Goal: Information Seeking & Learning: Compare options

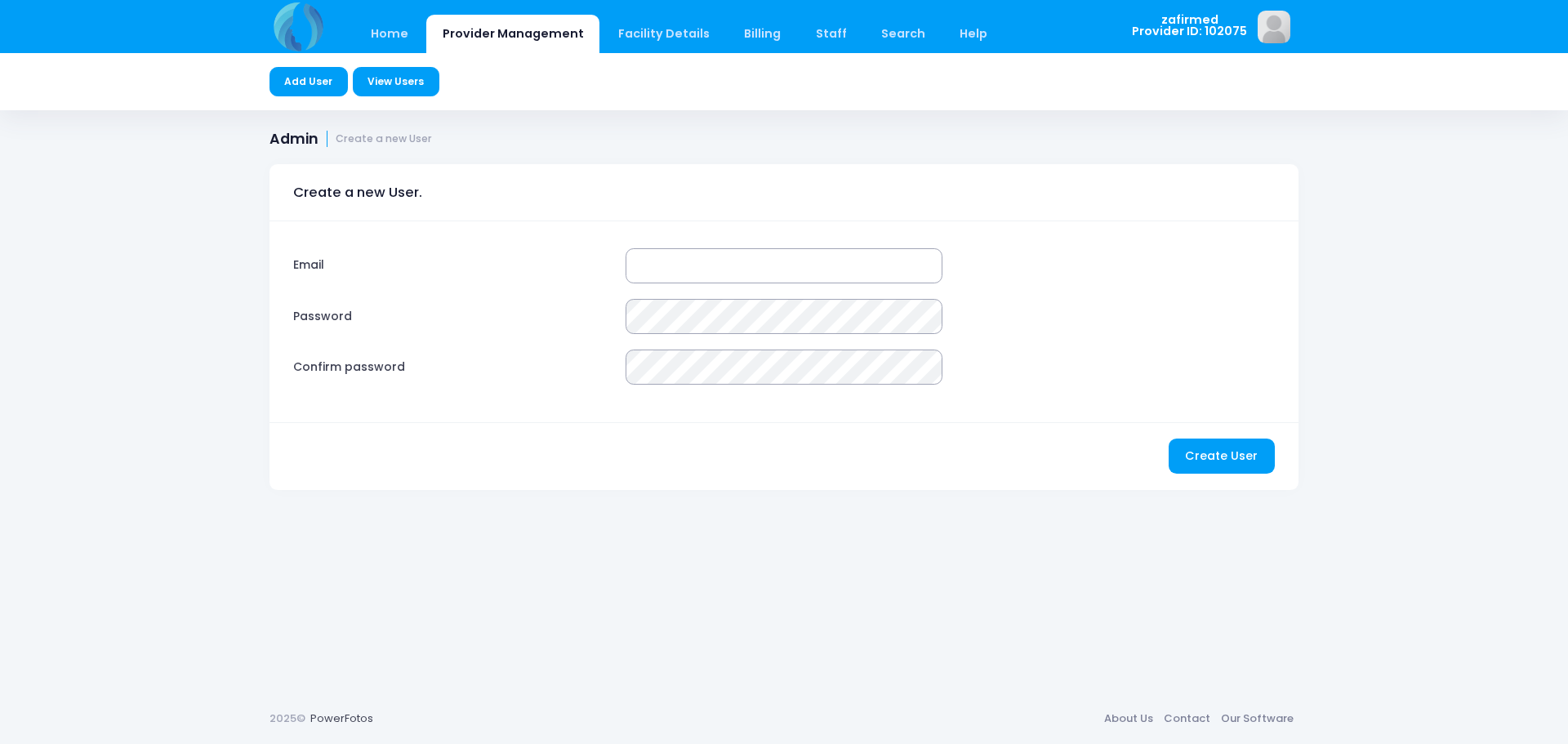
click at [394, 76] on link "View Users" at bounding box center [396, 81] width 86 height 30
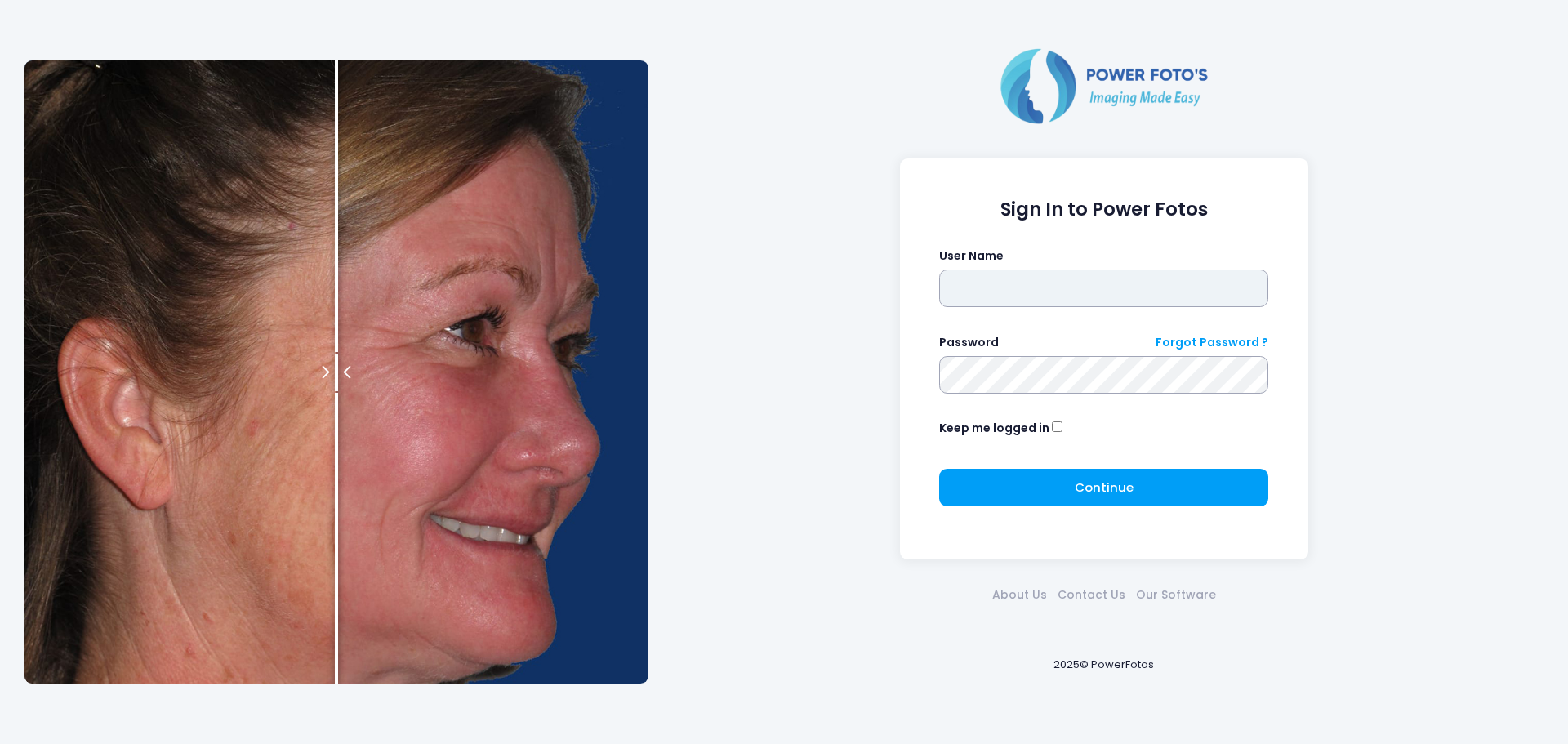
click at [993, 298] on input "text" at bounding box center [1104, 288] width 329 height 38
type input "********"
click button "submit" at bounding box center [0, 0] width 0 height 0
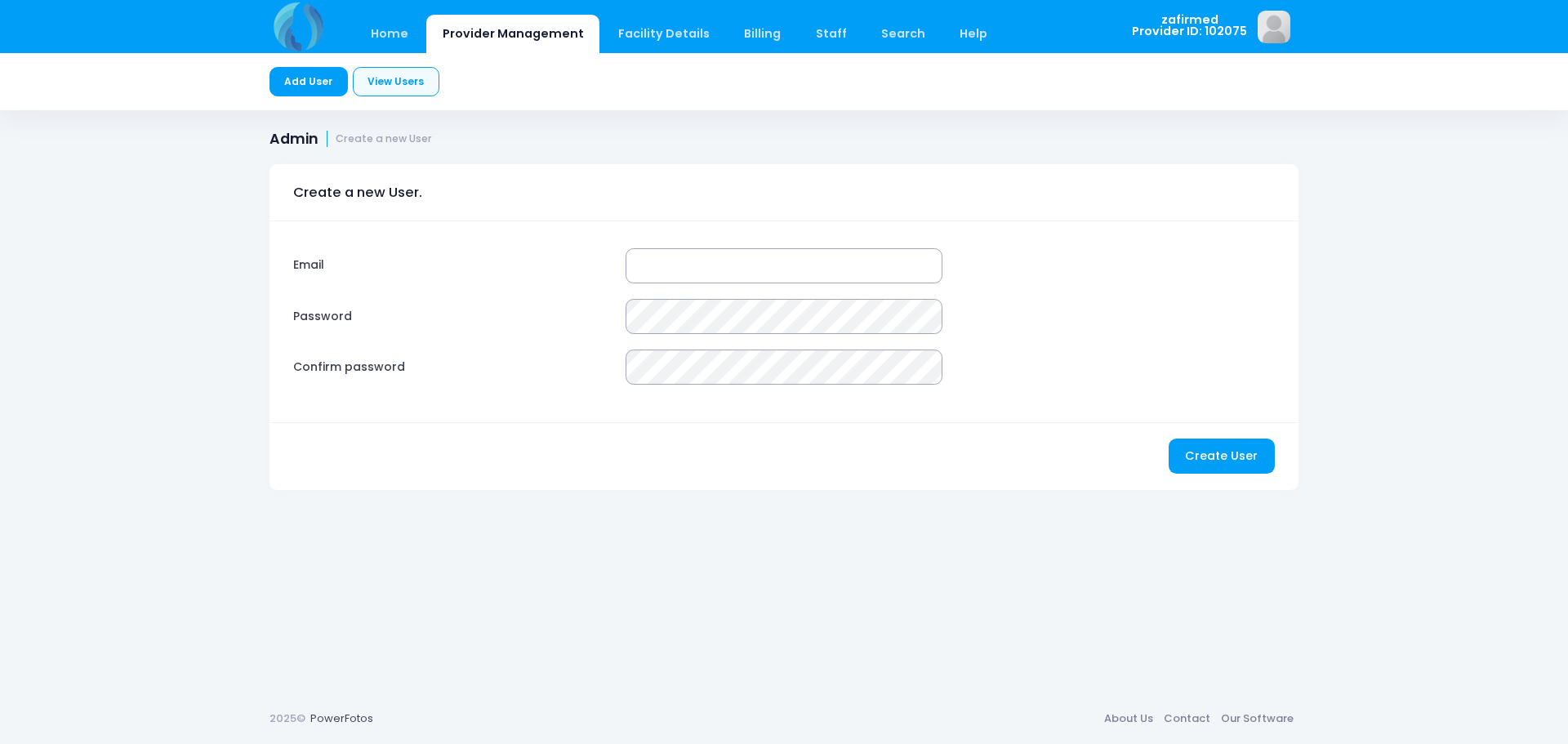
click at [704, 264] on input "Email" at bounding box center [784, 265] width 317 height 35
type input "**********"
drag, startPoint x: 790, startPoint y: 257, endPoint x: 630, endPoint y: 264, distance: 160.2
click at [644, 264] on input "**********" at bounding box center [784, 265] width 317 height 35
click at [391, 84] on link "View Users" at bounding box center [396, 81] width 86 height 30
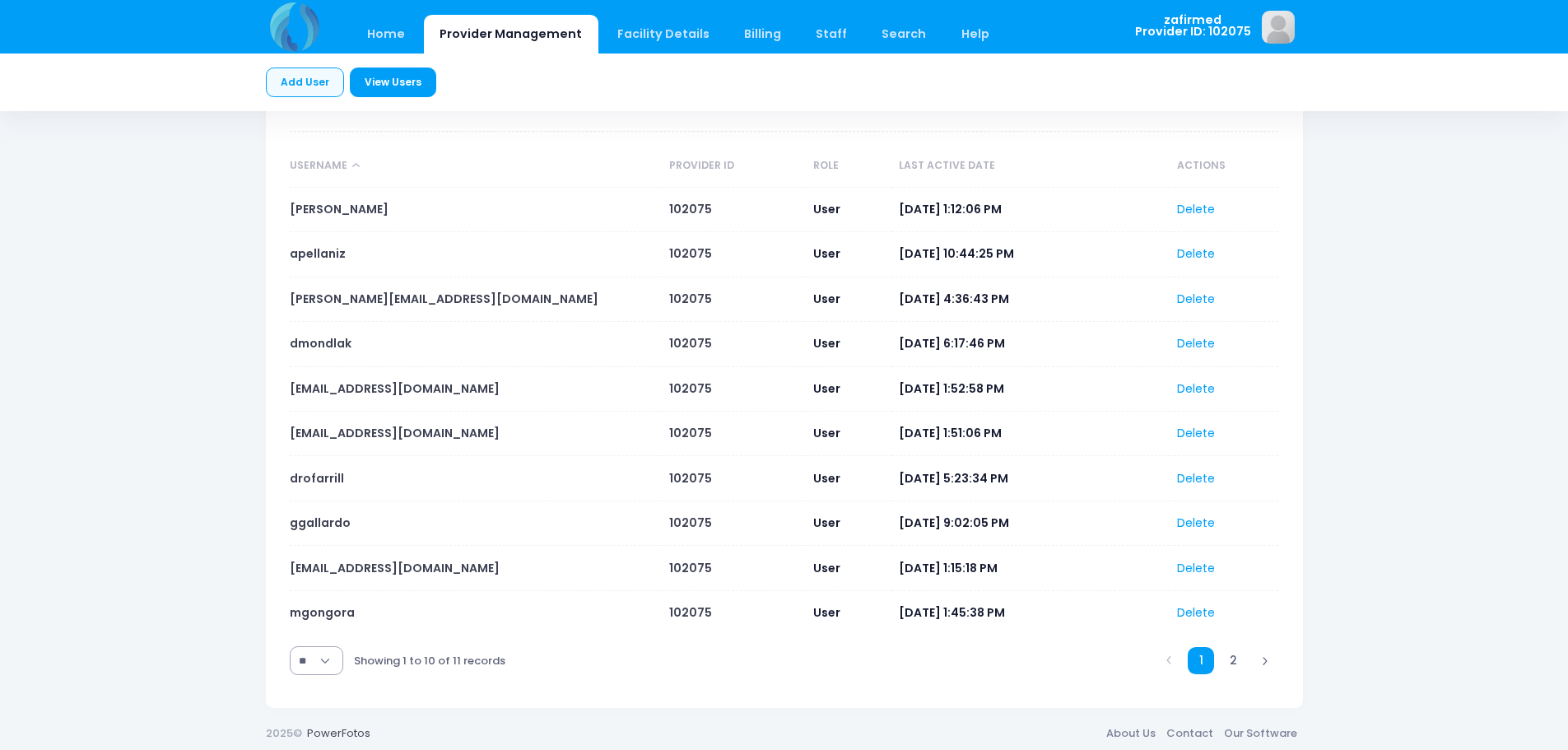
scroll to position [174, 0]
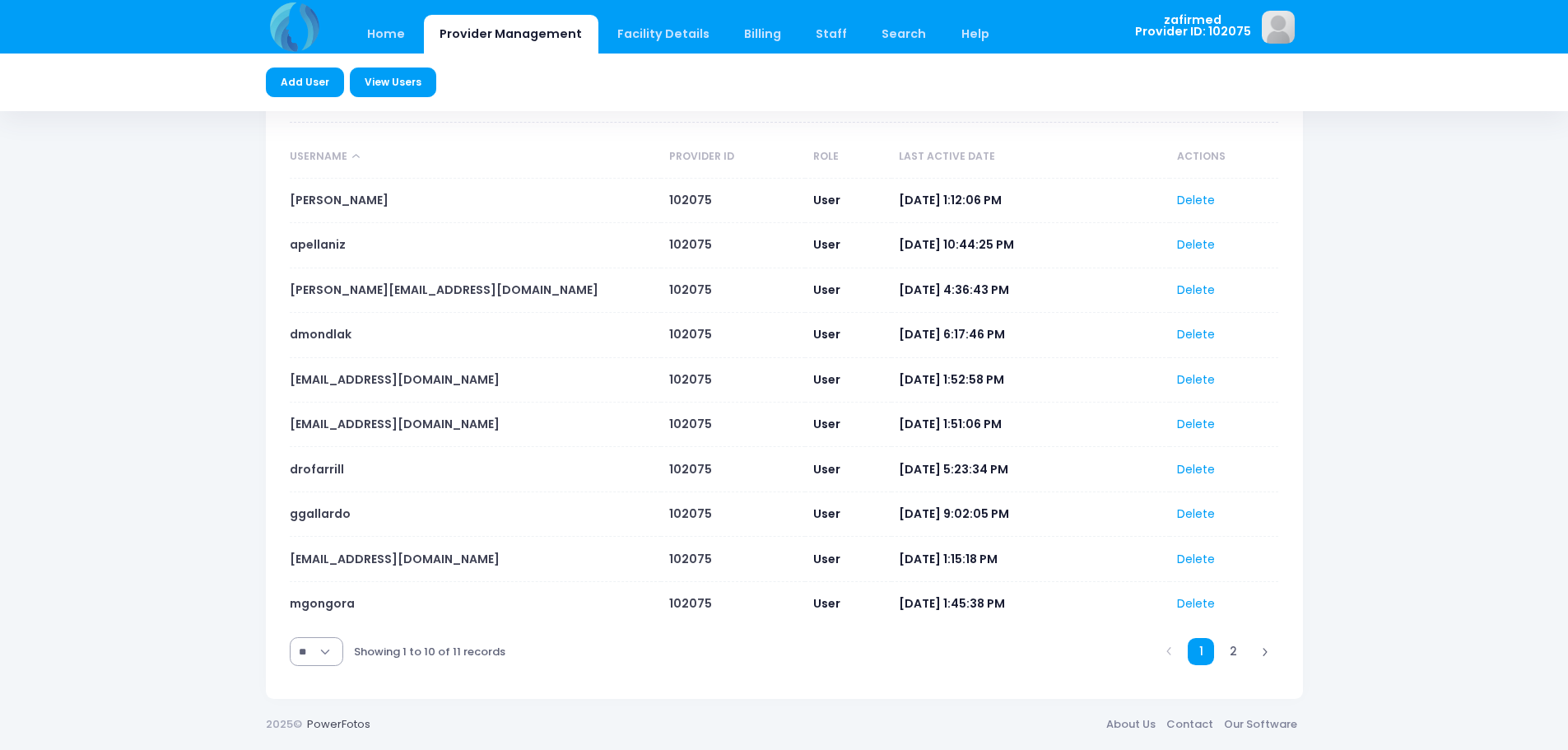
click at [314, 80] on link "Add User" at bounding box center [305, 82] width 79 height 30
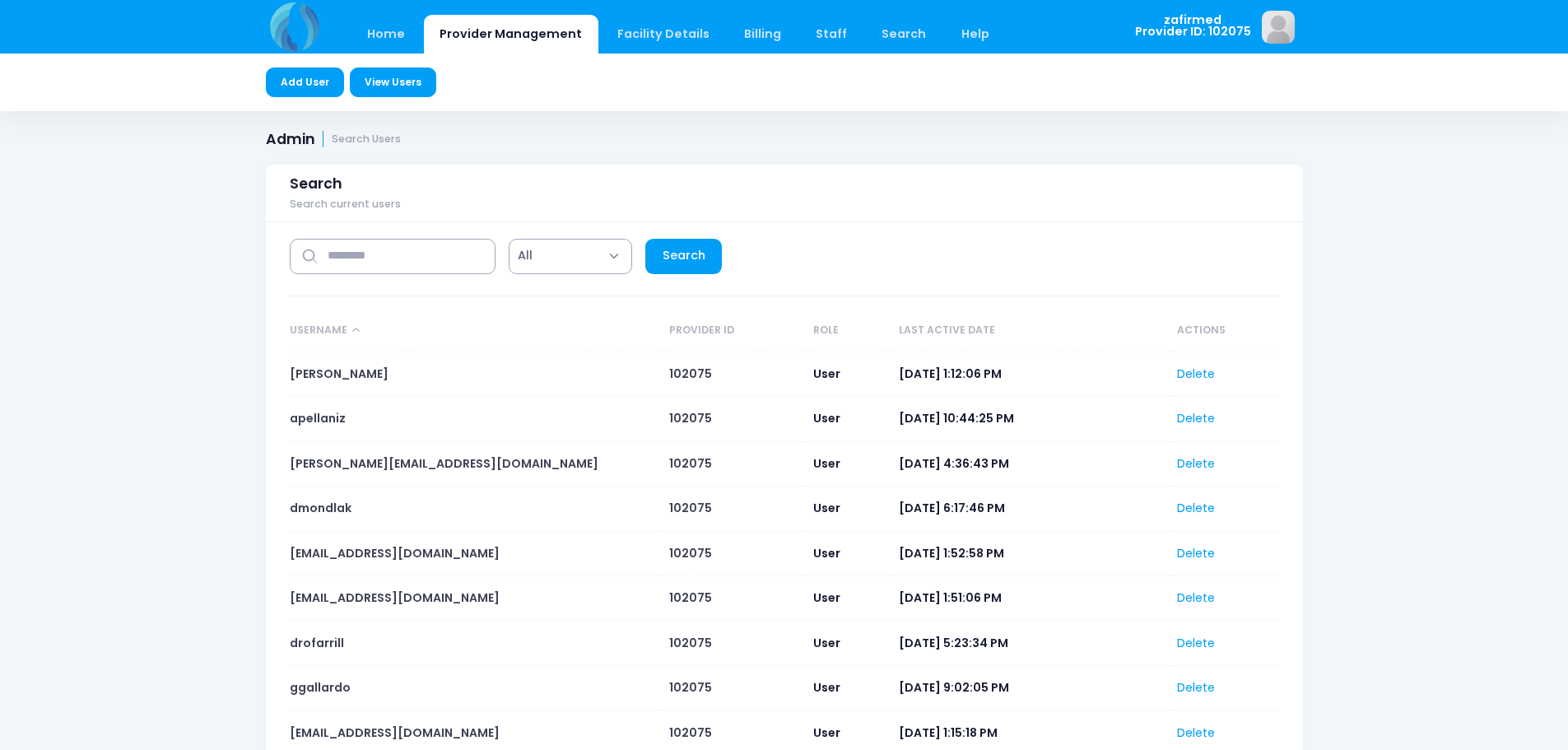
scroll to position [0, 0]
click at [309, 87] on link "Add User" at bounding box center [305, 82] width 79 height 30
click at [377, 31] on link "Home" at bounding box center [385, 34] width 70 height 39
click at [376, 31] on link "Home" at bounding box center [385, 34] width 70 height 39
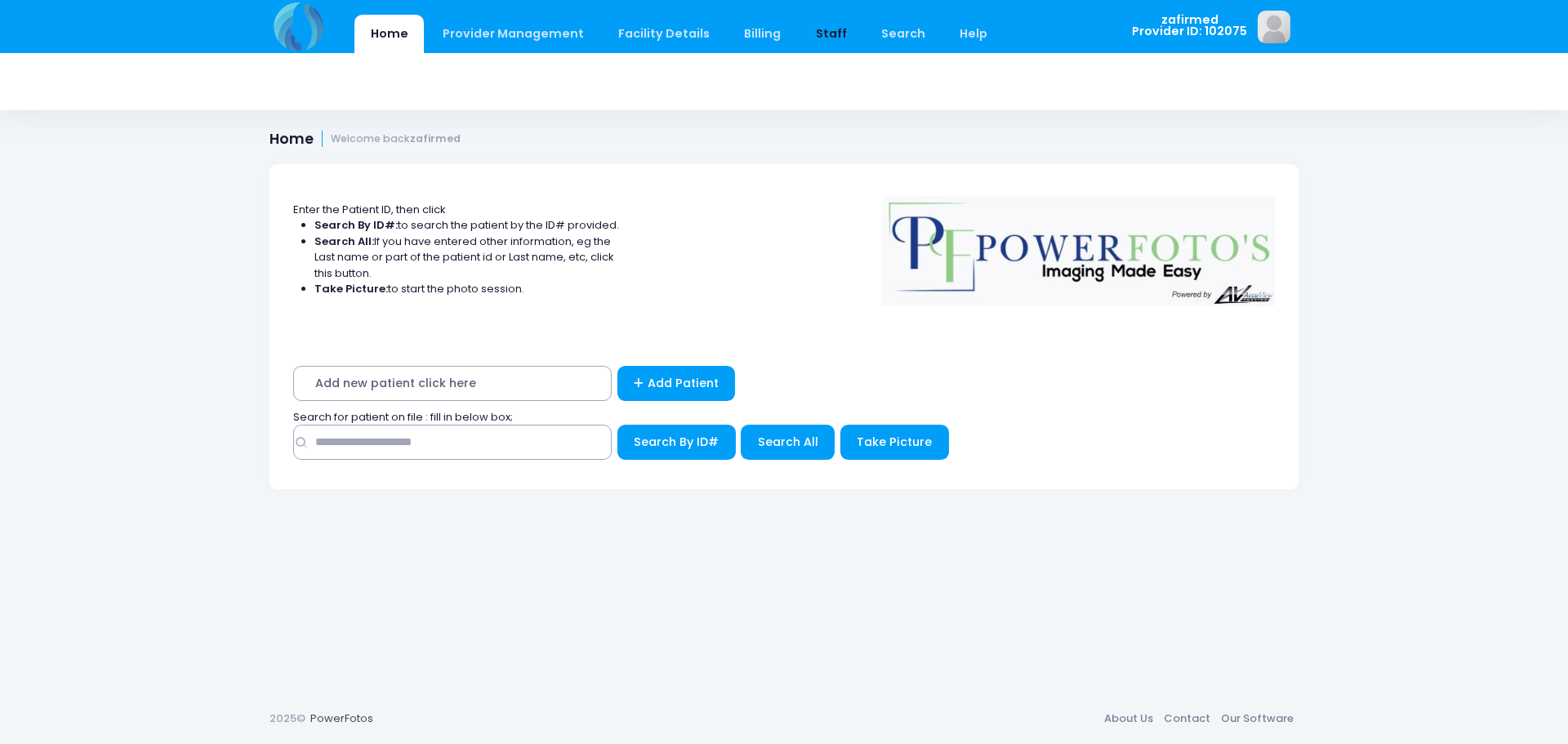
click at [812, 32] on link "Staff" at bounding box center [831, 33] width 63 height 39
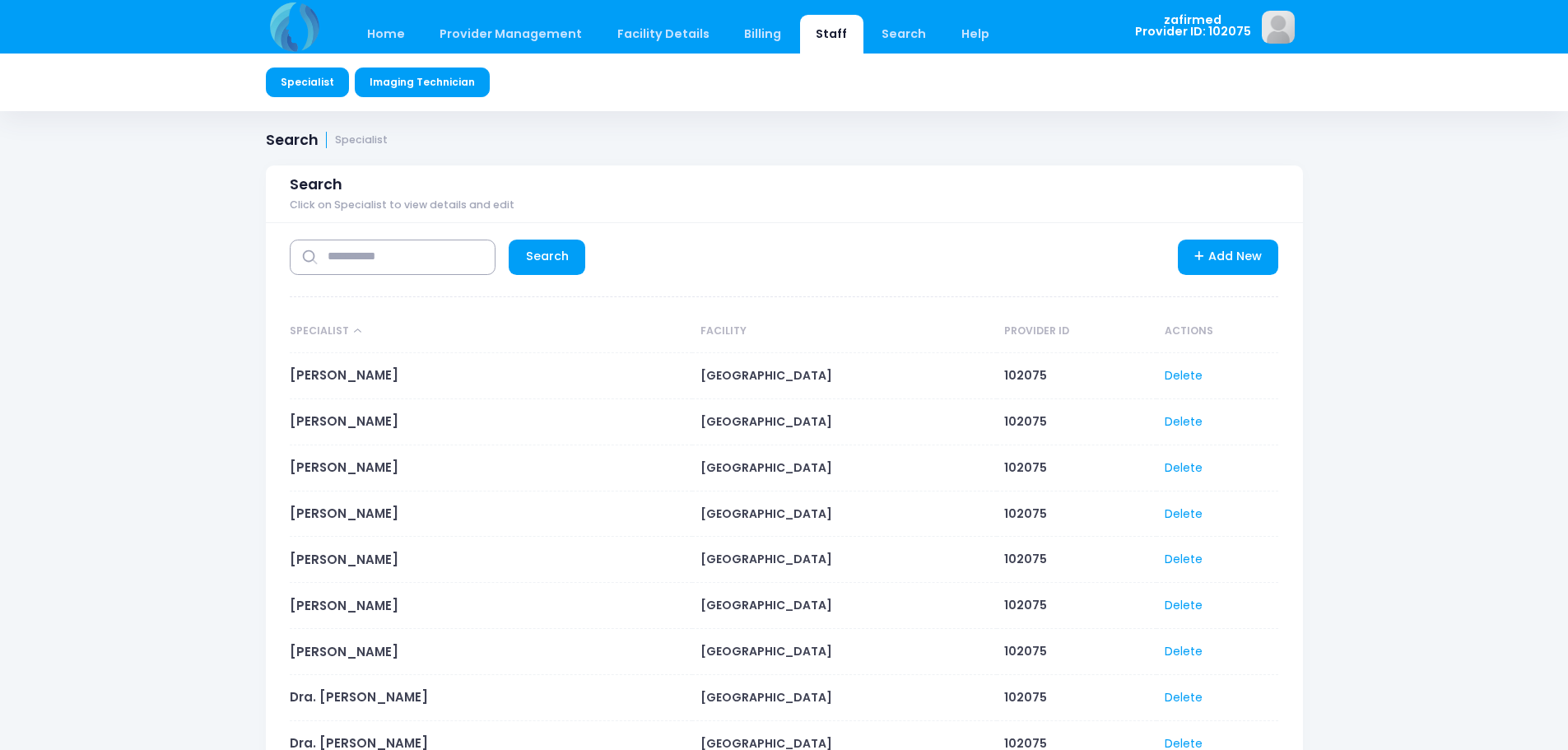
click at [440, 80] on link "Imaging Technician" at bounding box center [423, 82] width 136 height 30
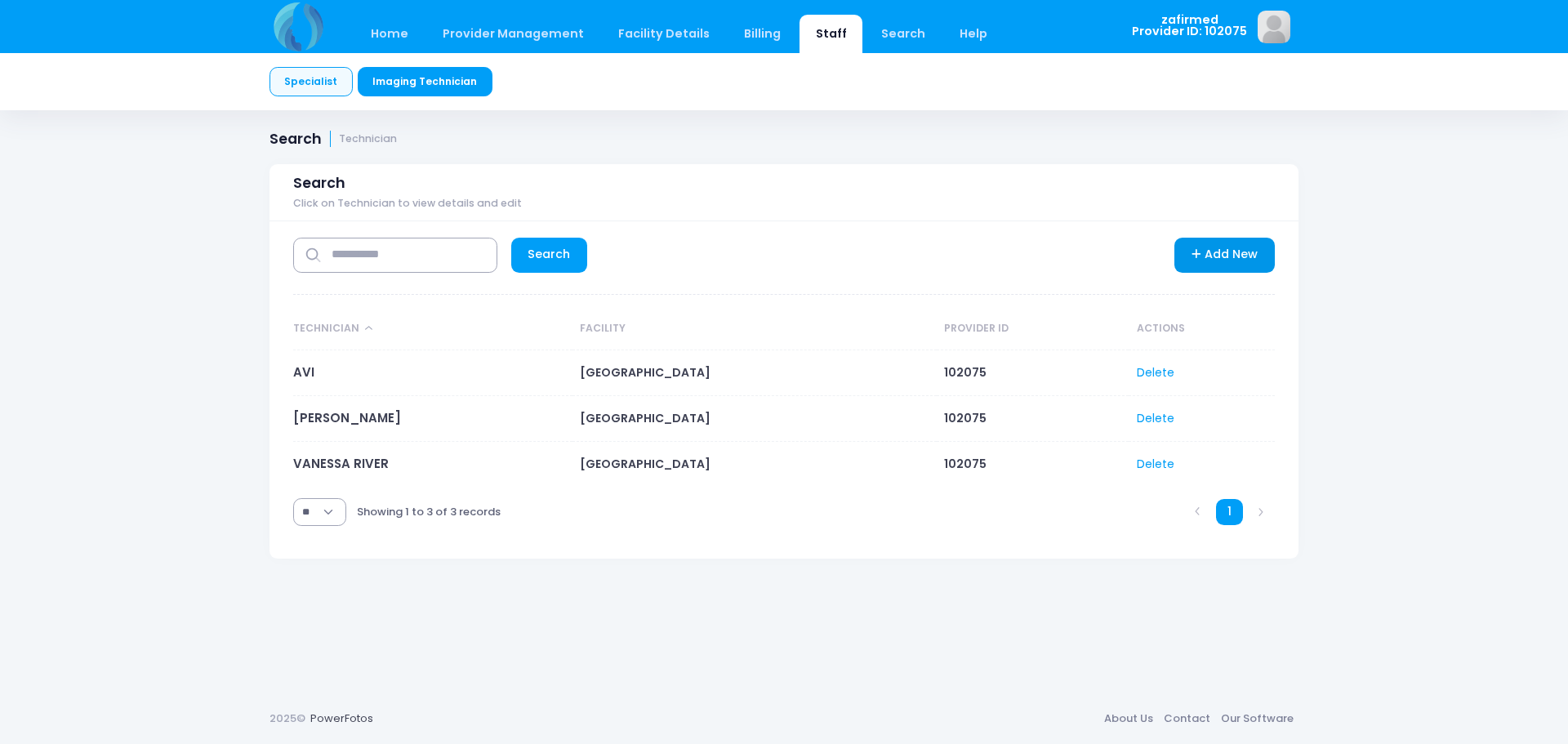
click at [1209, 264] on link "Add New" at bounding box center [1225, 255] width 101 height 35
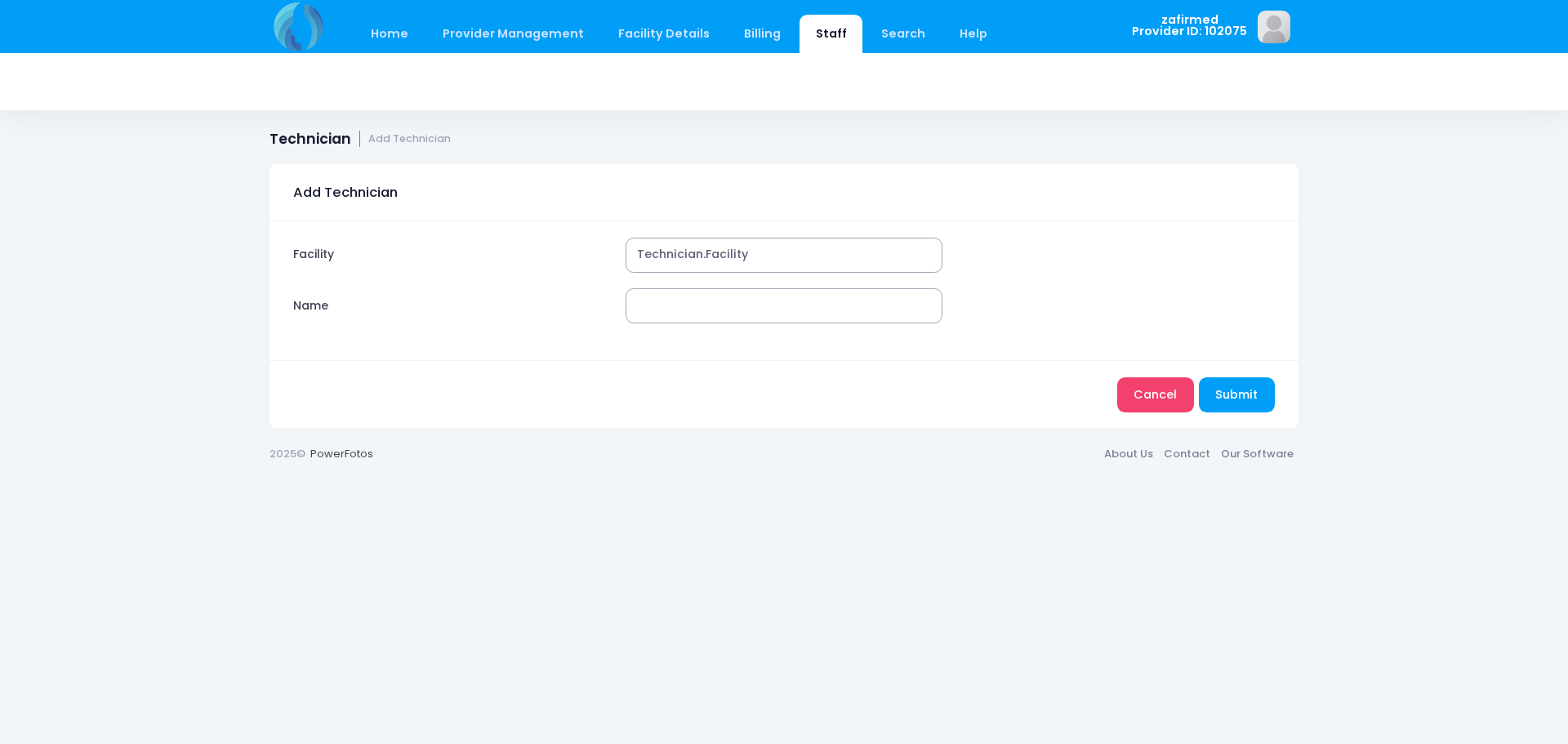
click at [769, 250] on span "Technician.Facility" at bounding box center [784, 255] width 317 height 35
click at [753, 250] on span "Technician.Facility" at bounding box center [784, 255] width 317 height 35
drag, startPoint x: 753, startPoint y: 250, endPoint x: 707, endPoint y: 255, distance: 46.3
click at [753, 250] on span "Technician.Facility" at bounding box center [784, 255] width 317 height 35
click at [671, 256] on span "Technician.Facility" at bounding box center [784, 255] width 317 height 35
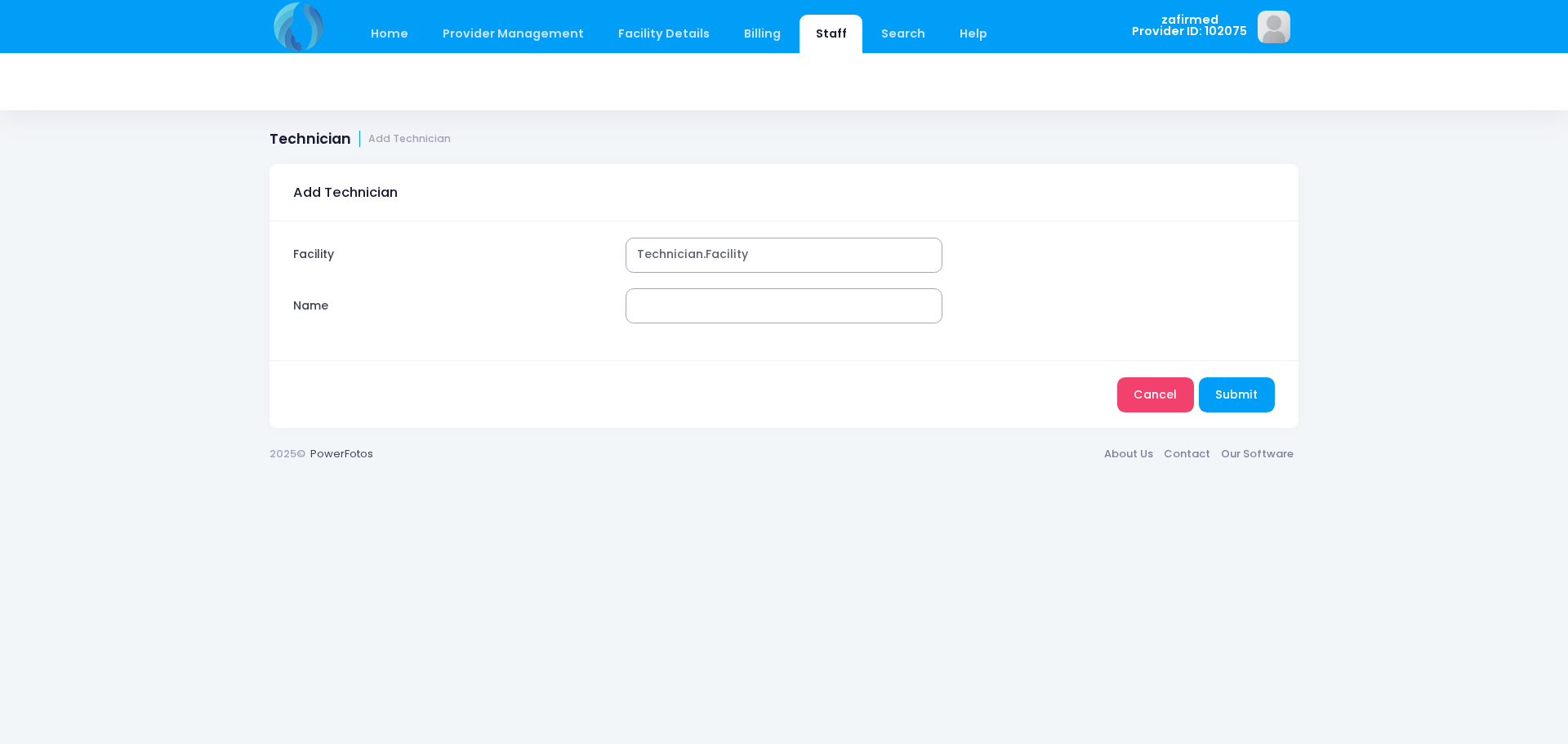
click at [763, 247] on span "Technician.Facility" at bounding box center [784, 255] width 317 height 35
click at [742, 255] on span "Technician.Facility" at bounding box center [784, 255] width 317 height 35
click at [750, 258] on span "Technician.Facility" at bounding box center [784, 255] width 317 height 35
drag, startPoint x: 719, startPoint y: 286, endPoint x: 719, endPoint y: 297, distance: 11.0
click at [719, 295] on div "Facility Technician.Facility Name" at bounding box center [783, 291] width 1029 height 139
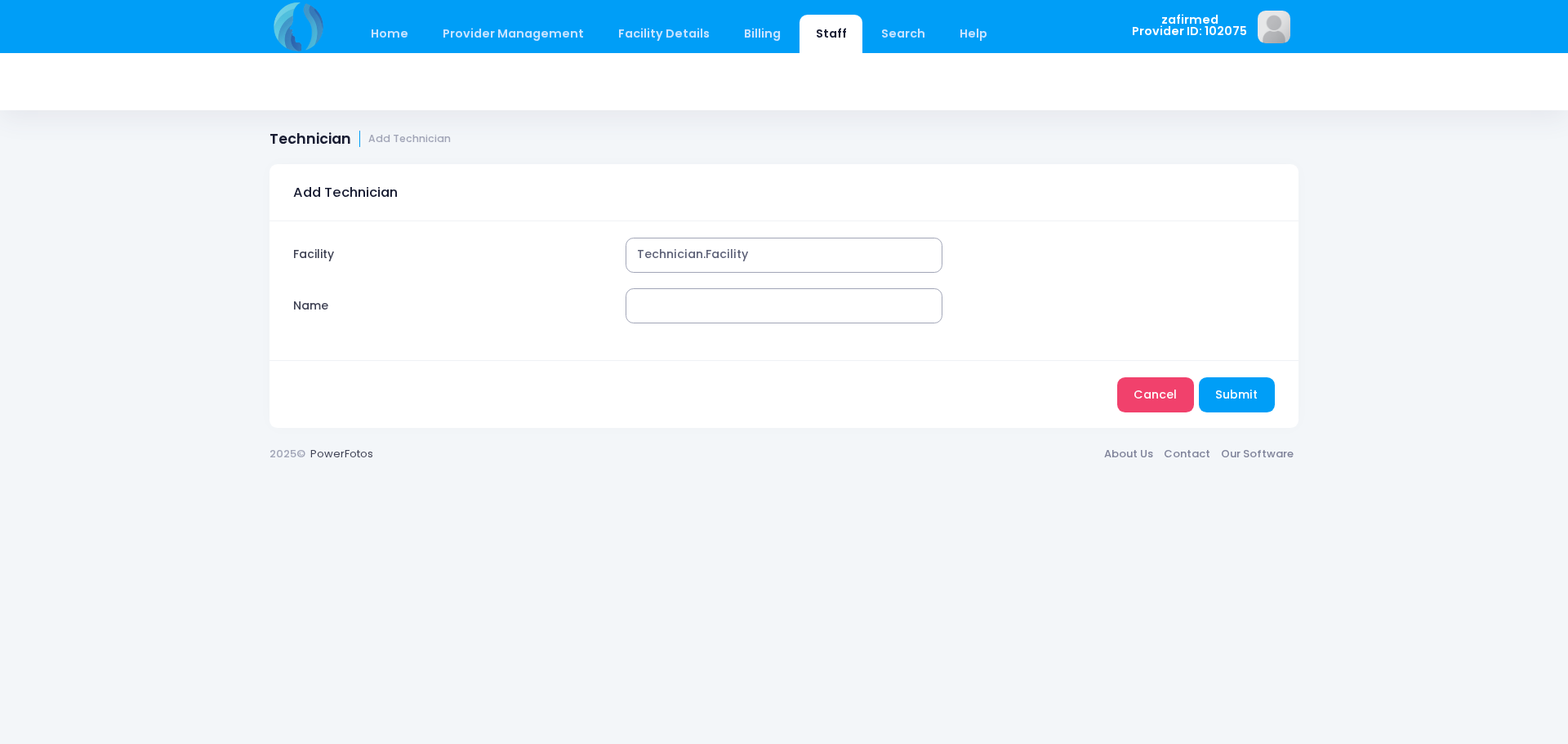
click at [718, 305] on input "Name" at bounding box center [784, 305] width 317 height 35
type input "*"
click at [747, 257] on span "Technician.Facility" at bounding box center [784, 255] width 317 height 35
click at [743, 254] on span "Technician.Facility" at bounding box center [784, 255] width 317 height 35
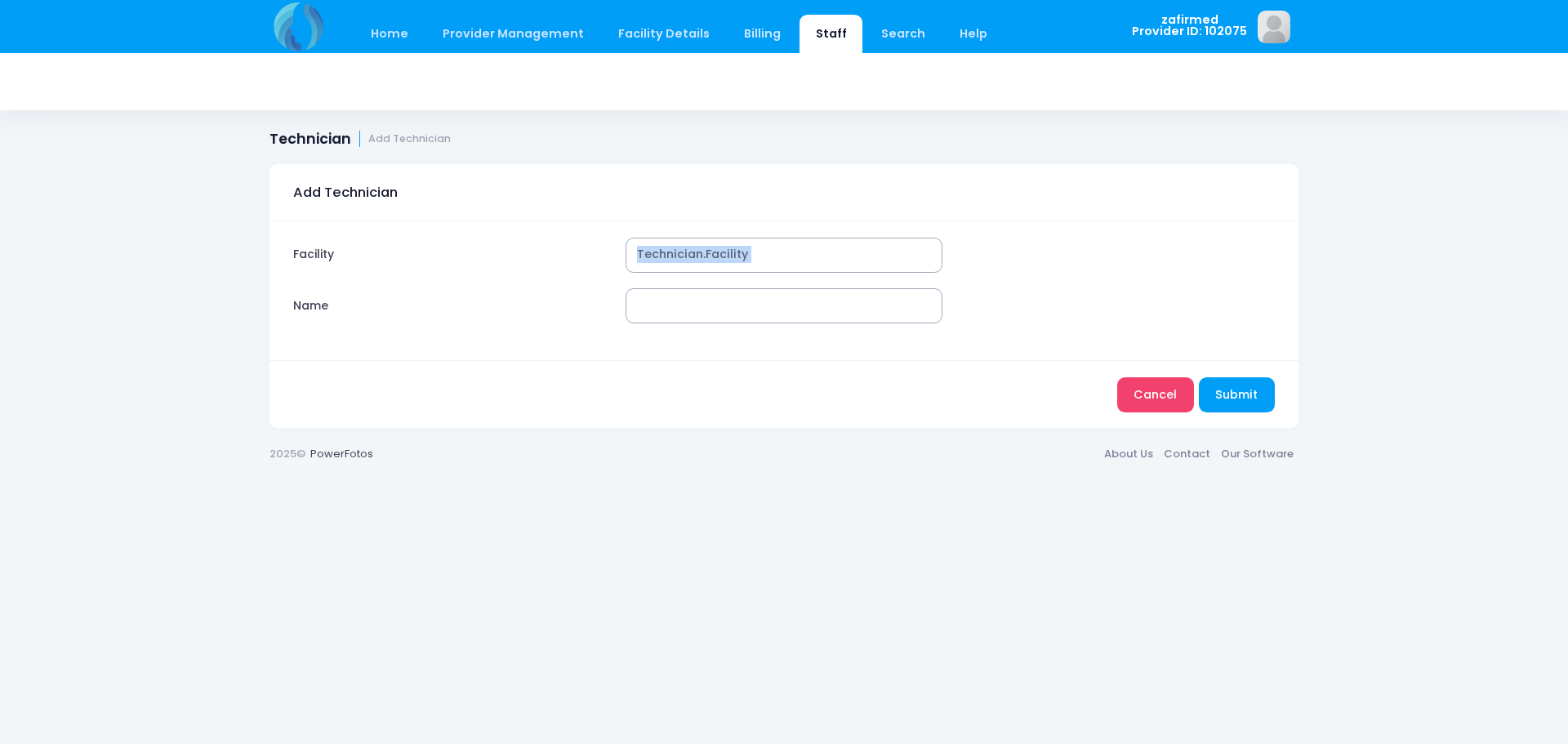
click at [743, 254] on span "Technician.Facility" at bounding box center [784, 255] width 317 height 35
click at [648, 314] on input "Name" at bounding box center [784, 305] width 317 height 35
type input "*"
type input "**********"
click at [738, 255] on span "Technician.Facility" at bounding box center [784, 255] width 317 height 35
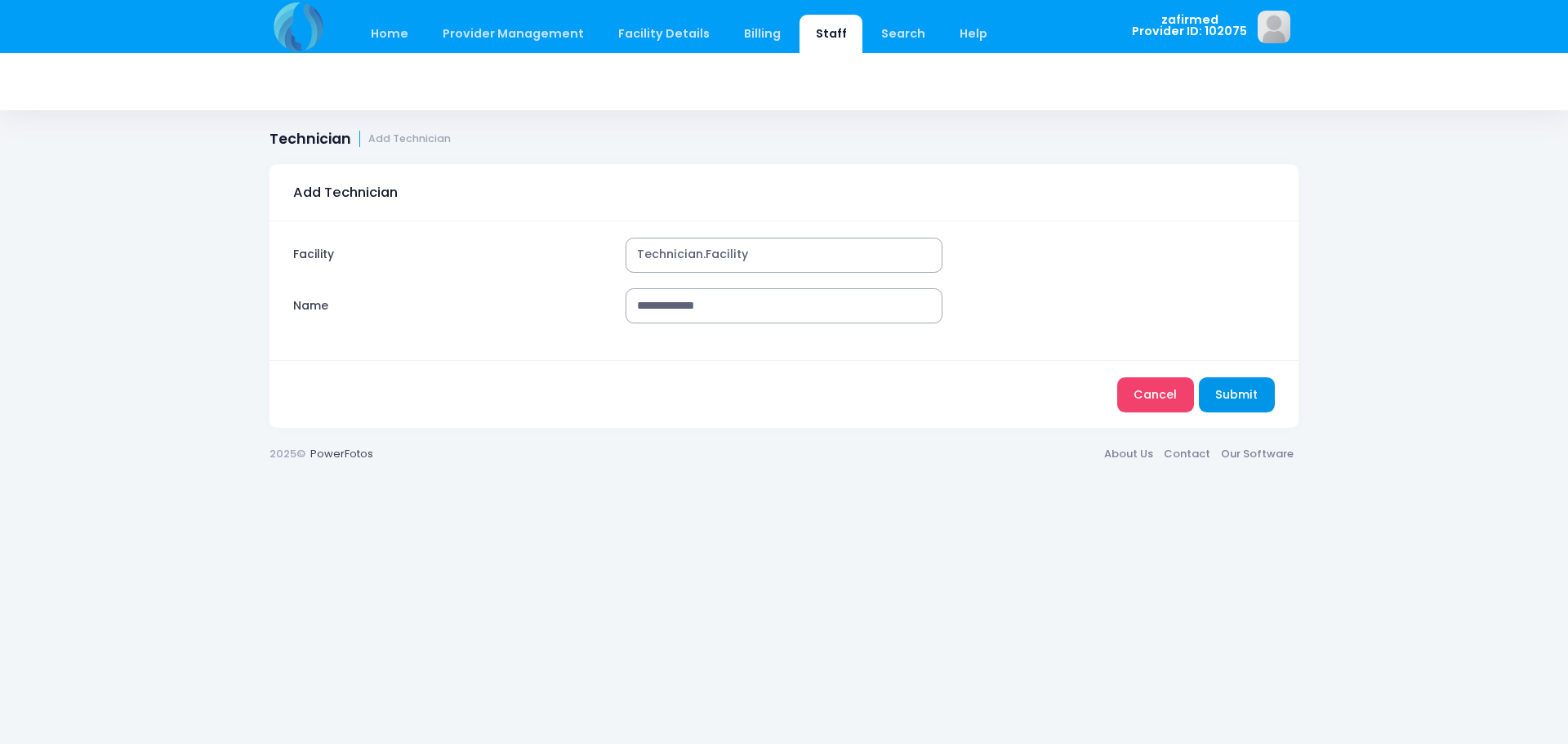
click at [1240, 396] on button "Submit" at bounding box center [1237, 394] width 76 height 35
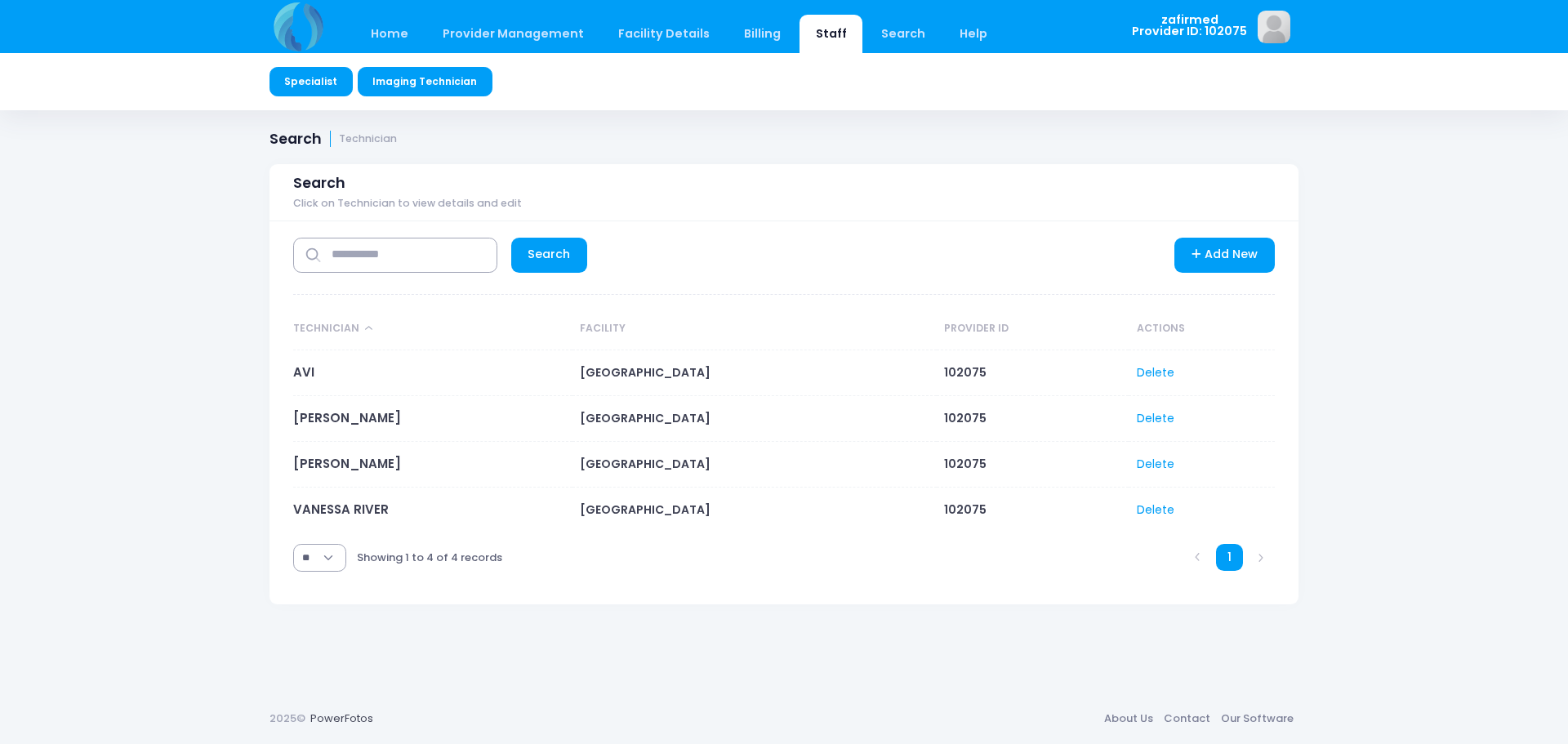
click at [305, 85] on link "Specialist" at bounding box center [311, 81] width 84 height 30
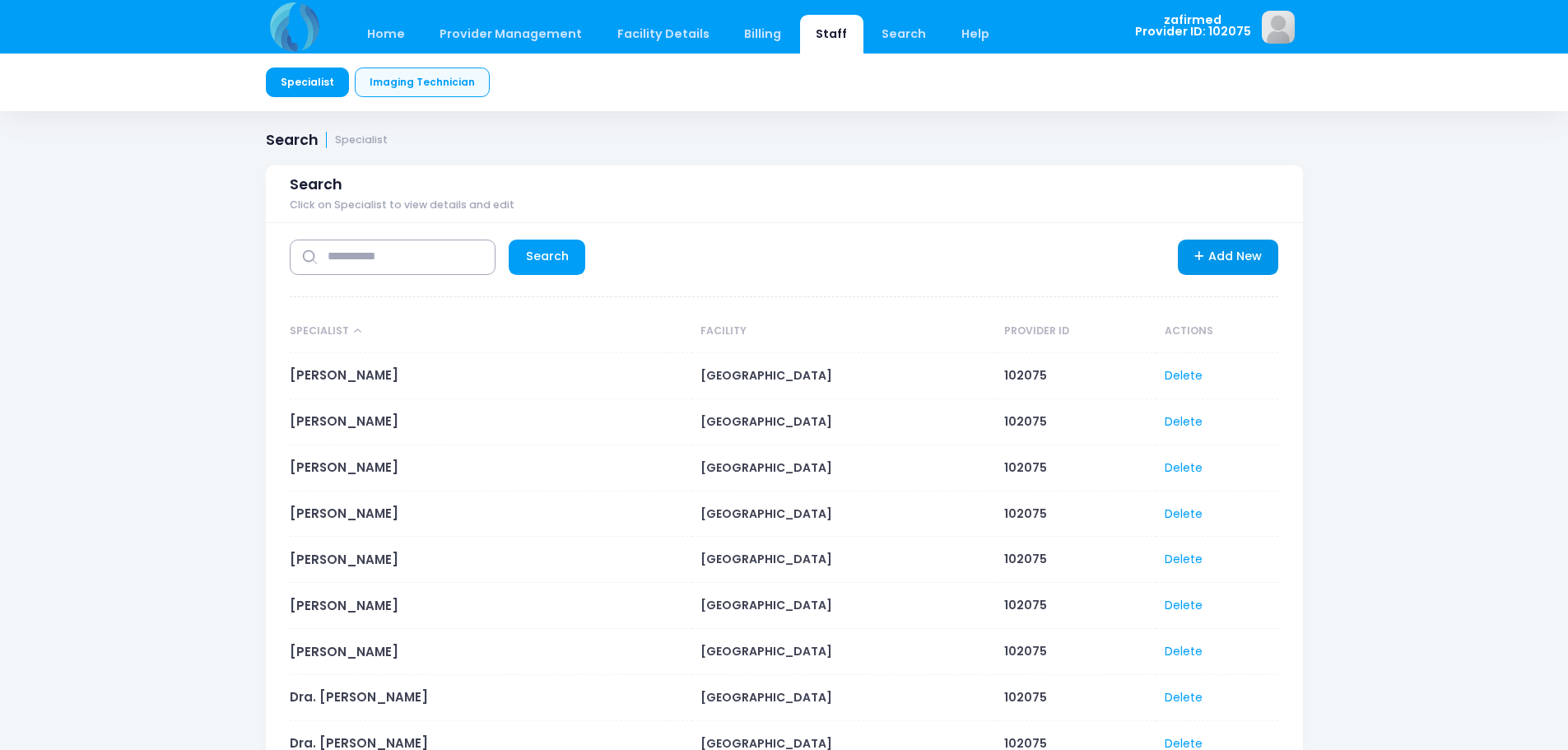
click at [1208, 260] on link "Add New" at bounding box center [1228, 257] width 102 height 35
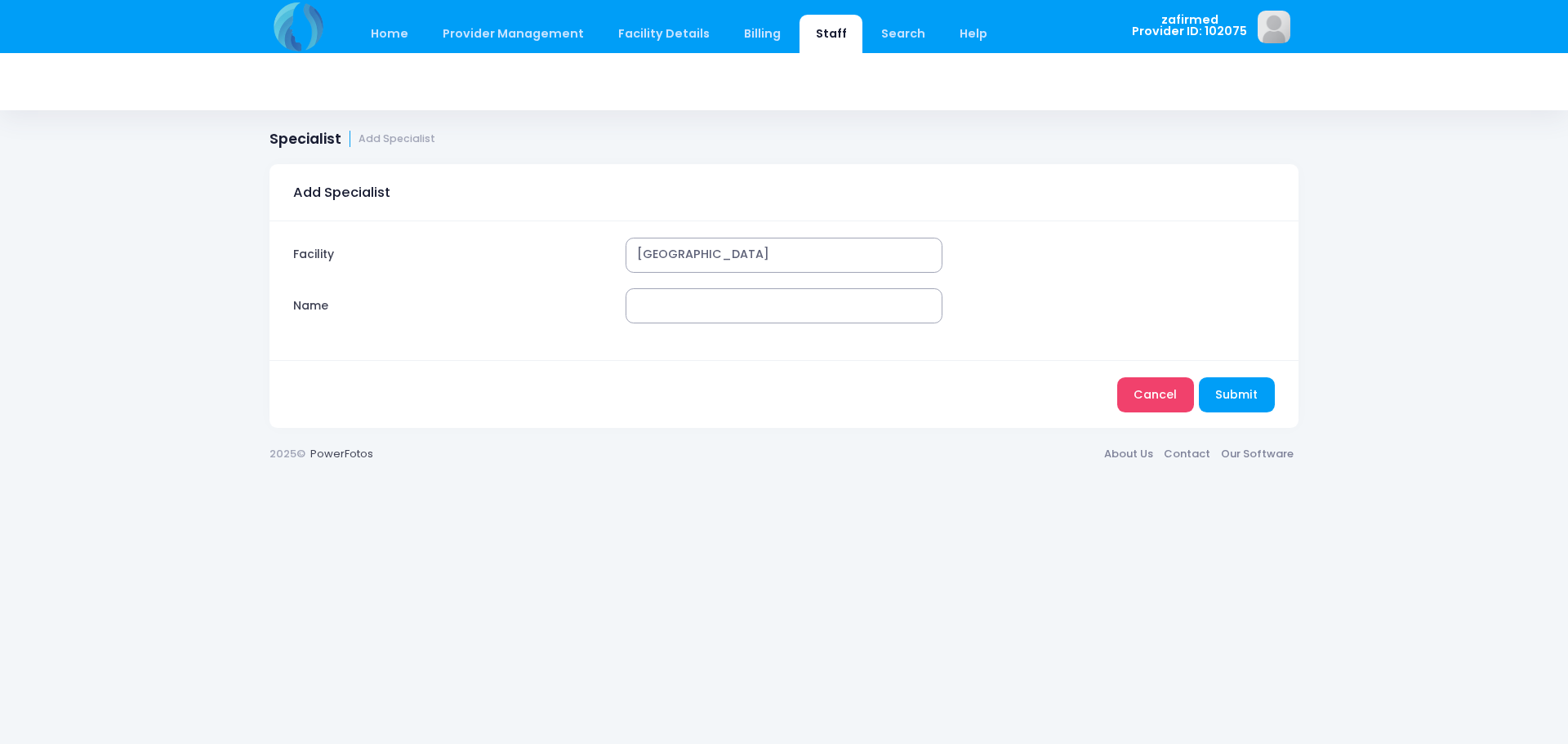
click at [683, 301] on input "Name" at bounding box center [784, 305] width 317 height 35
type input "**********"
click at [1257, 387] on button "Submit" at bounding box center [1237, 394] width 76 height 35
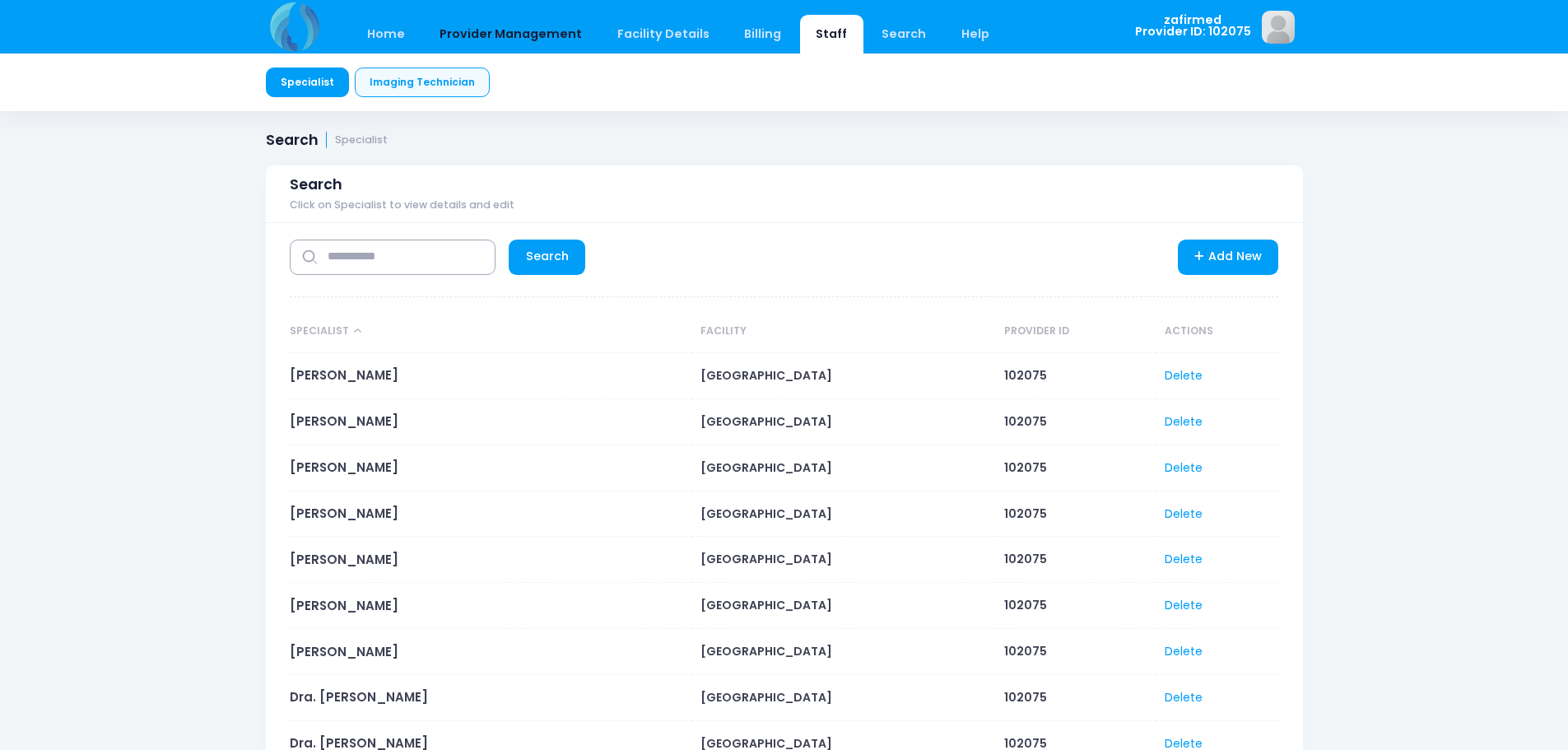
click at [523, 32] on link "Provider Management" at bounding box center [511, 34] width 174 height 39
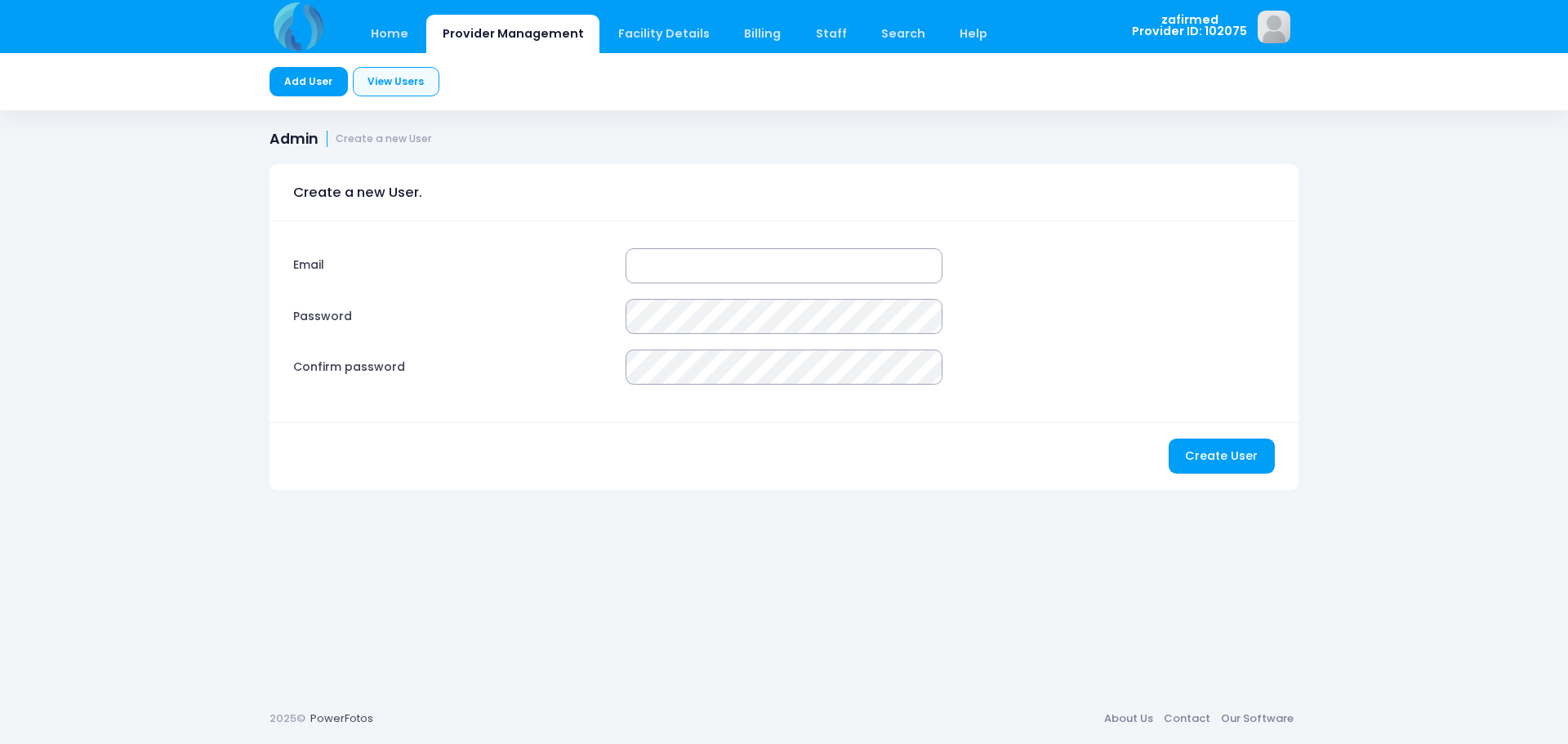
click at [714, 269] on input "Email" at bounding box center [784, 265] width 317 height 35
type input "**********"
click at [1230, 456] on button "Create User" at bounding box center [1221, 455] width 106 height 35
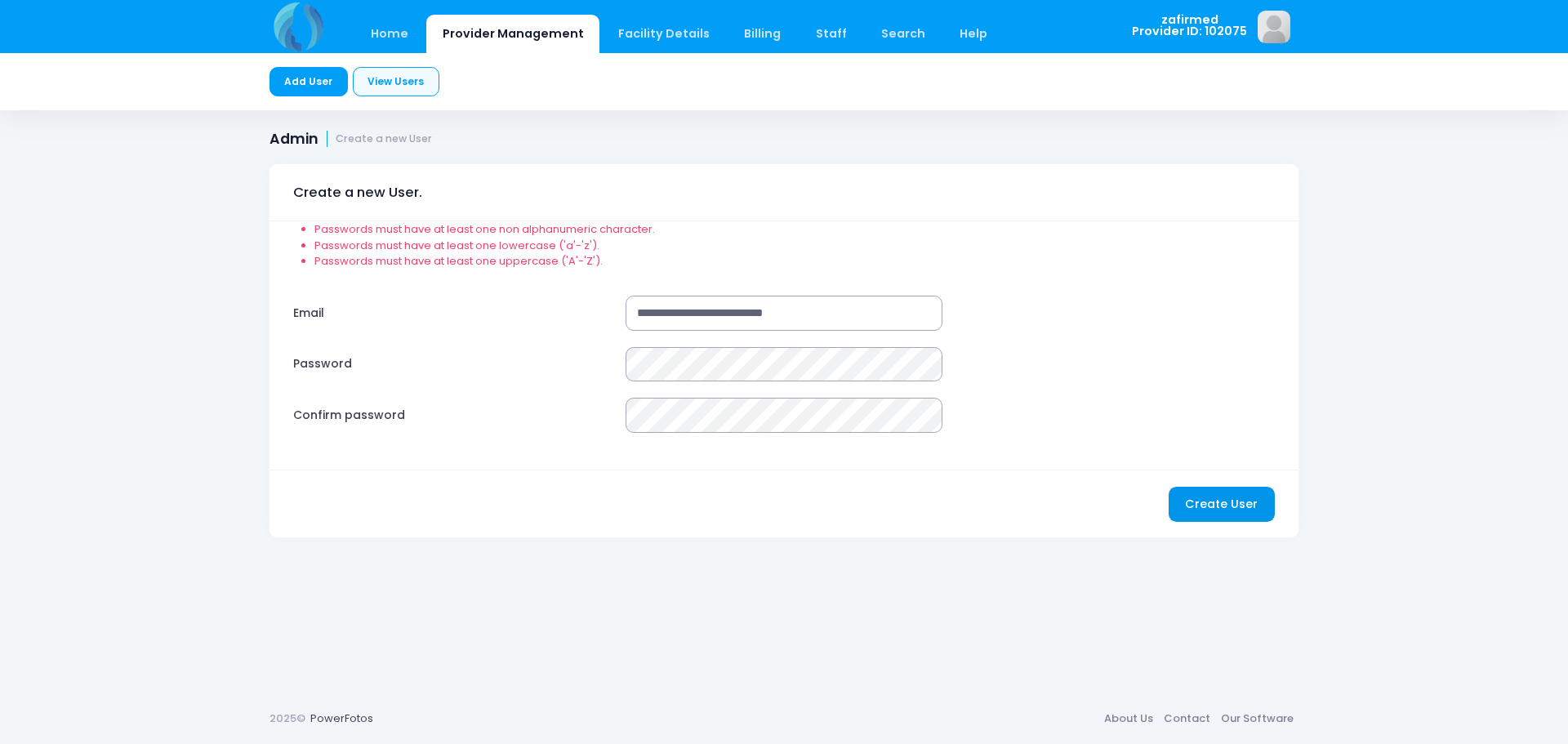
click at [1233, 489] on button "Create User" at bounding box center [1221, 504] width 106 height 35
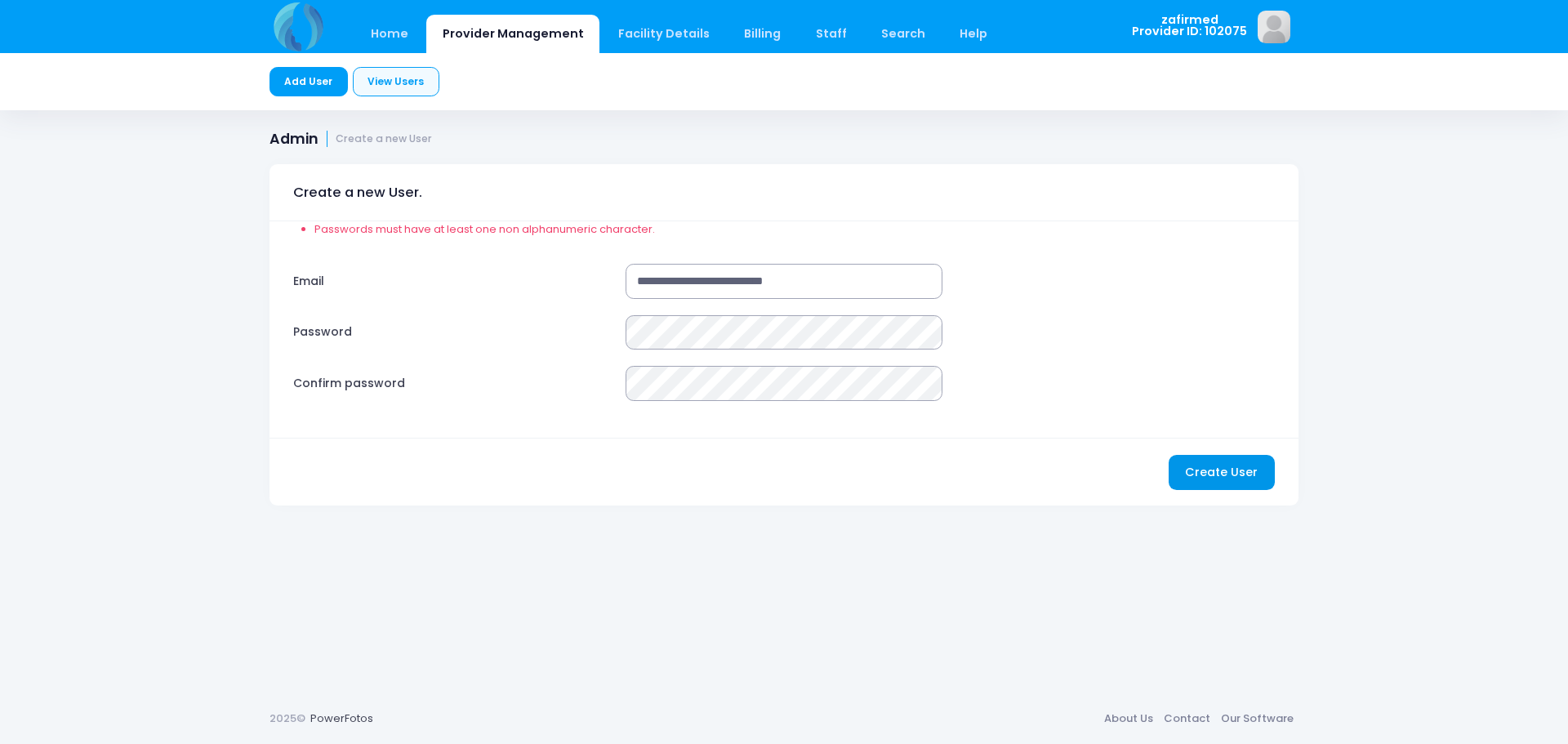
click at [1221, 469] on button "Create User" at bounding box center [1221, 471] width 106 height 35
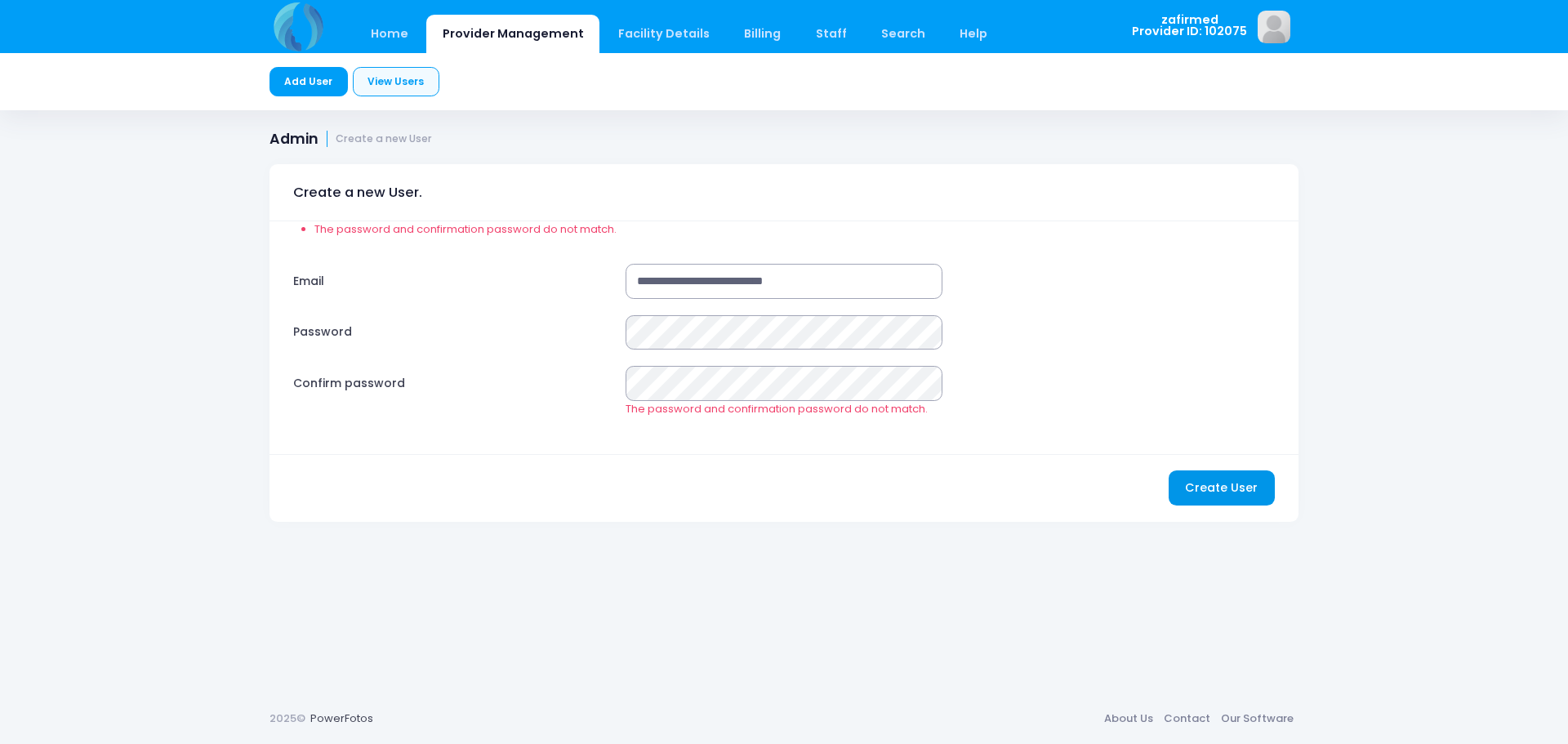
click at [1209, 488] on button "Create User" at bounding box center [1221, 488] width 106 height 35
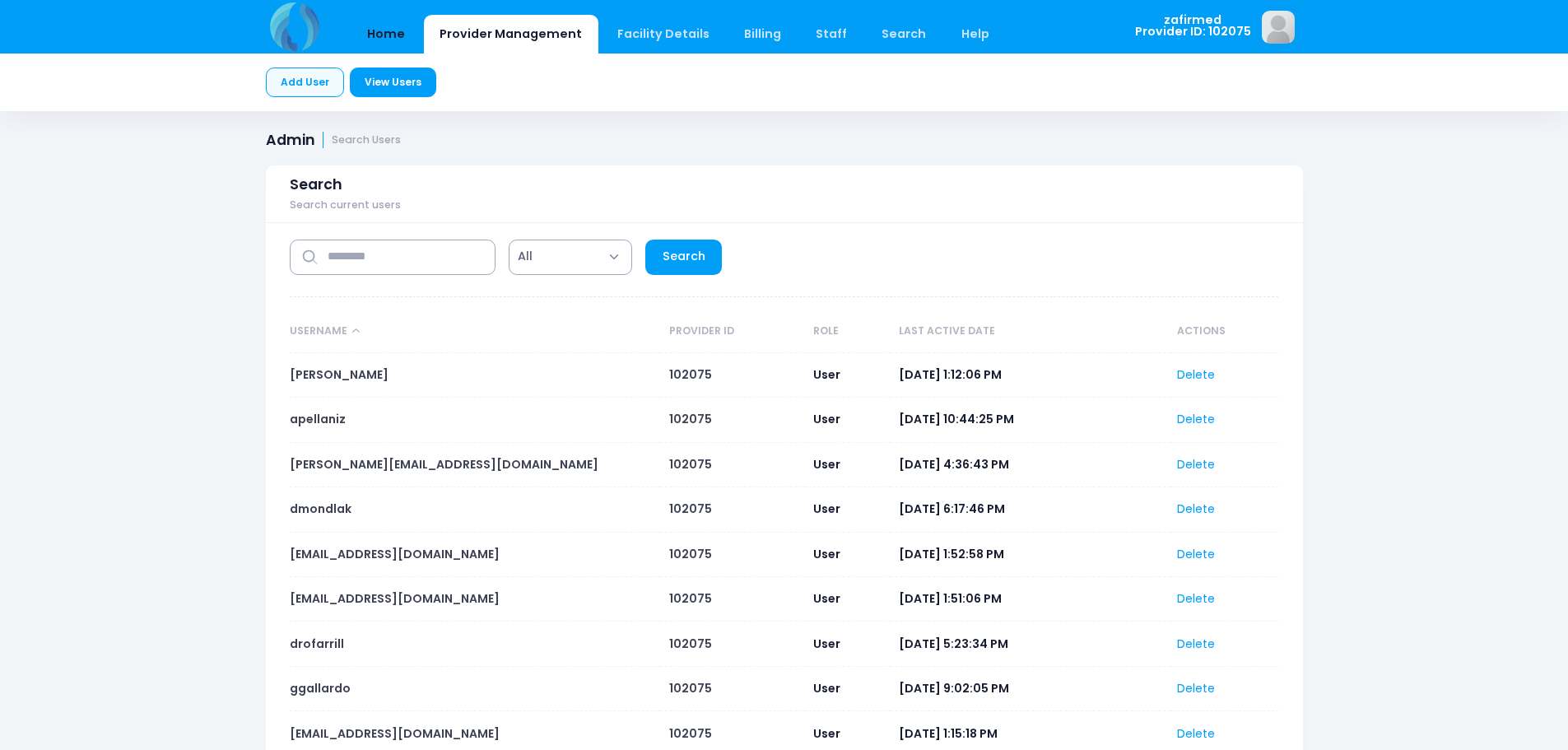
click at [385, 30] on link "Home" at bounding box center [385, 34] width 70 height 39
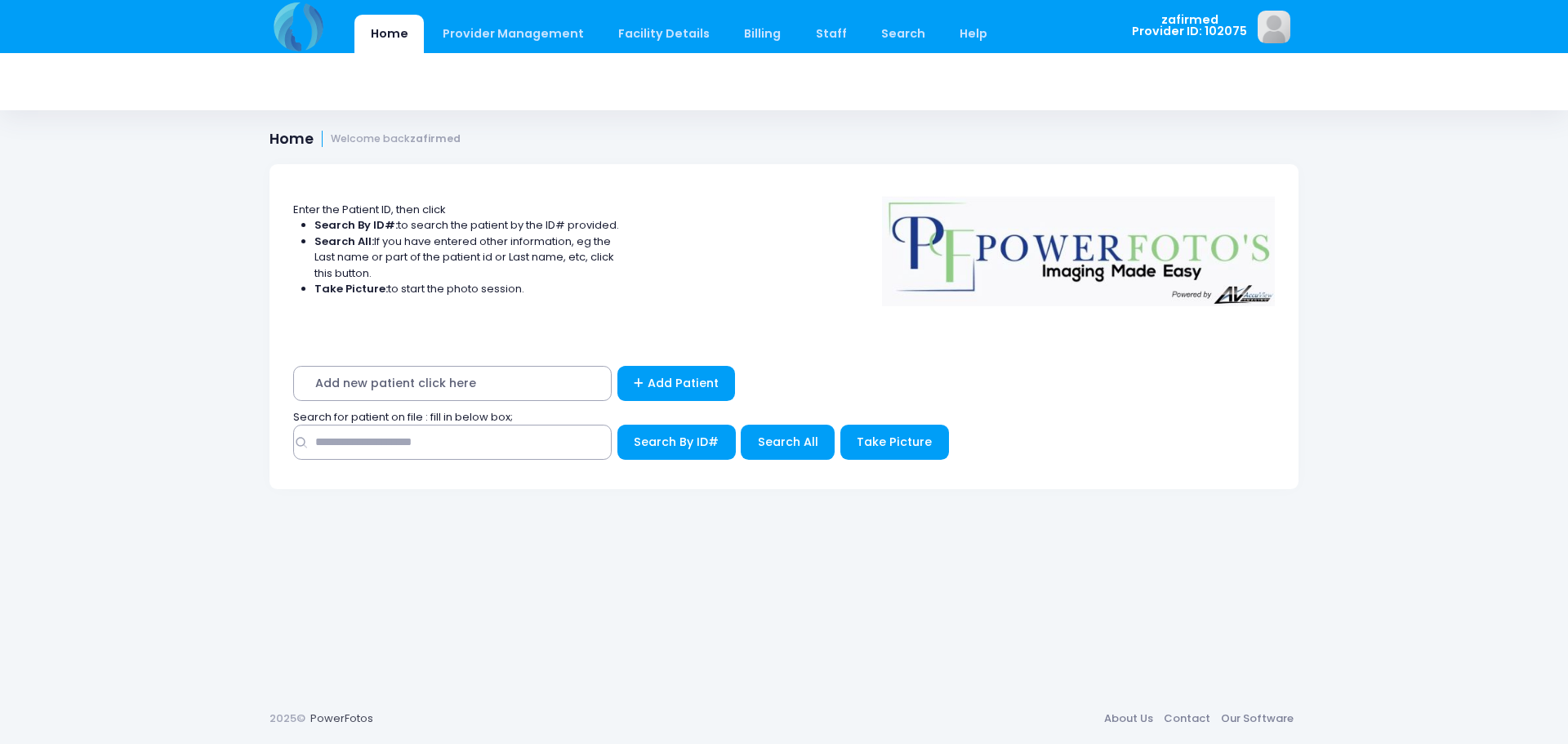
click at [401, 390] on span "Add new patient click here" at bounding box center [453, 382] width 319 height 35
click at [478, 383] on span "Add new patient click here" at bounding box center [453, 382] width 319 height 35
click at [353, 382] on span "Add new patient click here" at bounding box center [453, 382] width 319 height 35
click at [385, 389] on span "Add new patient click here" at bounding box center [453, 382] width 319 height 35
click at [364, 447] on input "text" at bounding box center [453, 442] width 319 height 35
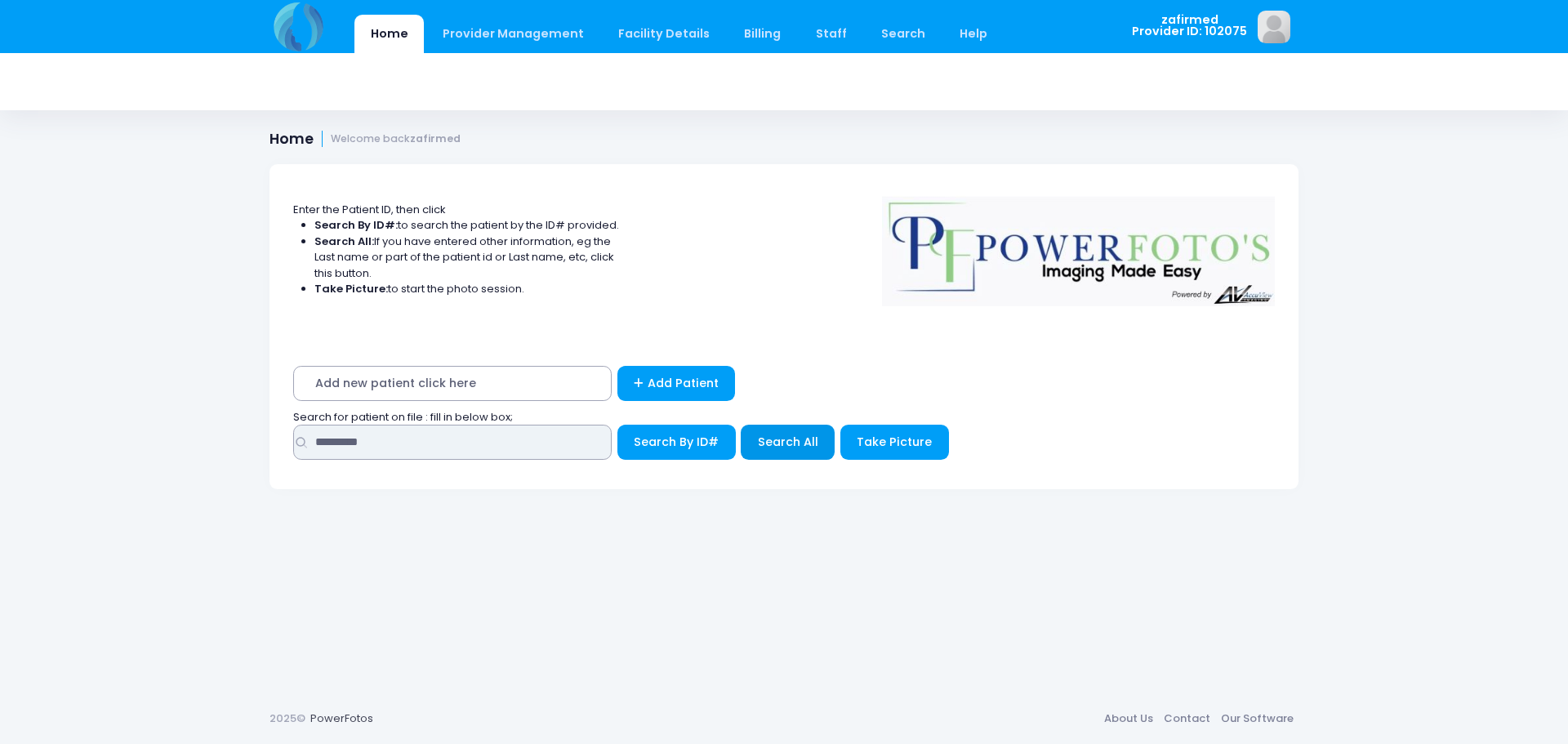
type input "*********"
click at [809, 436] on span "Search All" at bounding box center [788, 442] width 60 height 16
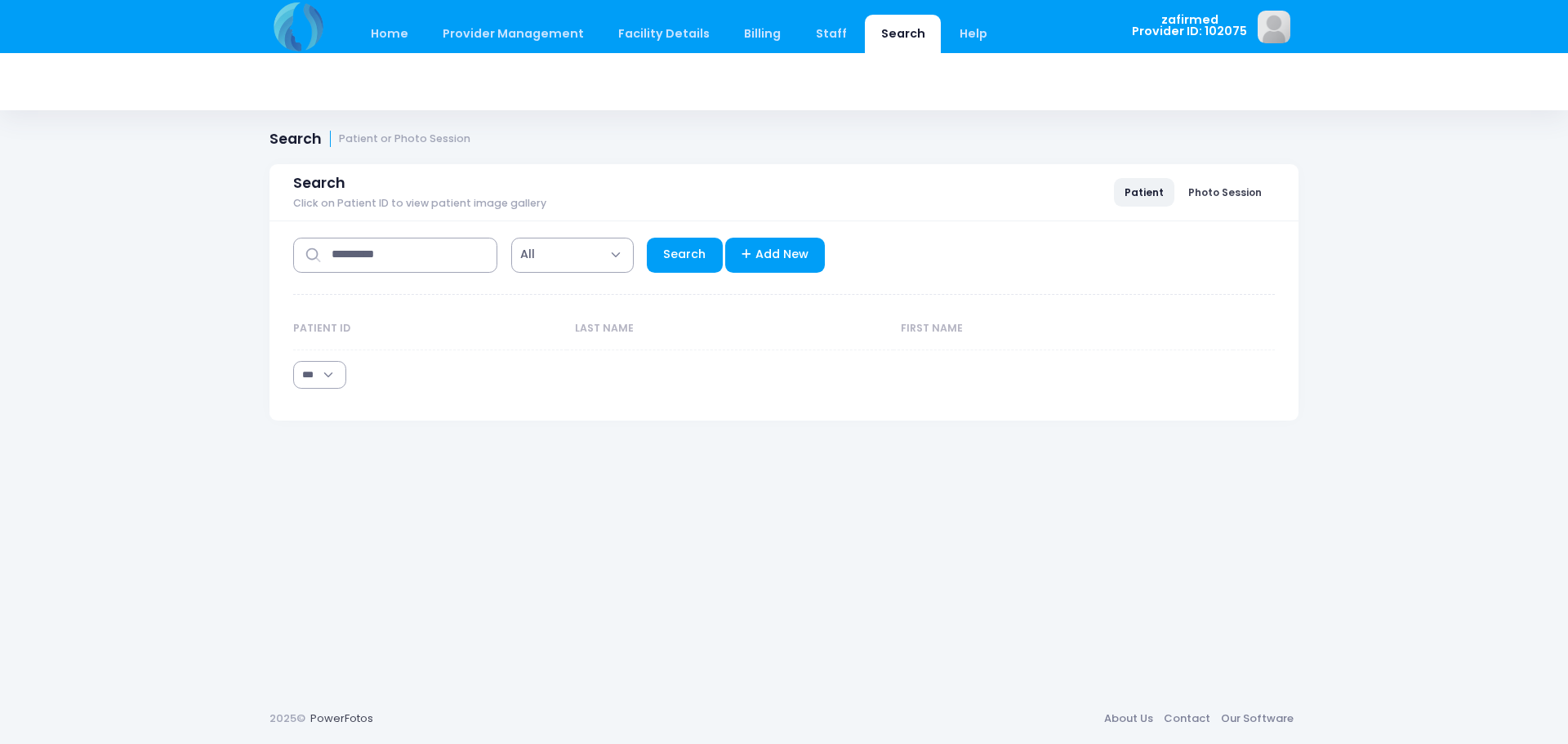
select select "***"
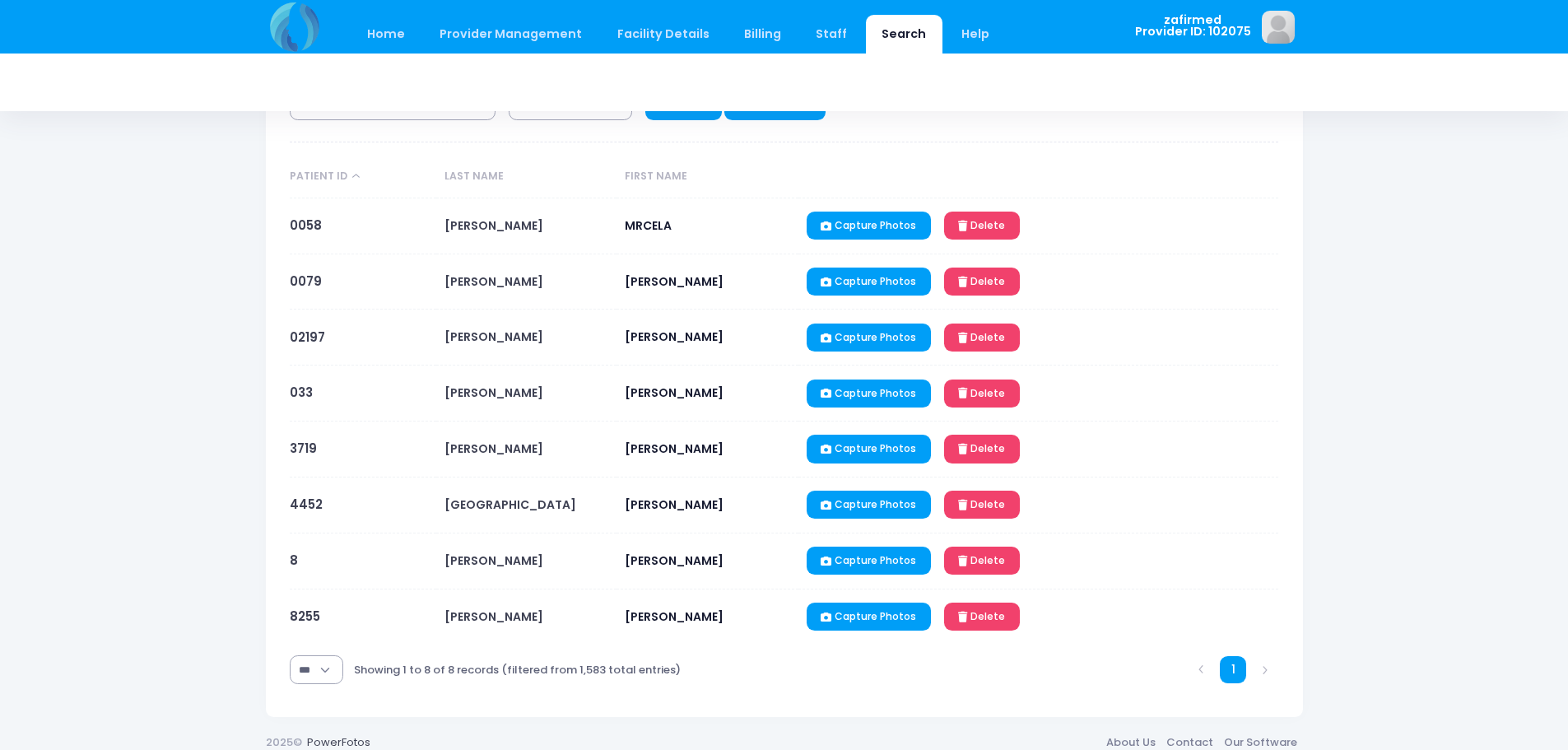
scroll to position [173, 0]
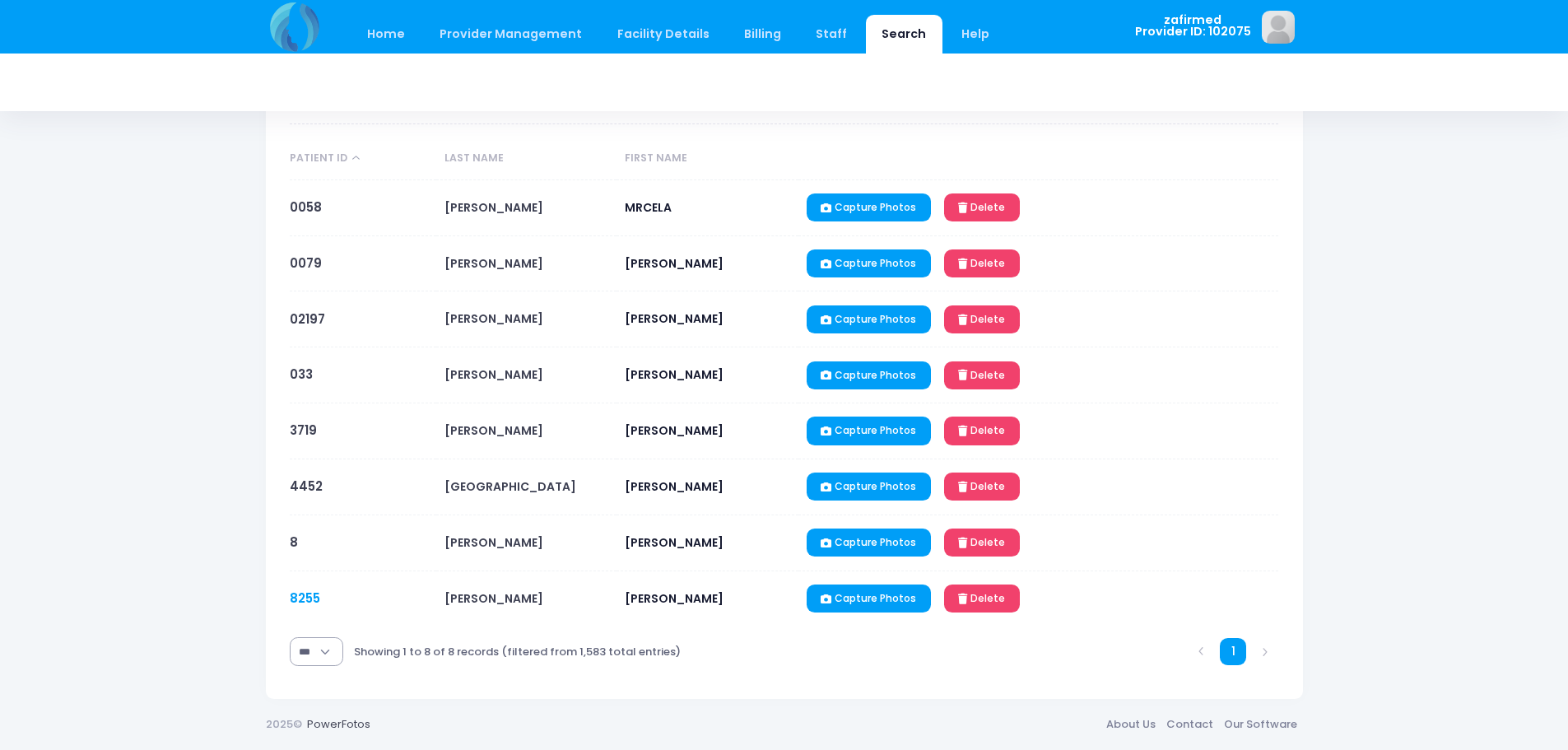
click at [312, 599] on link "8255" at bounding box center [305, 598] width 31 height 17
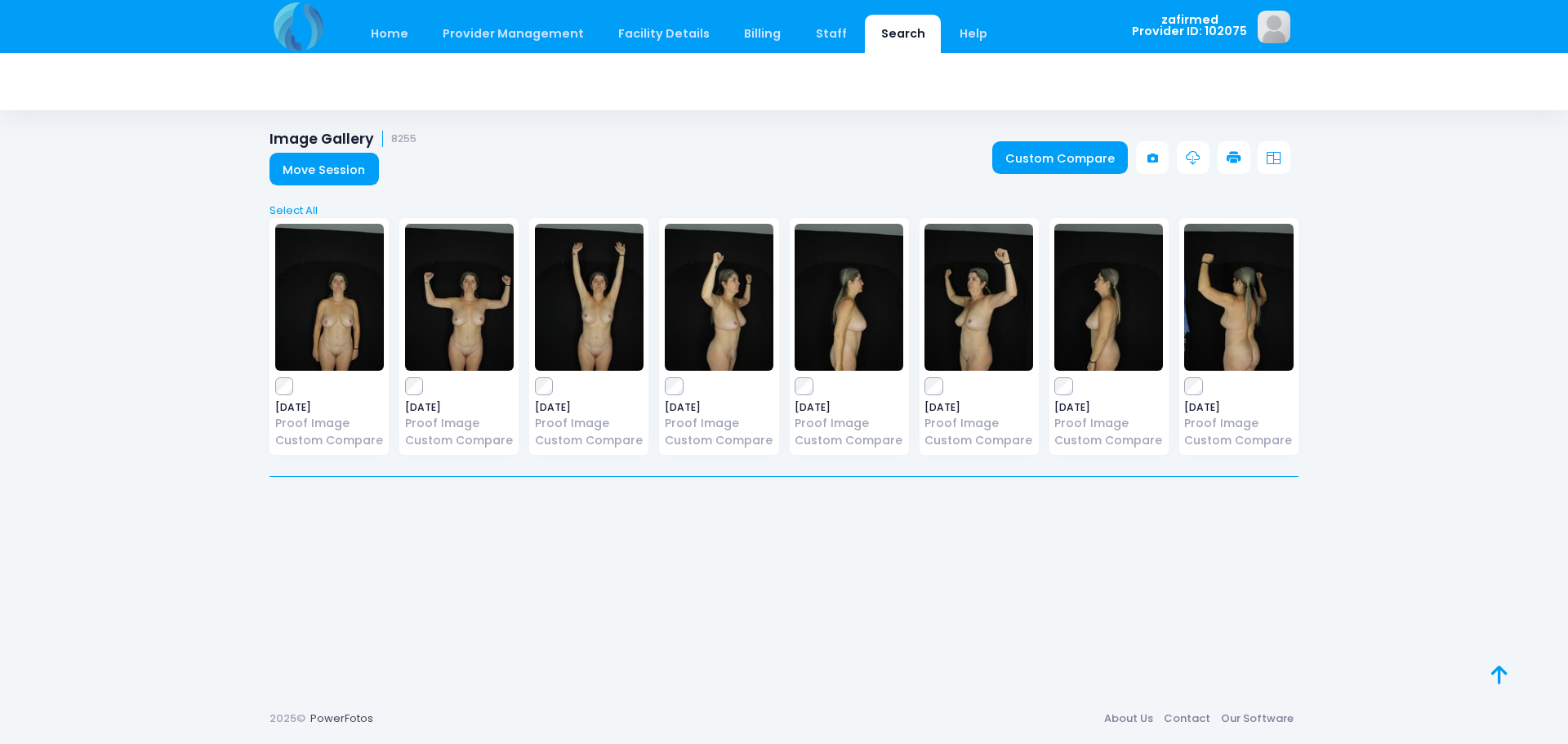
click at [870, 30] on link "Search" at bounding box center [903, 33] width 76 height 39
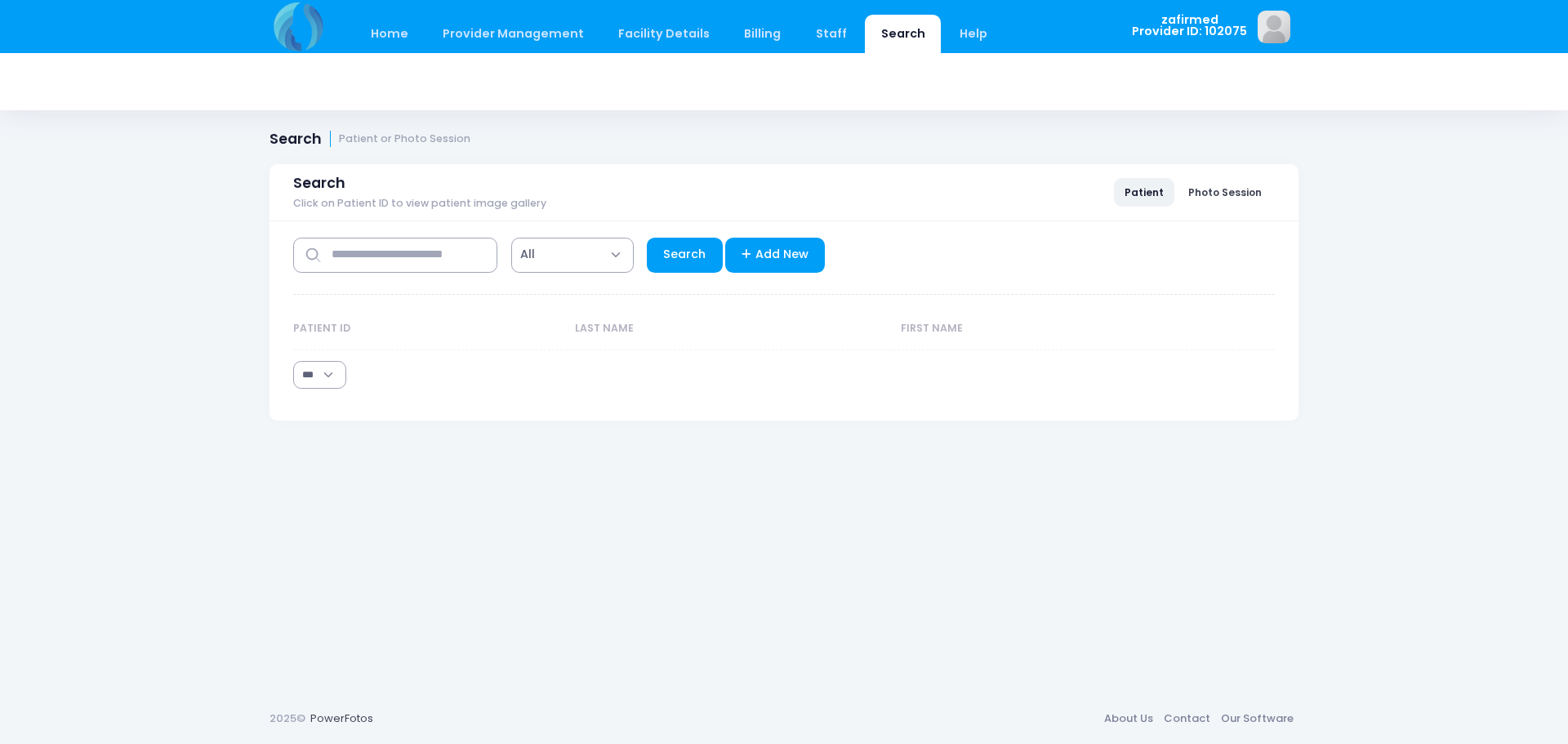
select select "***"
click at [386, 261] on input "text" at bounding box center [395, 255] width 204 height 35
type input "*****"
click at [691, 262] on link "Search" at bounding box center [685, 255] width 76 height 35
select select "***"
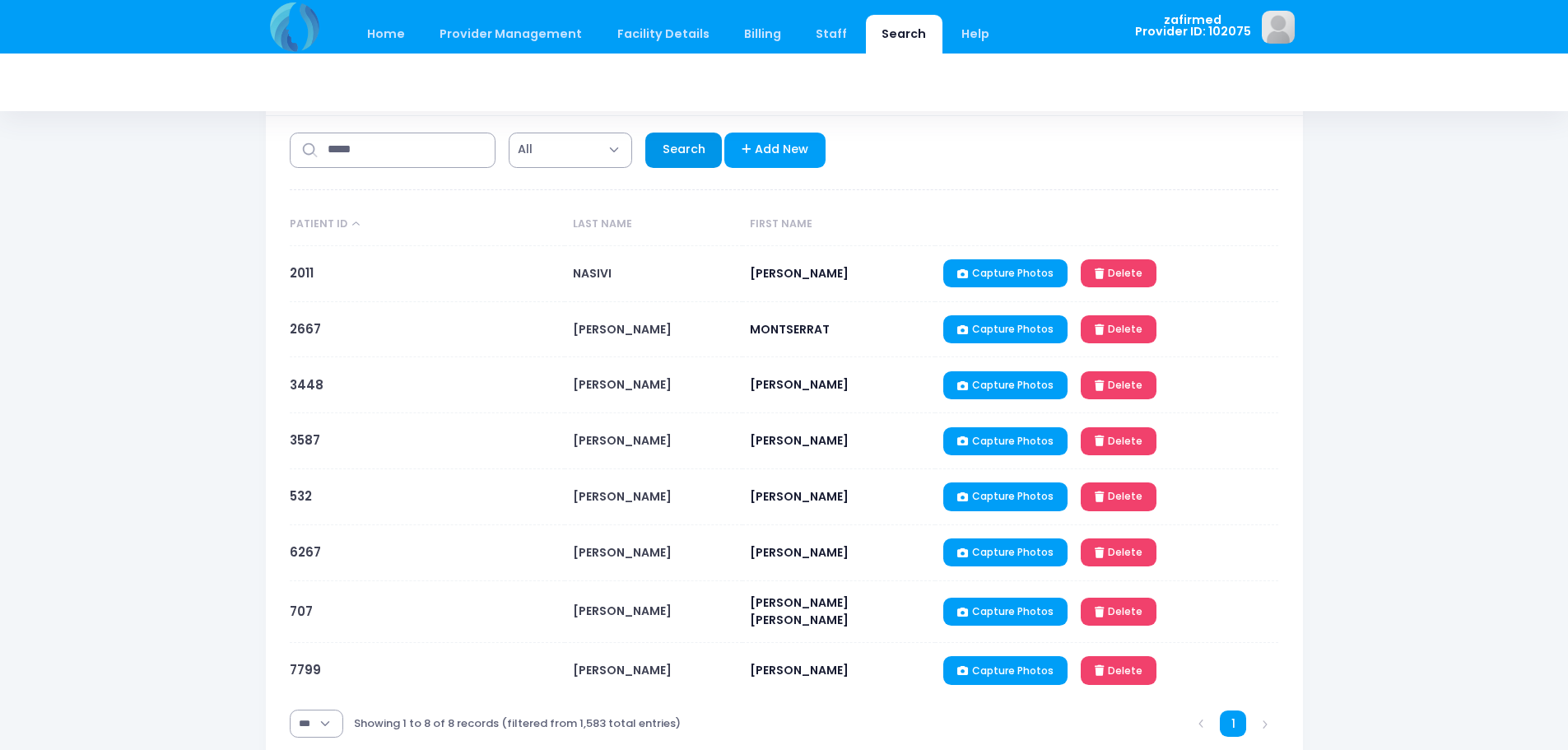
scroll to position [83, 0]
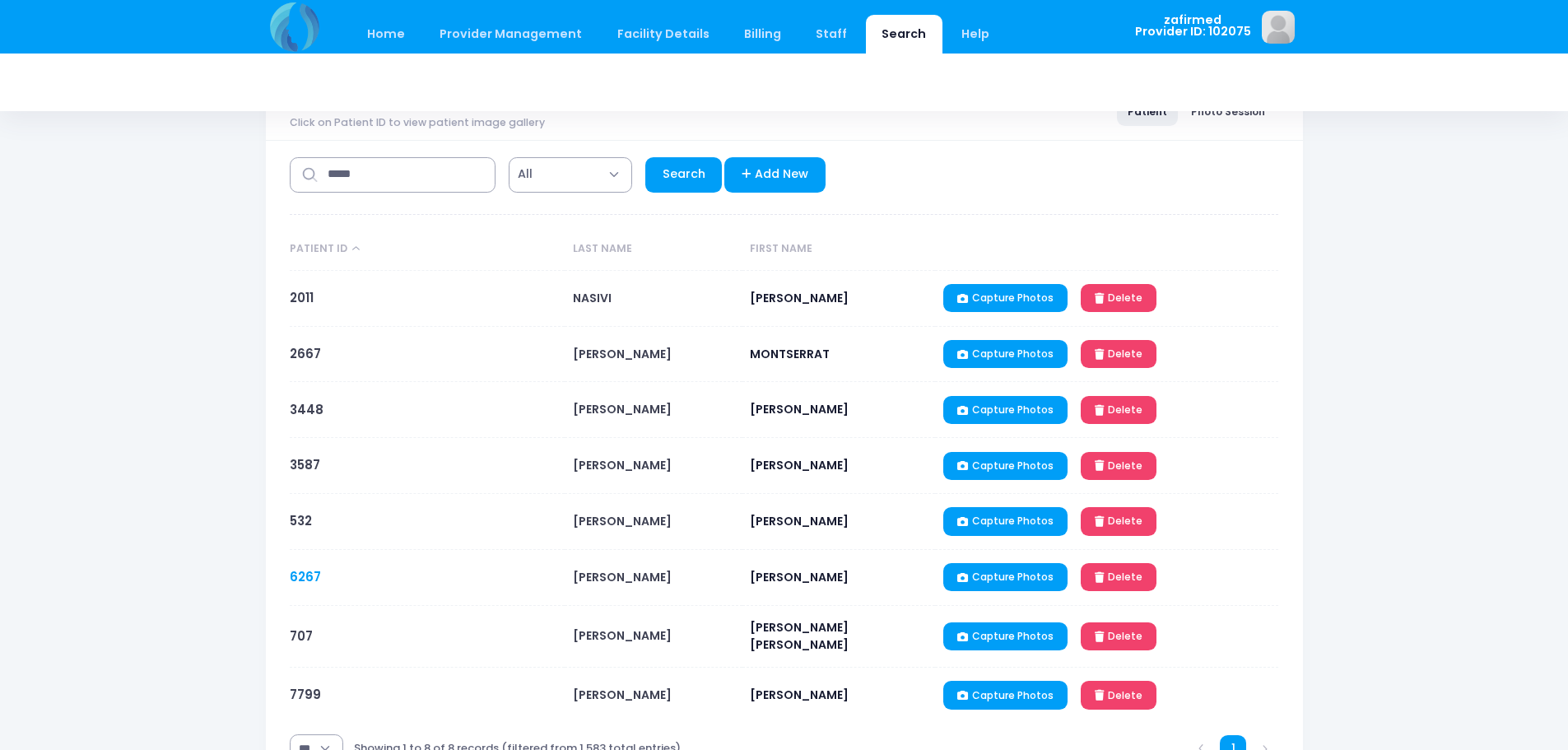
click at [297, 576] on link "6267" at bounding box center [305, 576] width 31 height 17
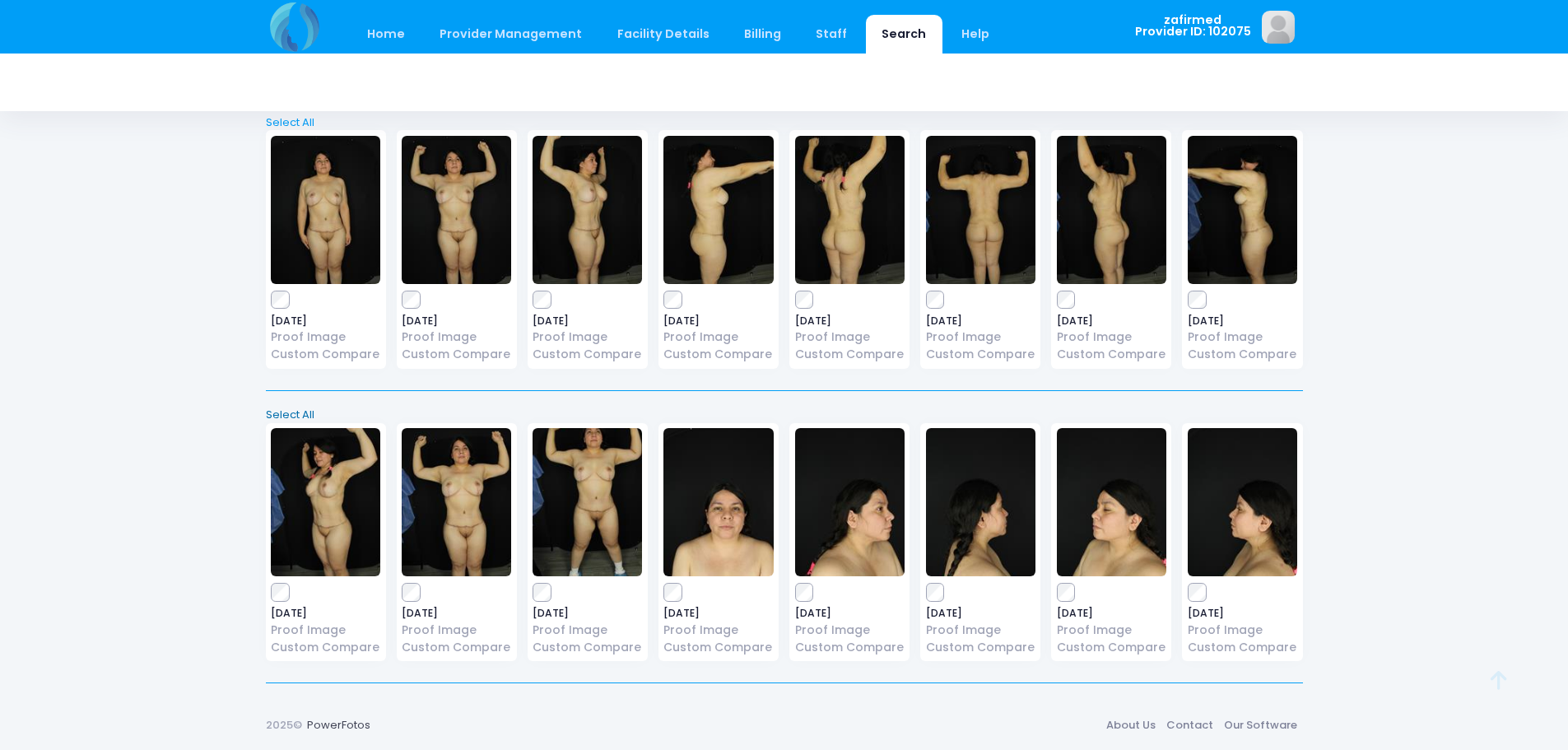
scroll to position [91, 0]
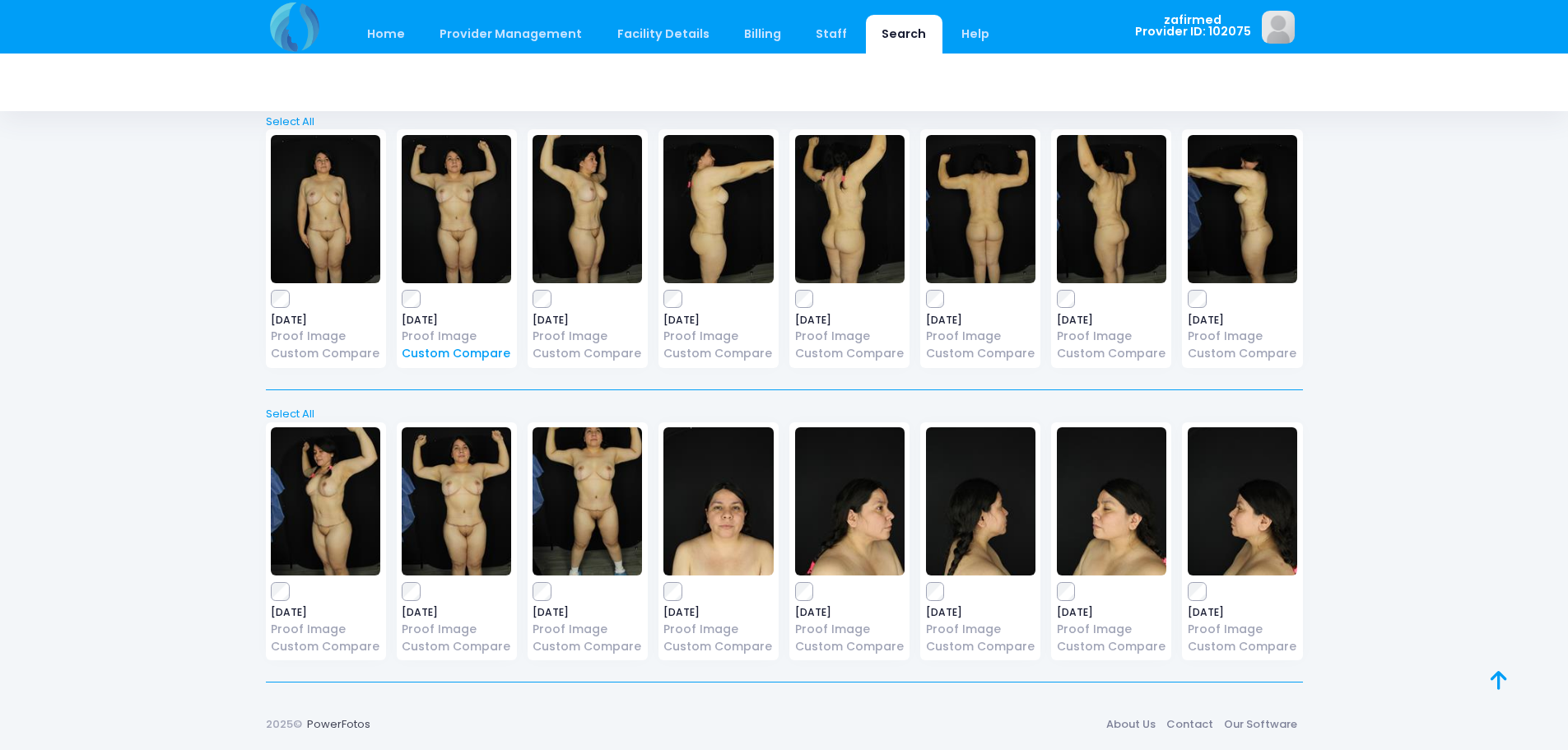
click at [445, 356] on link "Custom Compare" at bounding box center [456, 353] width 110 height 17
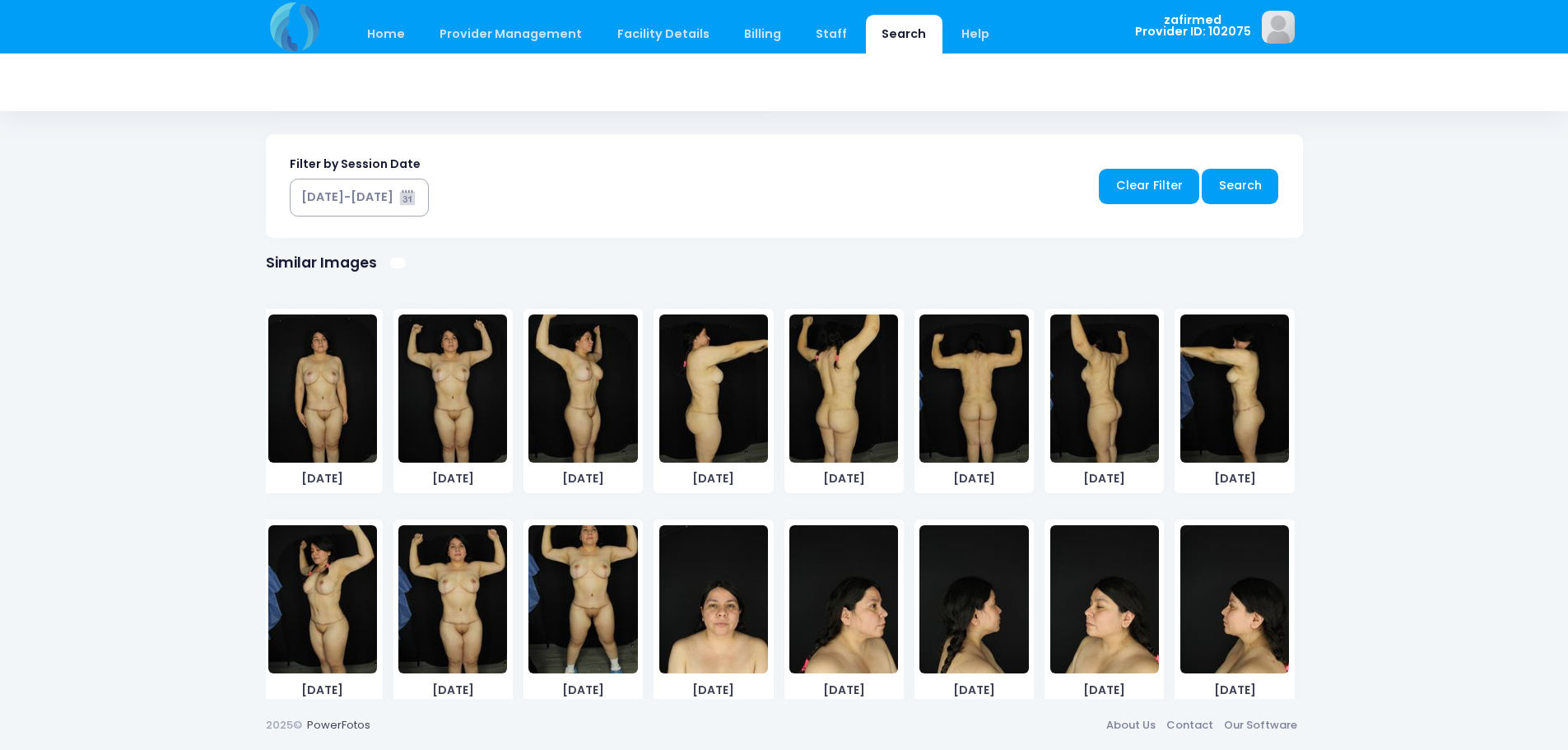
click at [589, 612] on img at bounding box center [583, 599] width 109 height 148
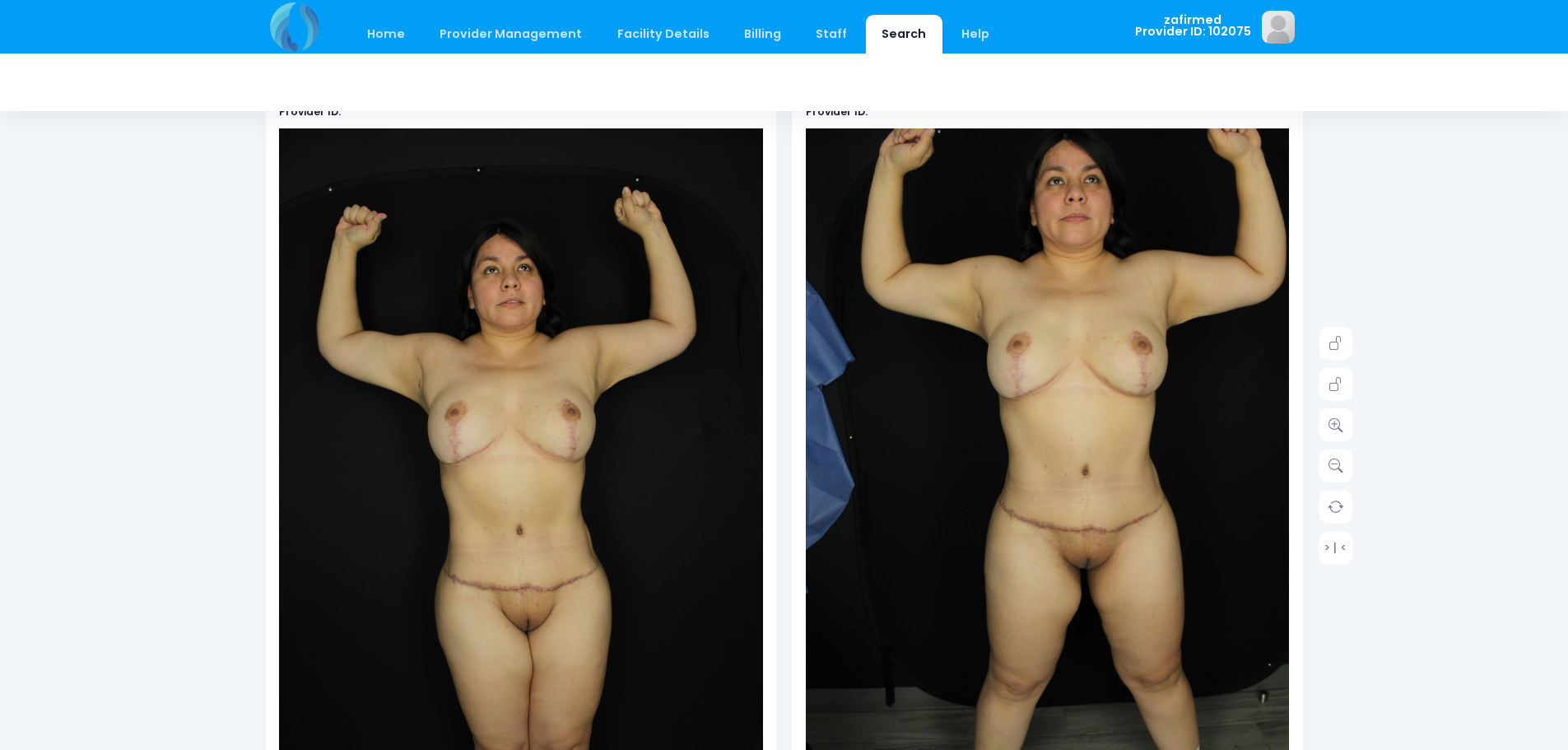
scroll to position [156, 0]
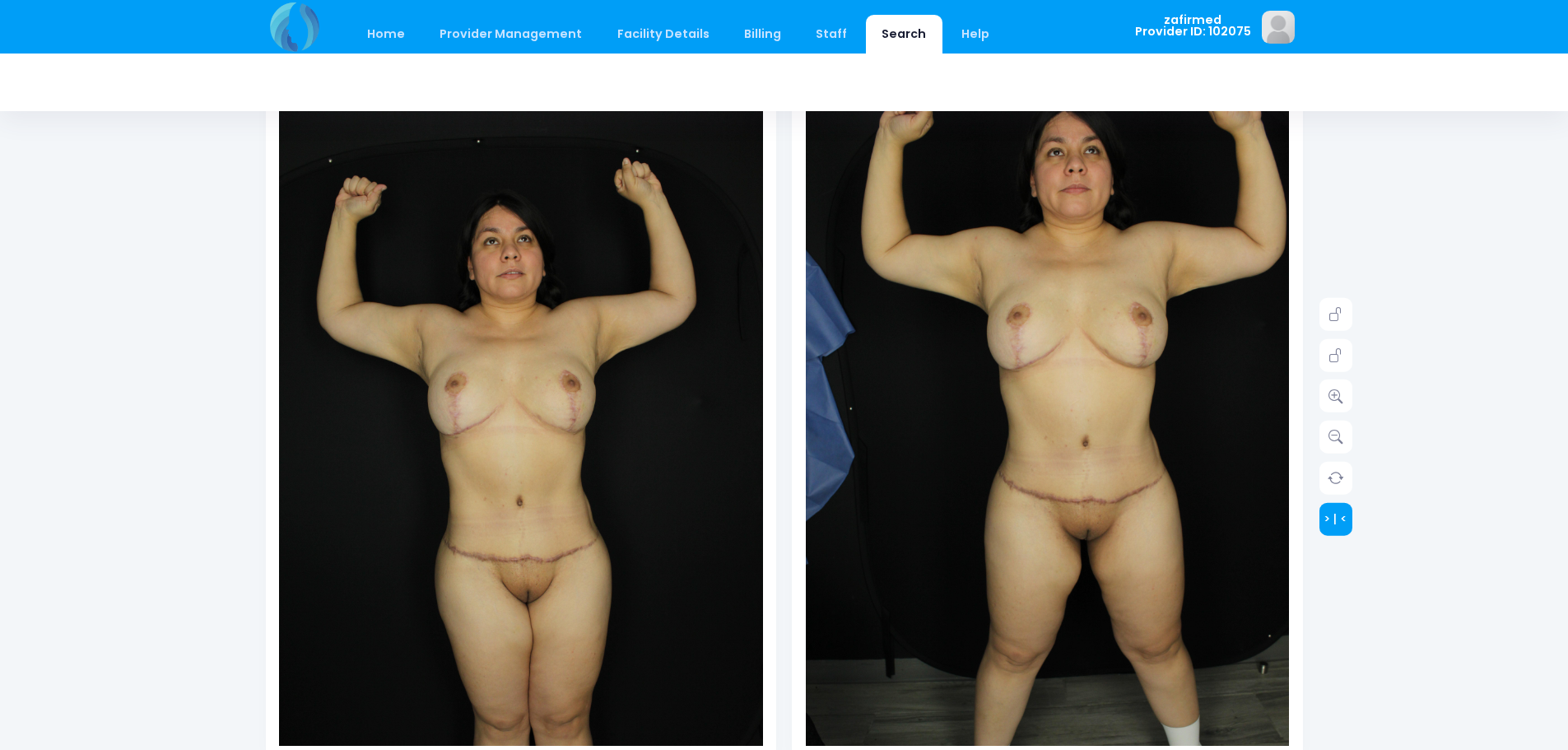
click at [1327, 522] on link "> | <" at bounding box center [1335, 518] width 33 height 33
click at [1342, 523] on link "> | <" at bounding box center [1335, 518] width 33 height 33
click at [1328, 520] on link "> | <" at bounding box center [1335, 518] width 33 height 33
click at [1331, 511] on link "> | <" at bounding box center [1335, 518] width 33 height 33
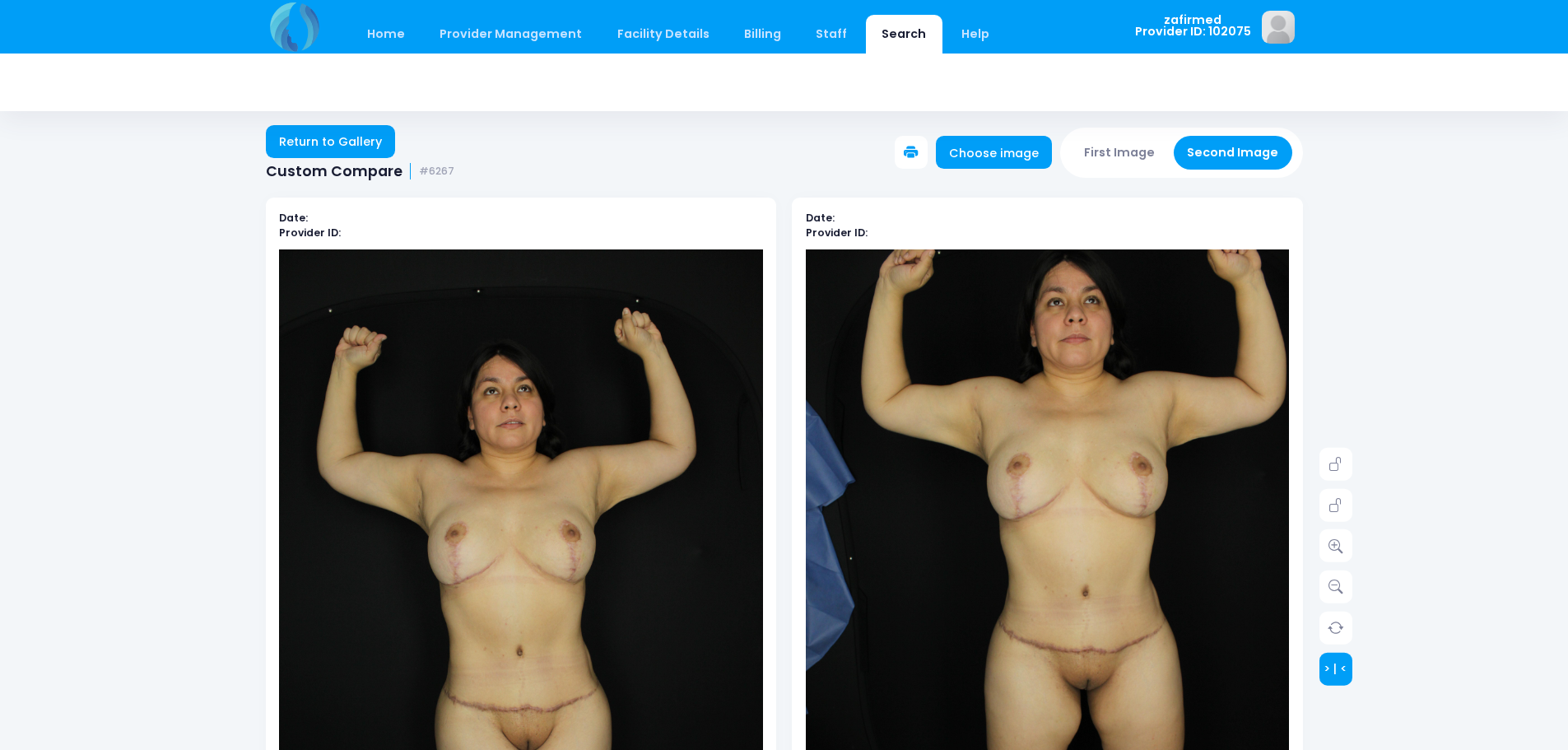
scroll to position [0, 0]
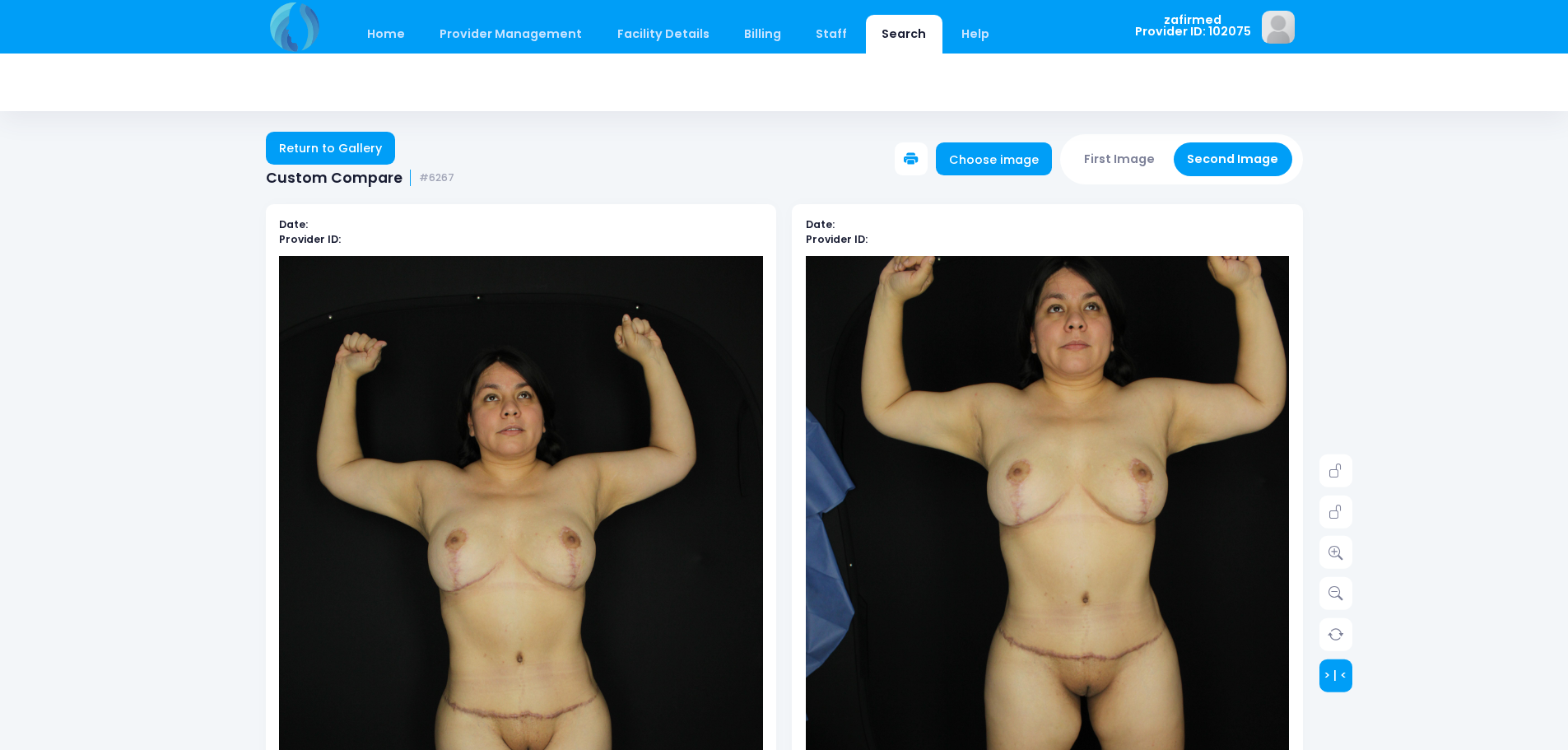
click at [1336, 669] on link "> | <" at bounding box center [1335, 675] width 33 height 33
click at [1329, 552] on icon at bounding box center [1335, 552] width 15 height 15
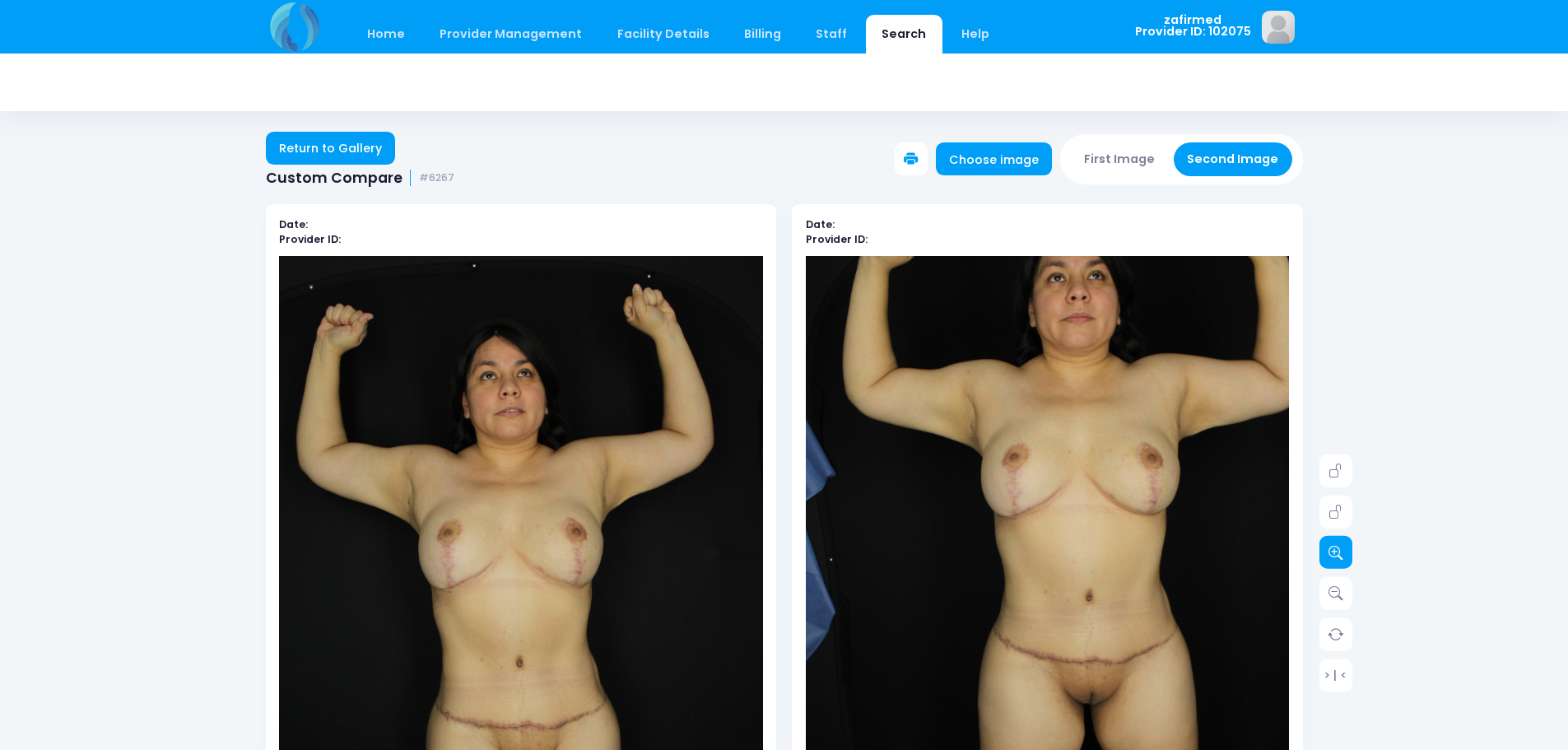
click at [1329, 552] on icon at bounding box center [1335, 552] width 15 height 15
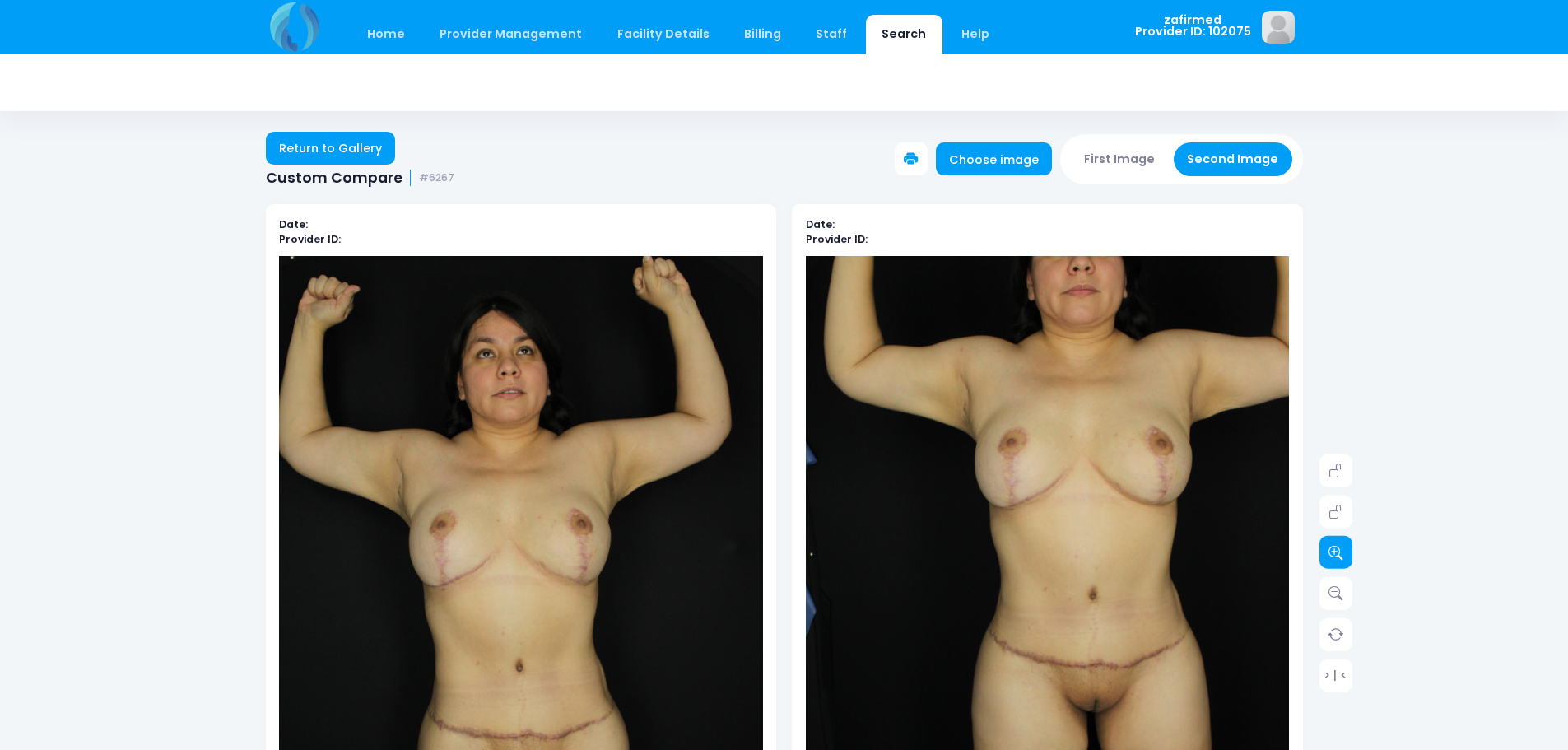
click at [1329, 552] on icon at bounding box center [1335, 552] width 15 height 15
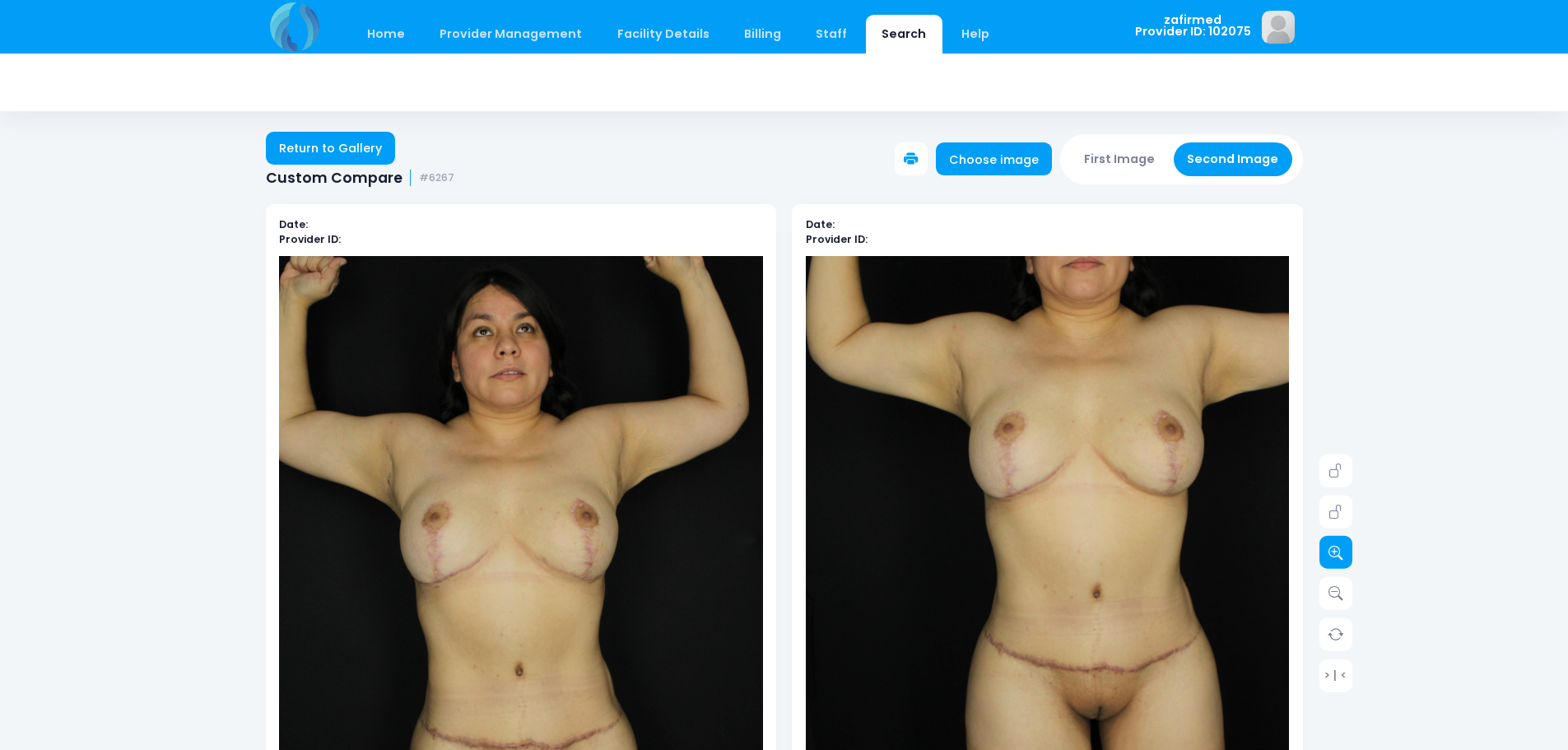
click at [1329, 552] on icon at bounding box center [1335, 552] width 15 height 15
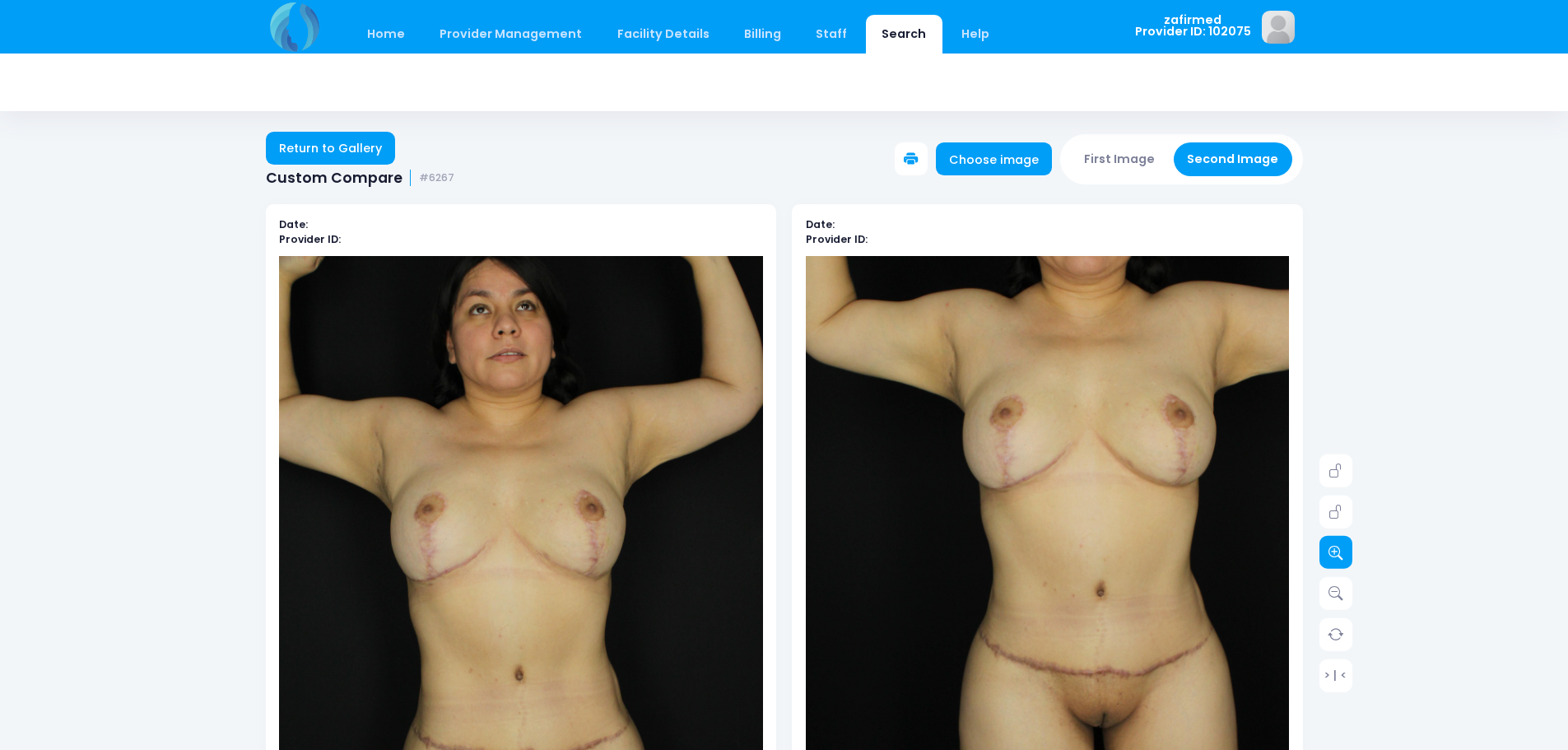
click at [1329, 552] on icon at bounding box center [1335, 552] width 15 height 15
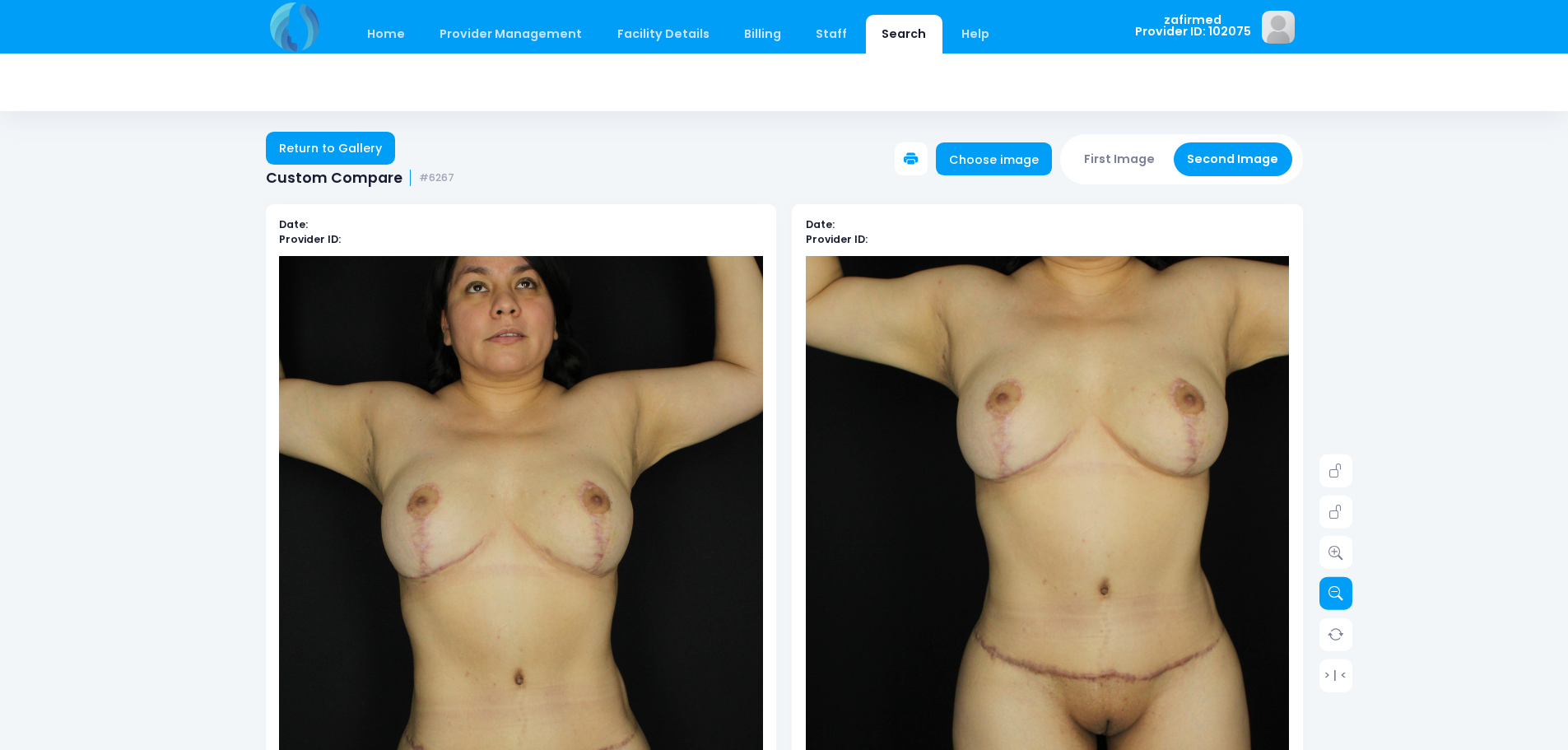
click at [1337, 588] on icon at bounding box center [1335, 593] width 15 height 15
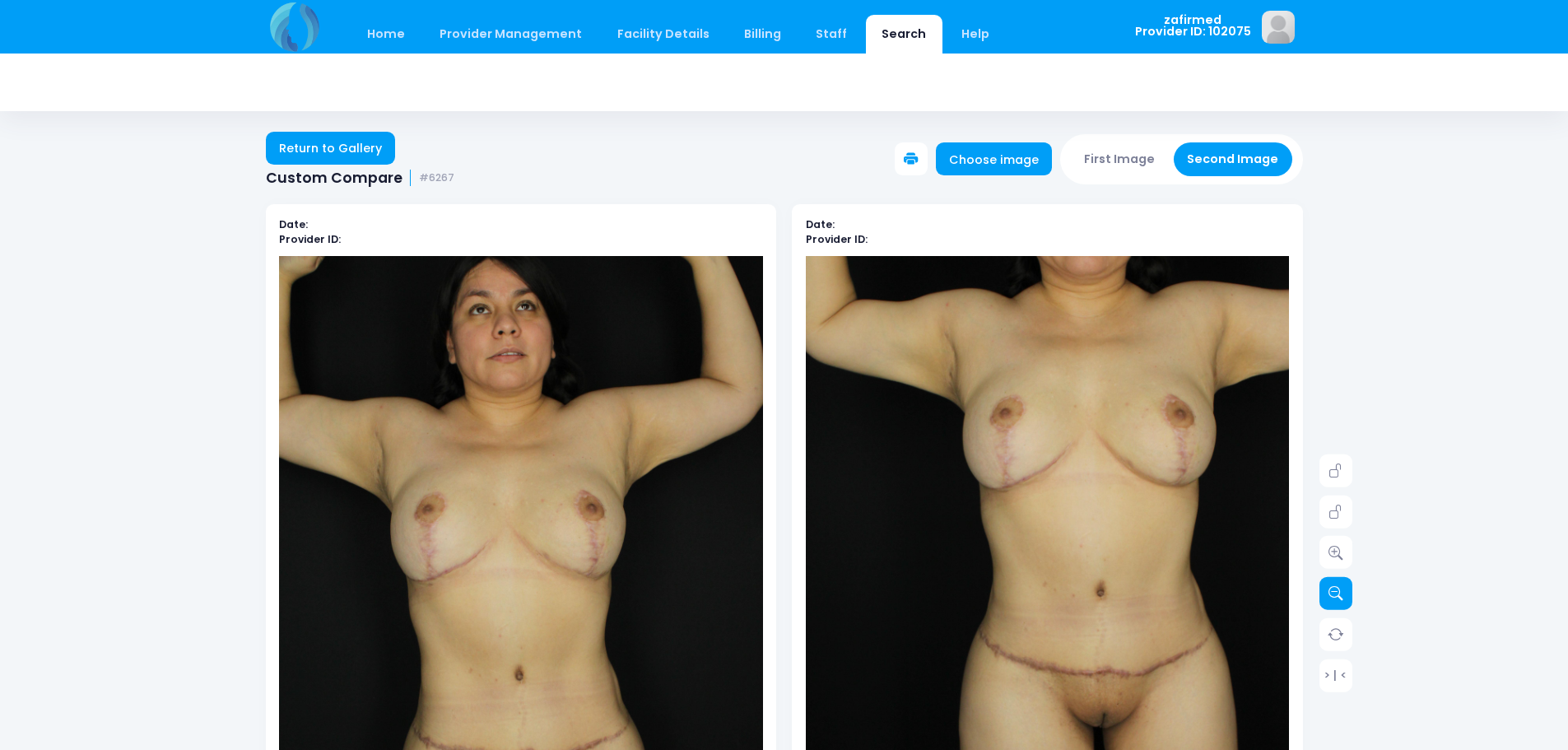
click at [1337, 588] on icon at bounding box center [1335, 593] width 15 height 15
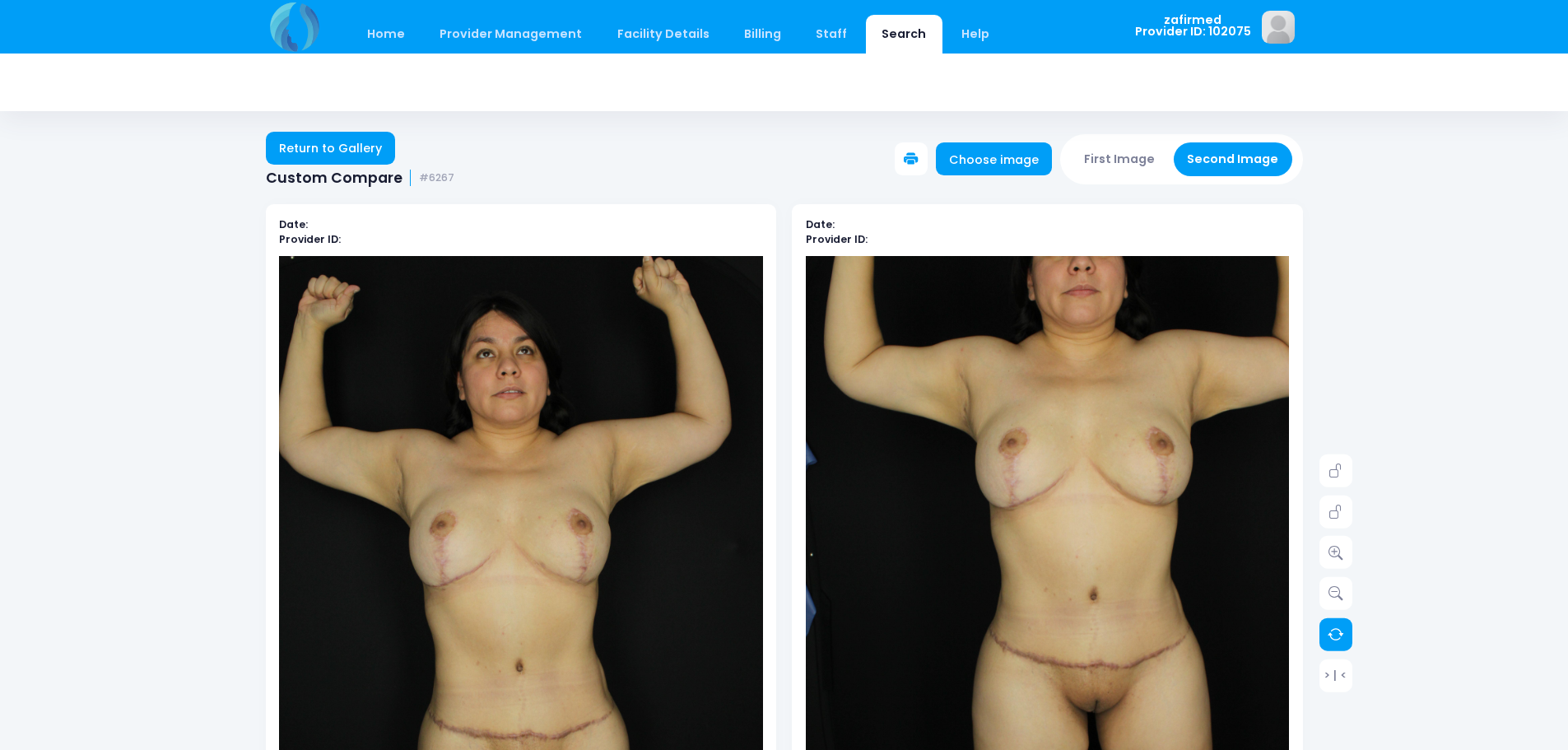
click at [1336, 634] on icon at bounding box center [1336, 634] width 16 height 16
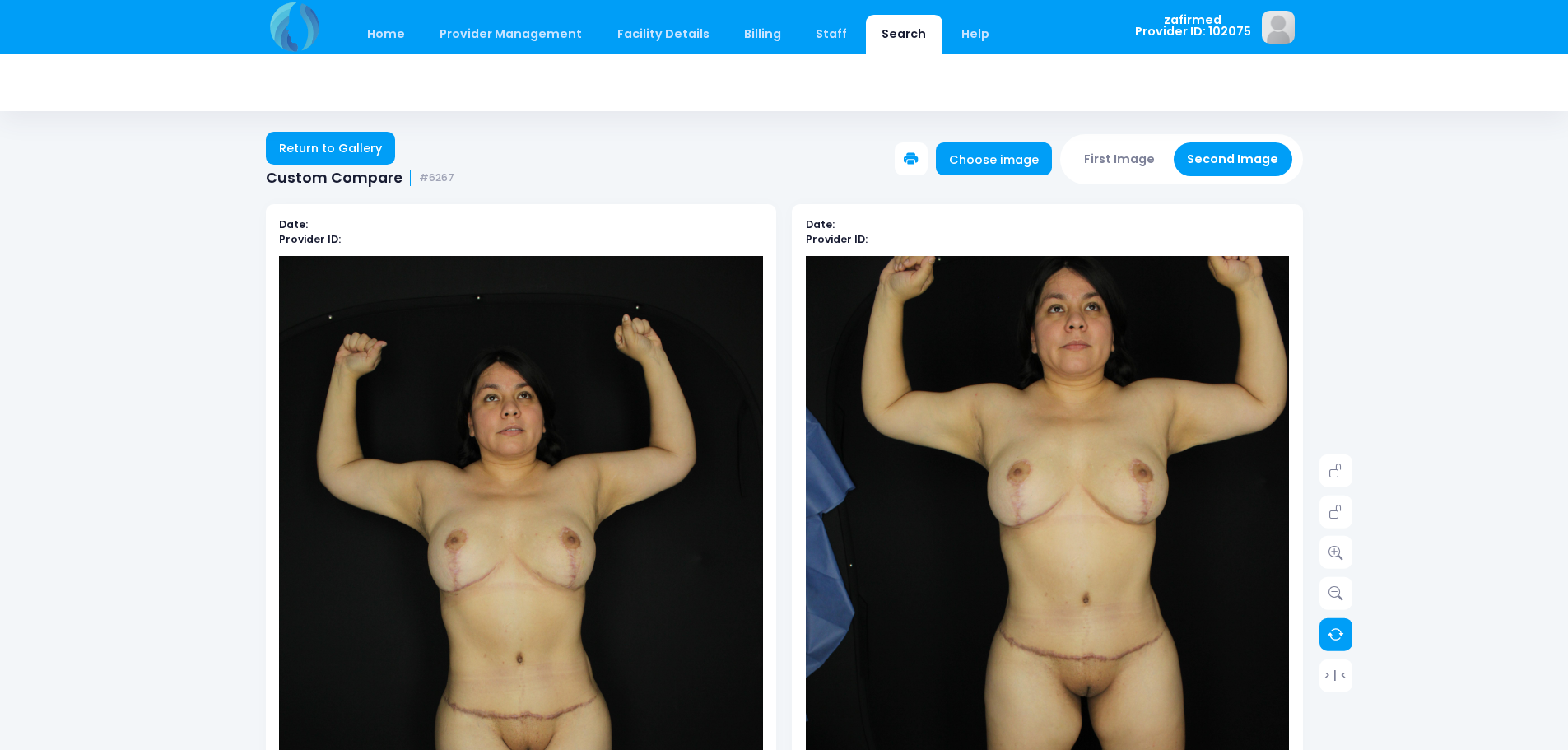
click at [1336, 634] on icon at bounding box center [1336, 634] width 16 height 16
click at [1335, 472] on icon at bounding box center [1335, 471] width 15 height 15
click at [1334, 514] on icon at bounding box center [1335, 511] width 15 height 15
drag, startPoint x: 1329, startPoint y: 463, endPoint x: 1329, endPoint y: 472, distance: 9.0
click at [1329, 463] on icon at bounding box center [1335, 471] width 15 height 15
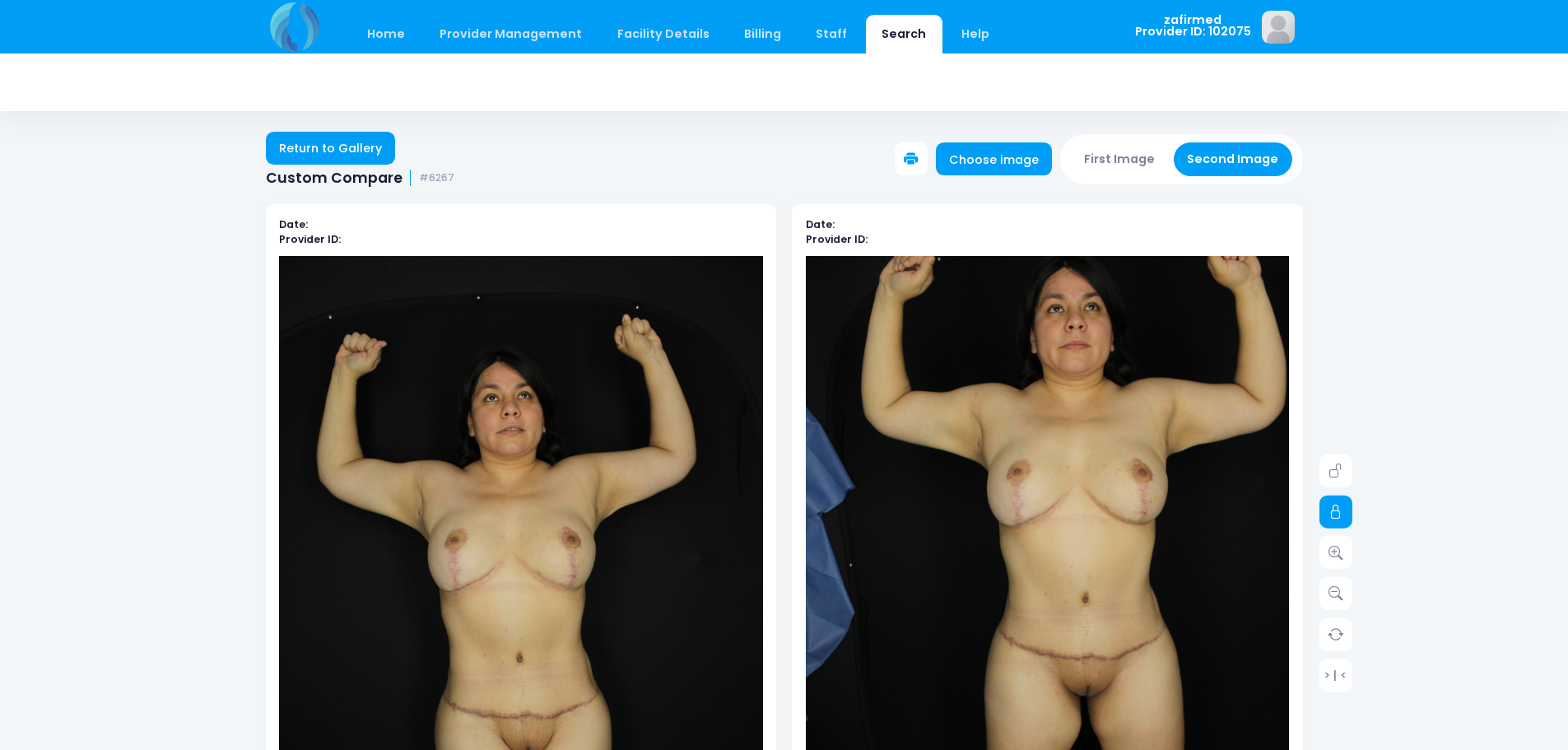
click at [1331, 502] on link at bounding box center [1335, 511] width 33 height 33
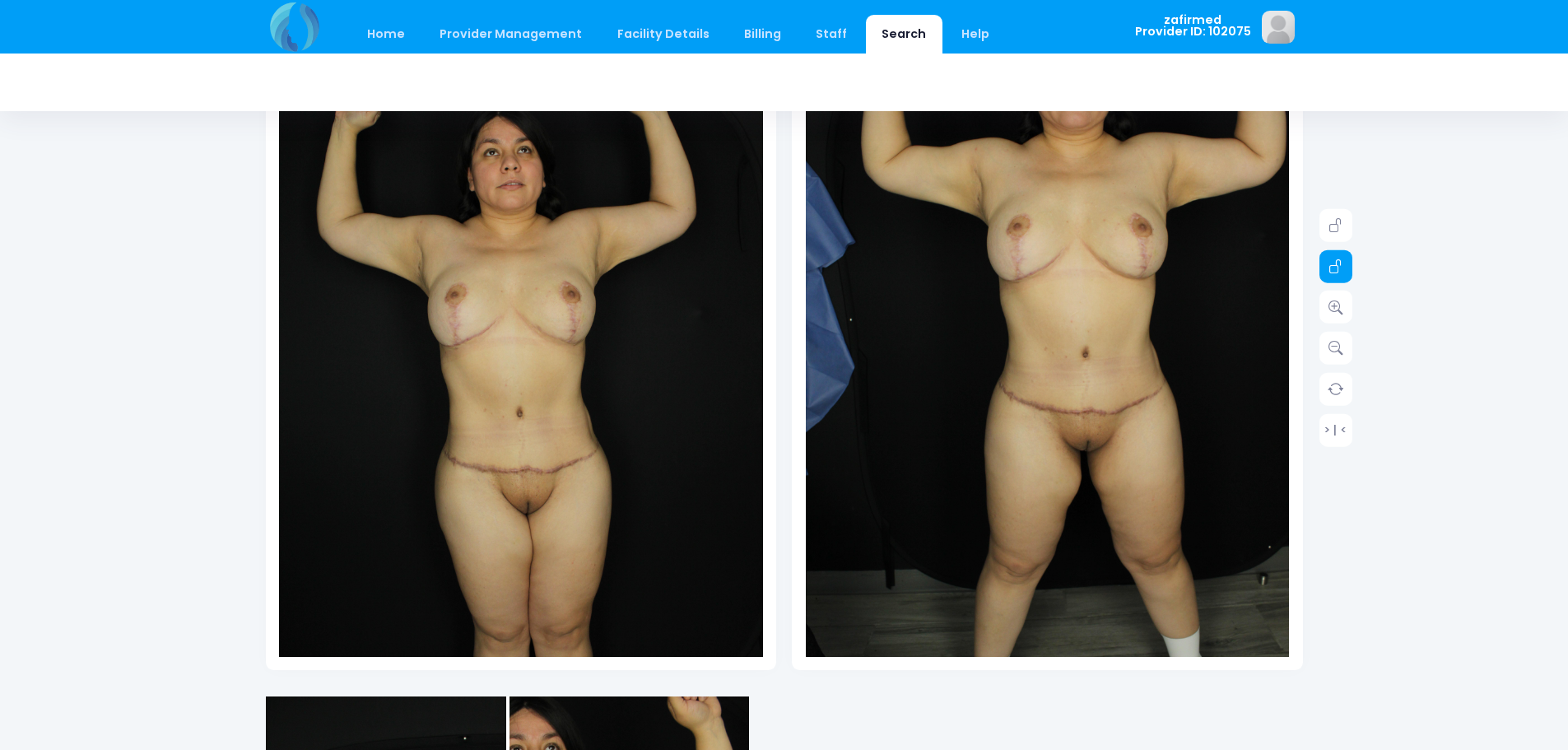
scroll to position [247, 0]
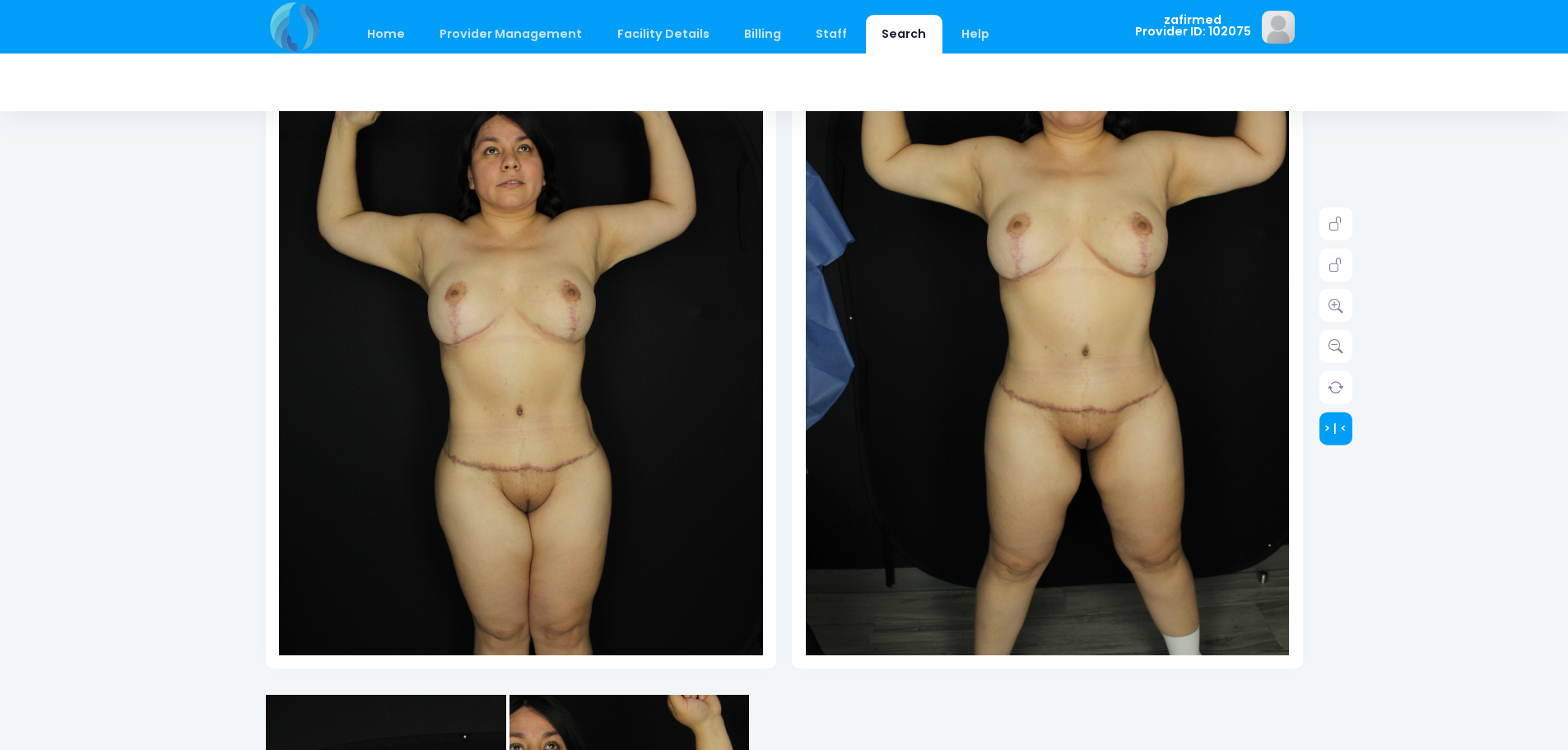
click at [1344, 424] on link "> | <" at bounding box center [1335, 428] width 33 height 33
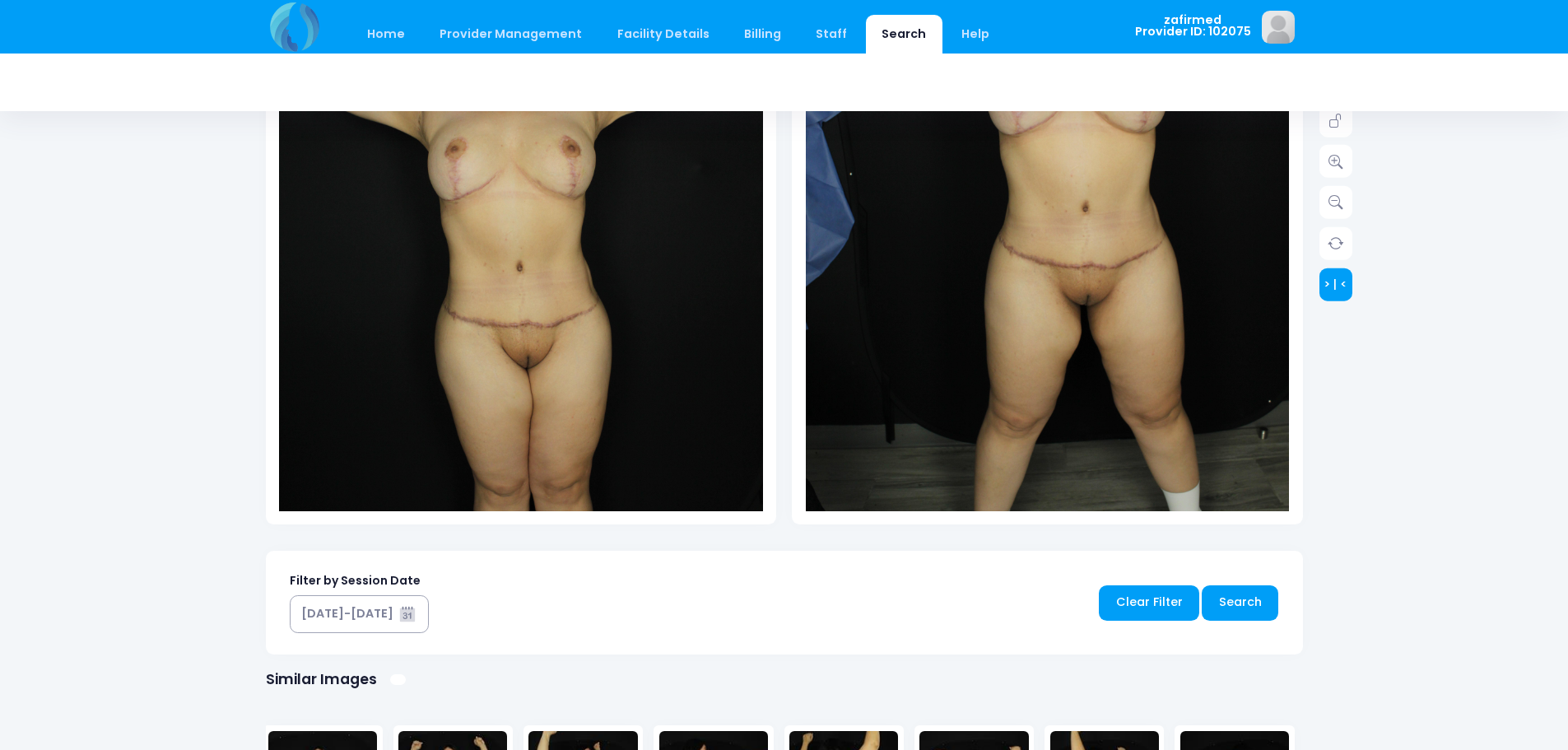
scroll to position [164, 0]
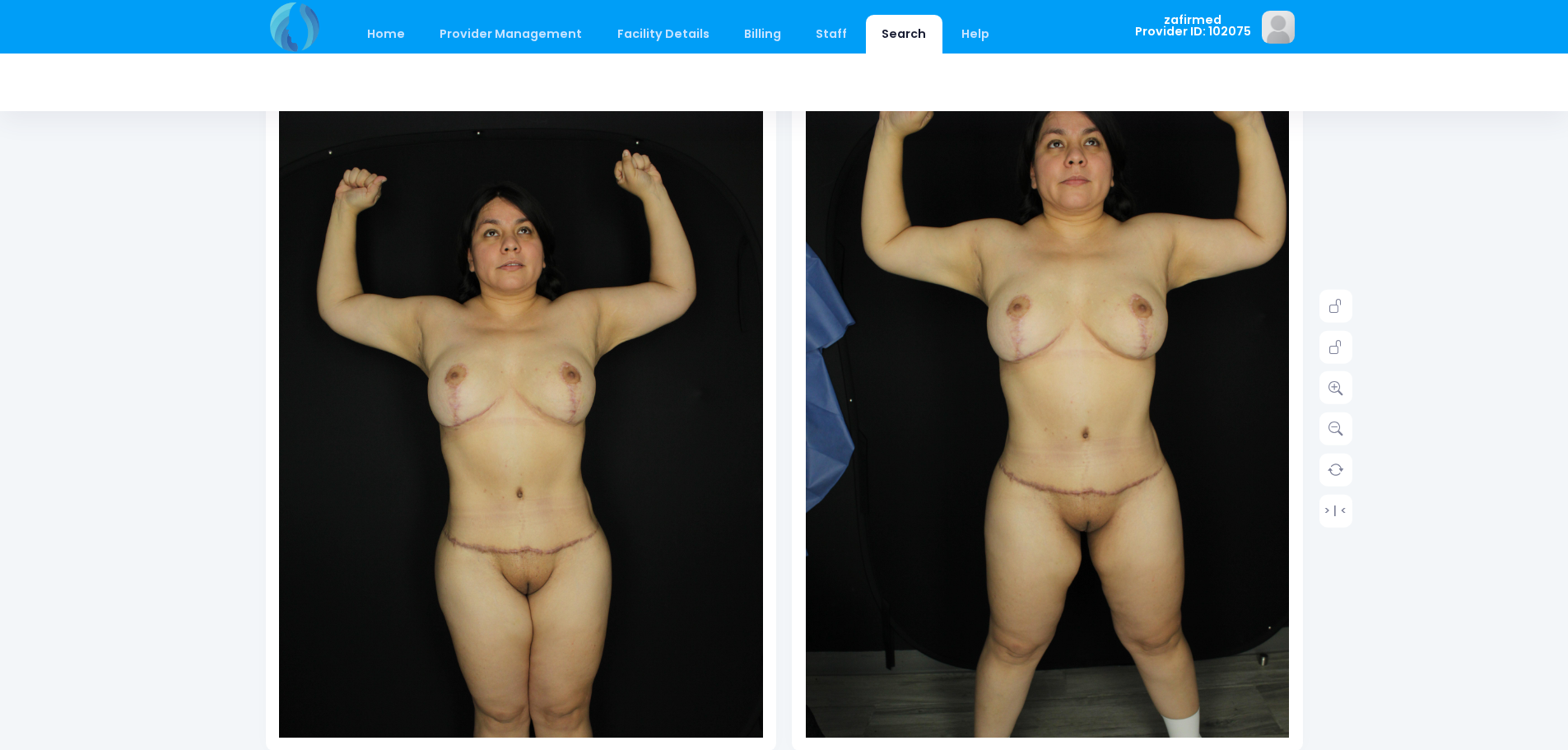
drag, startPoint x: 774, startPoint y: 565, endPoint x: 727, endPoint y: 566, distance: 47.0
click at [774, 565] on div "Date: Provider ID:" at bounding box center [521, 395] width 511 height 711
click at [727, 566] on img at bounding box center [521, 454] width 484 height 726
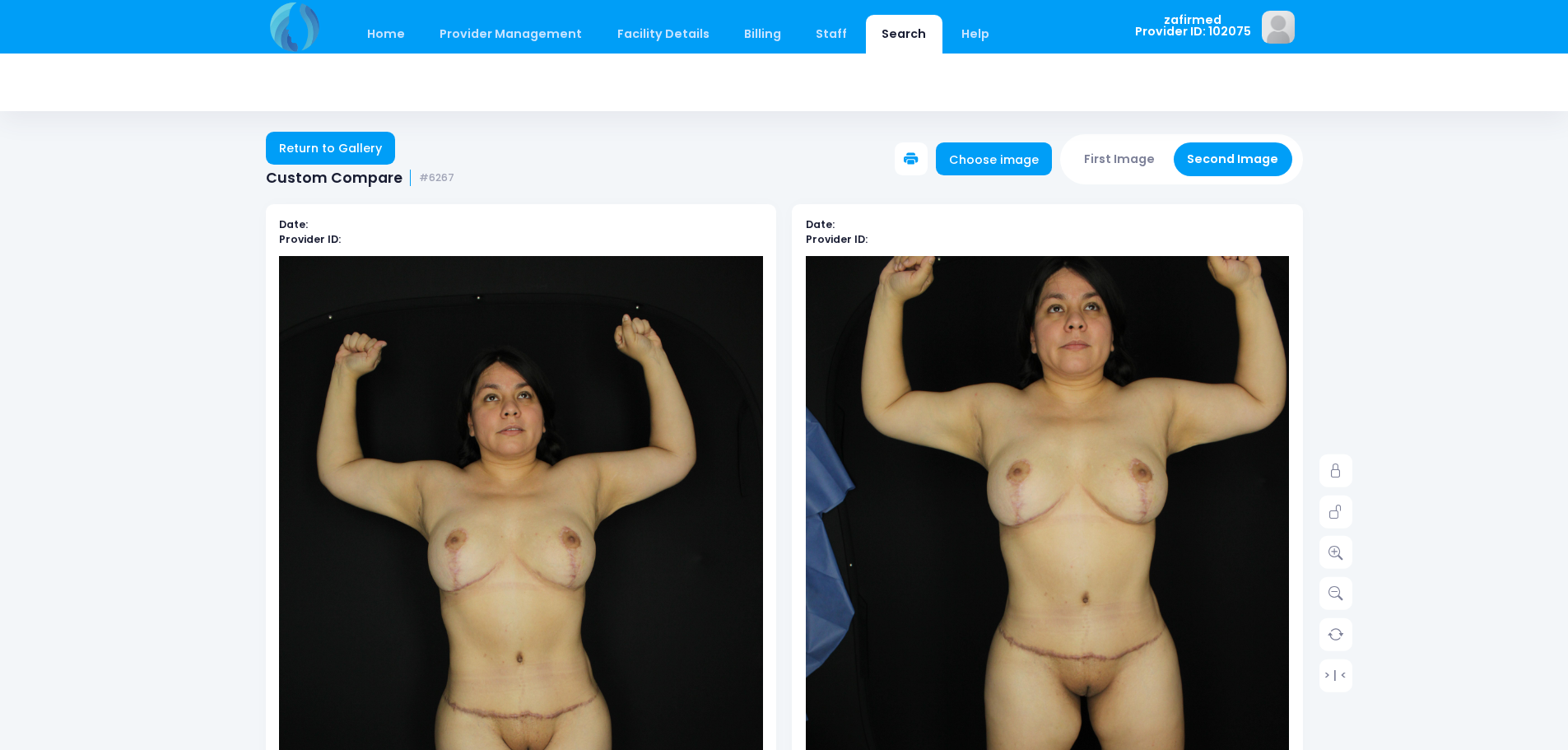
click at [1200, 158] on button "Second Image" at bounding box center [1232, 159] width 119 height 34
click at [1154, 157] on button "First Image" at bounding box center [1119, 159] width 98 height 34
click at [1213, 160] on button "Second Image" at bounding box center [1232, 159] width 119 height 34
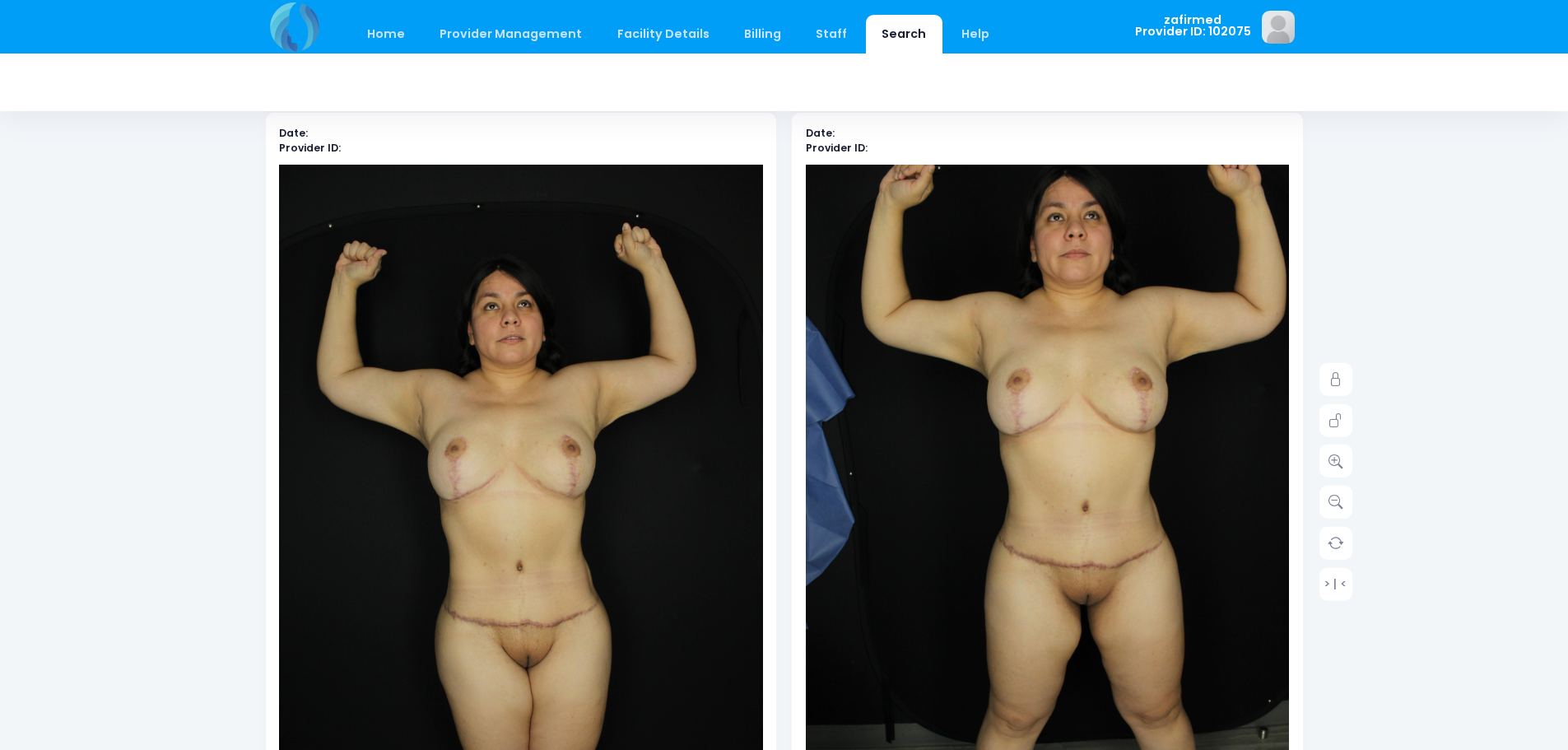
scroll to position [247, 0]
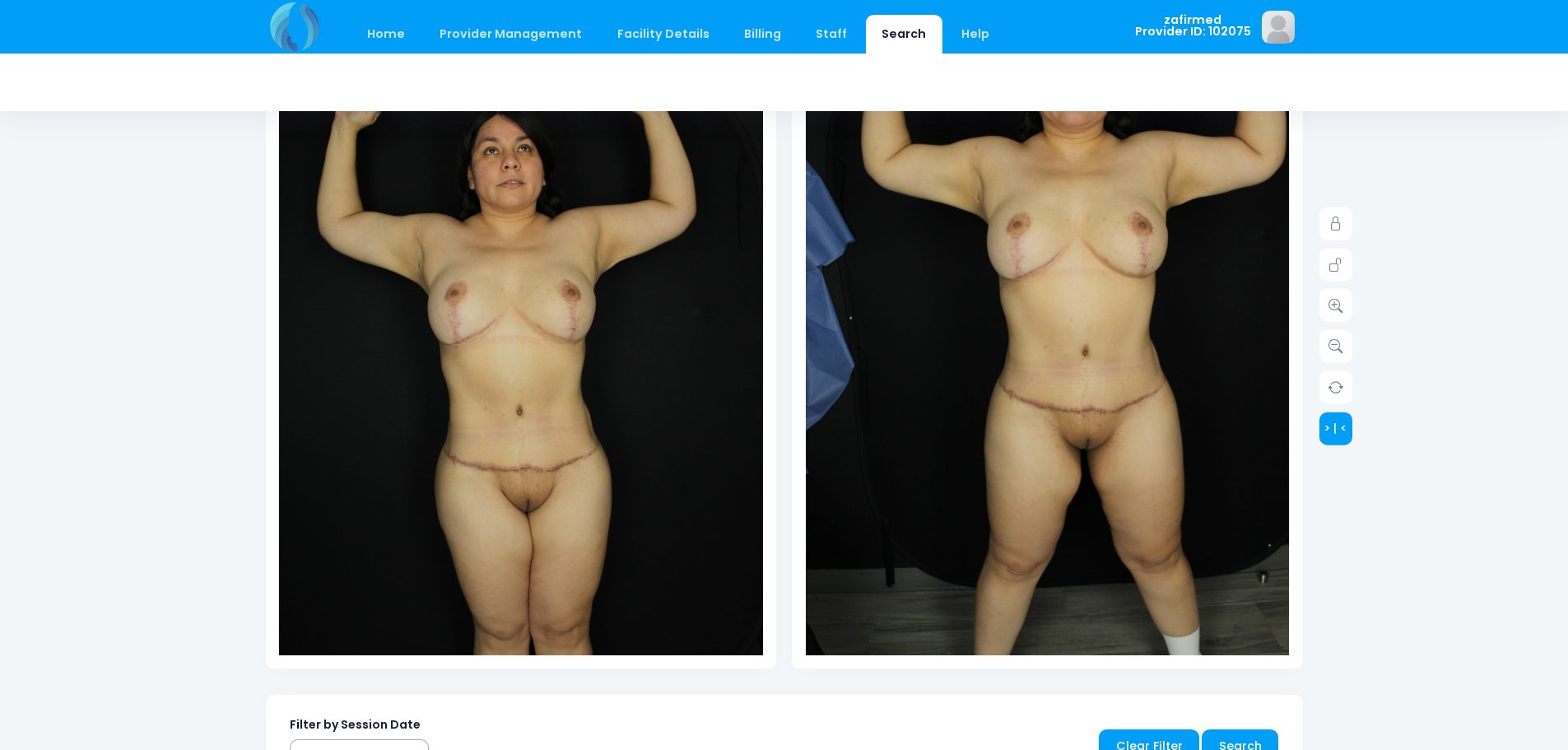
click at [1335, 424] on link "> | <" at bounding box center [1335, 428] width 33 height 33
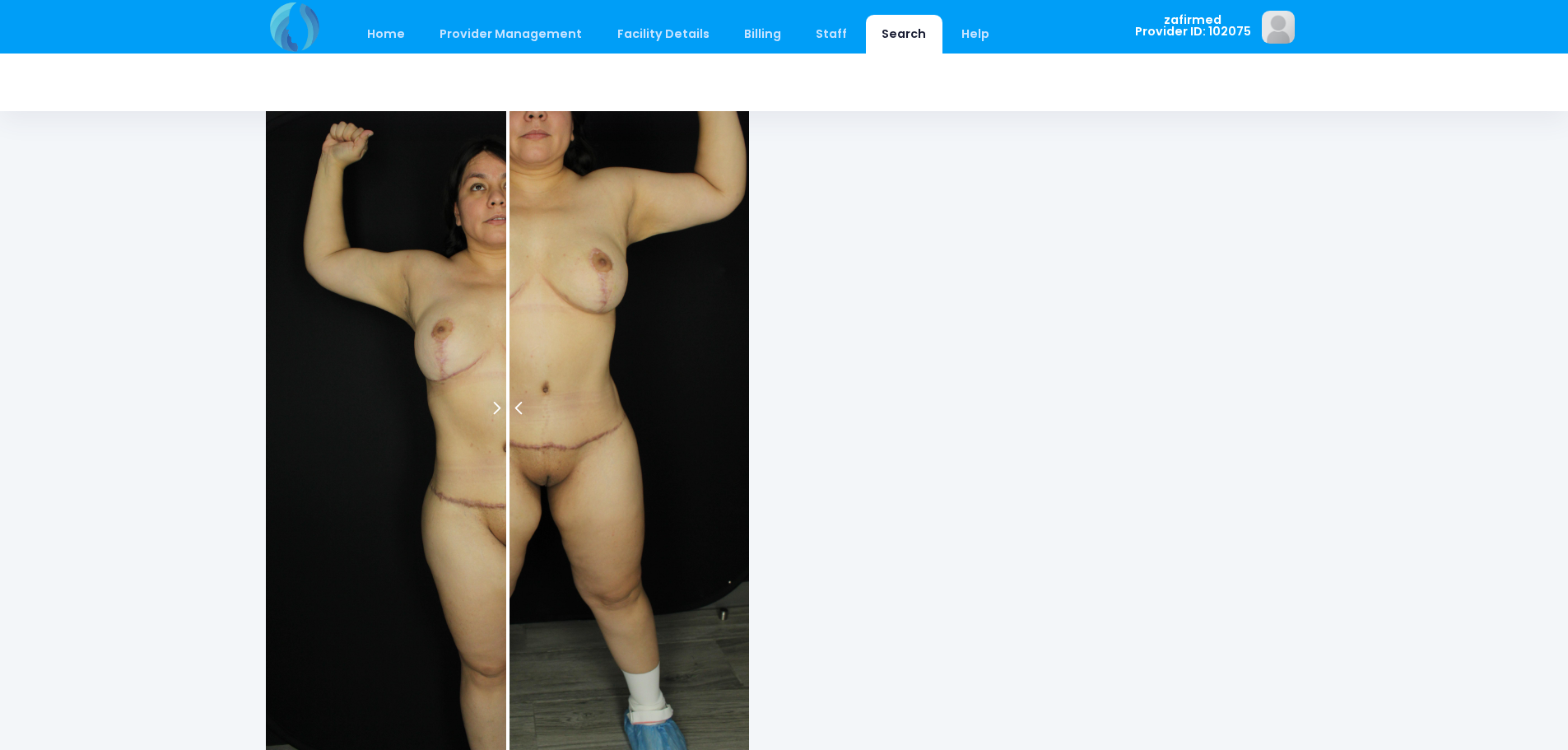
scroll to position [905, 0]
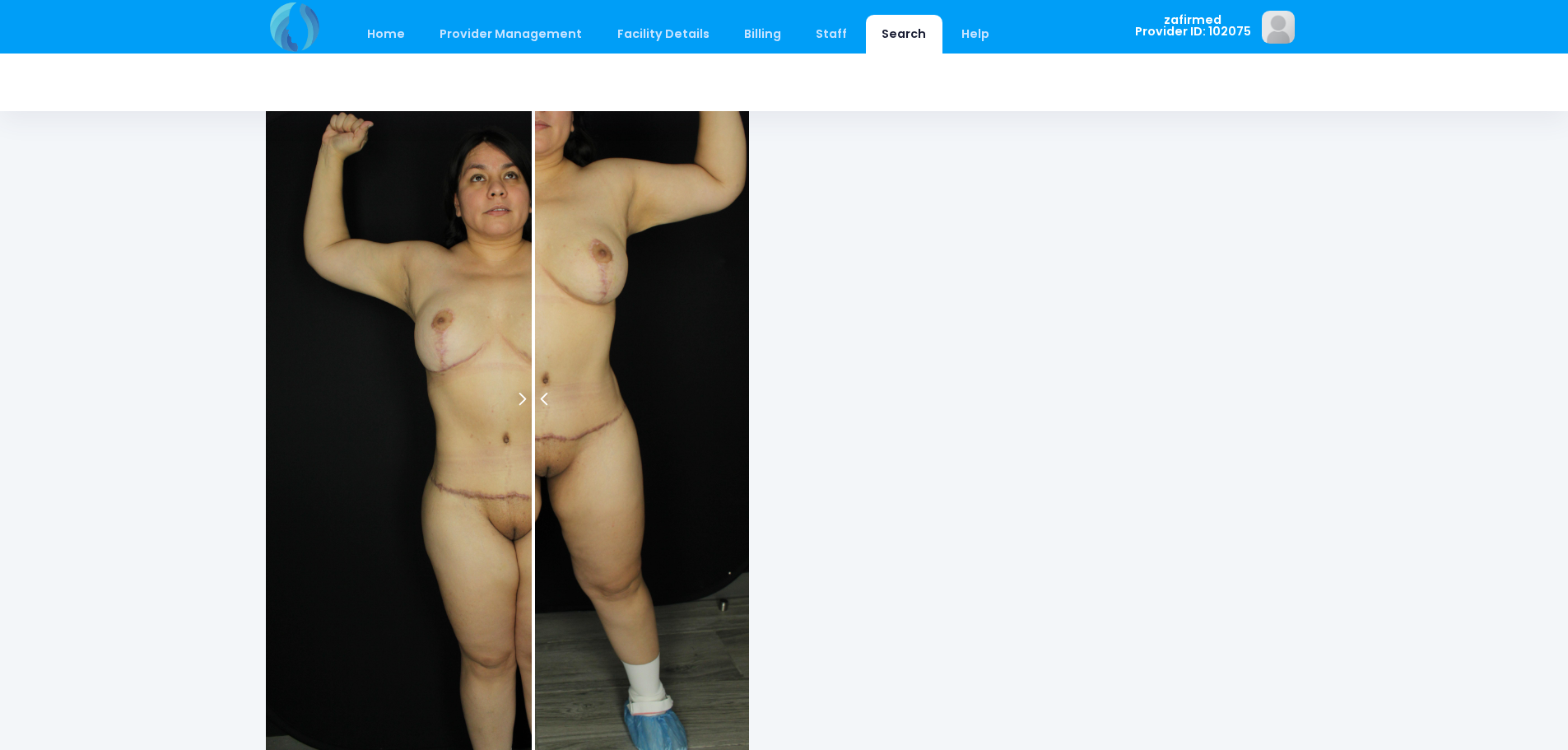
drag, startPoint x: 509, startPoint y: 395, endPoint x: 533, endPoint y: 438, distance: 49.2
click at [532, 438] on div at bounding box center [533, 399] width 4 height 726
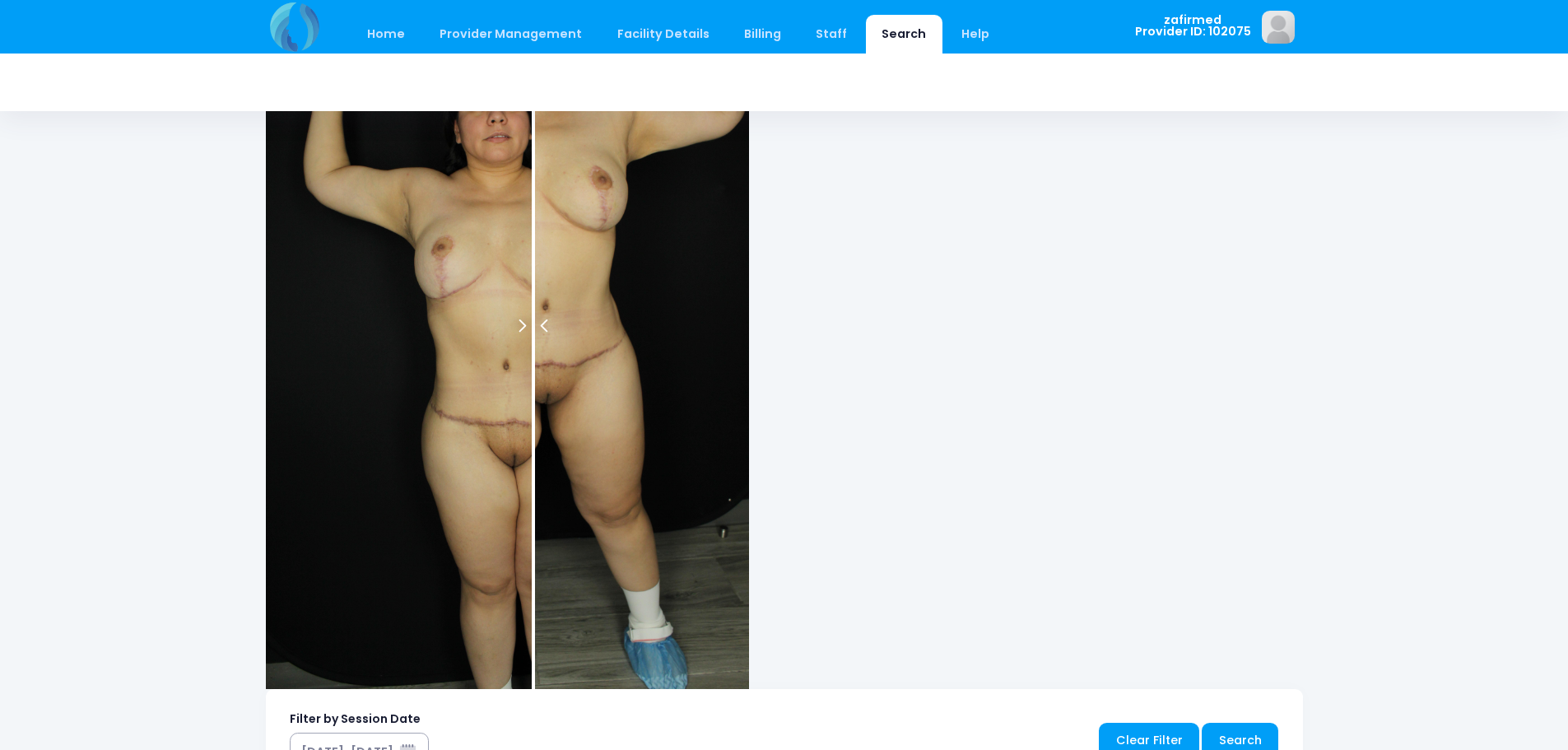
scroll to position [988, 0]
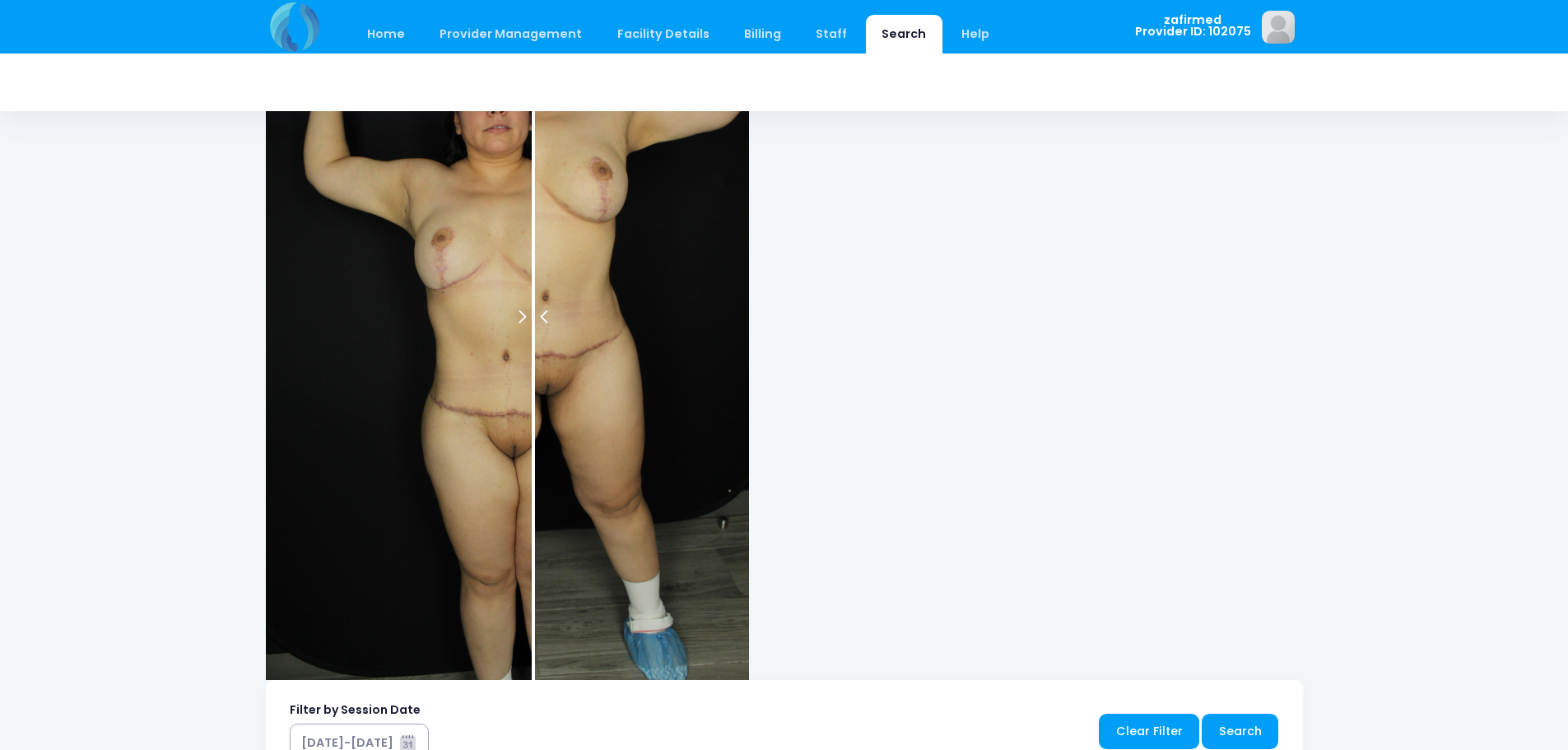
click at [535, 309] on div at bounding box center [533, 317] width 4 height 726
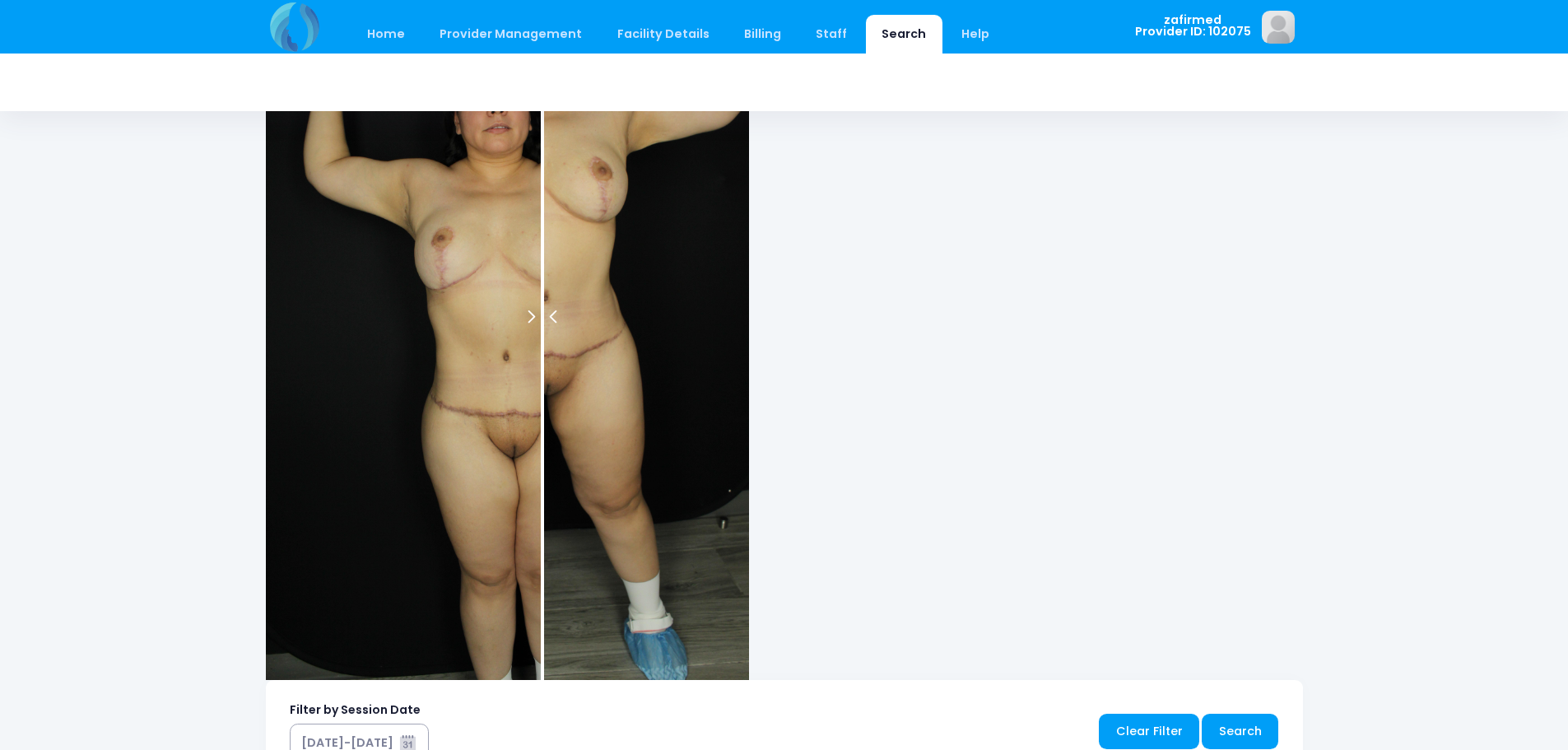
drag, startPoint x: 538, startPoint y: 309, endPoint x: 541, endPoint y: 341, distance: 32.1
click at [541, 341] on div at bounding box center [542, 317] width 4 height 726
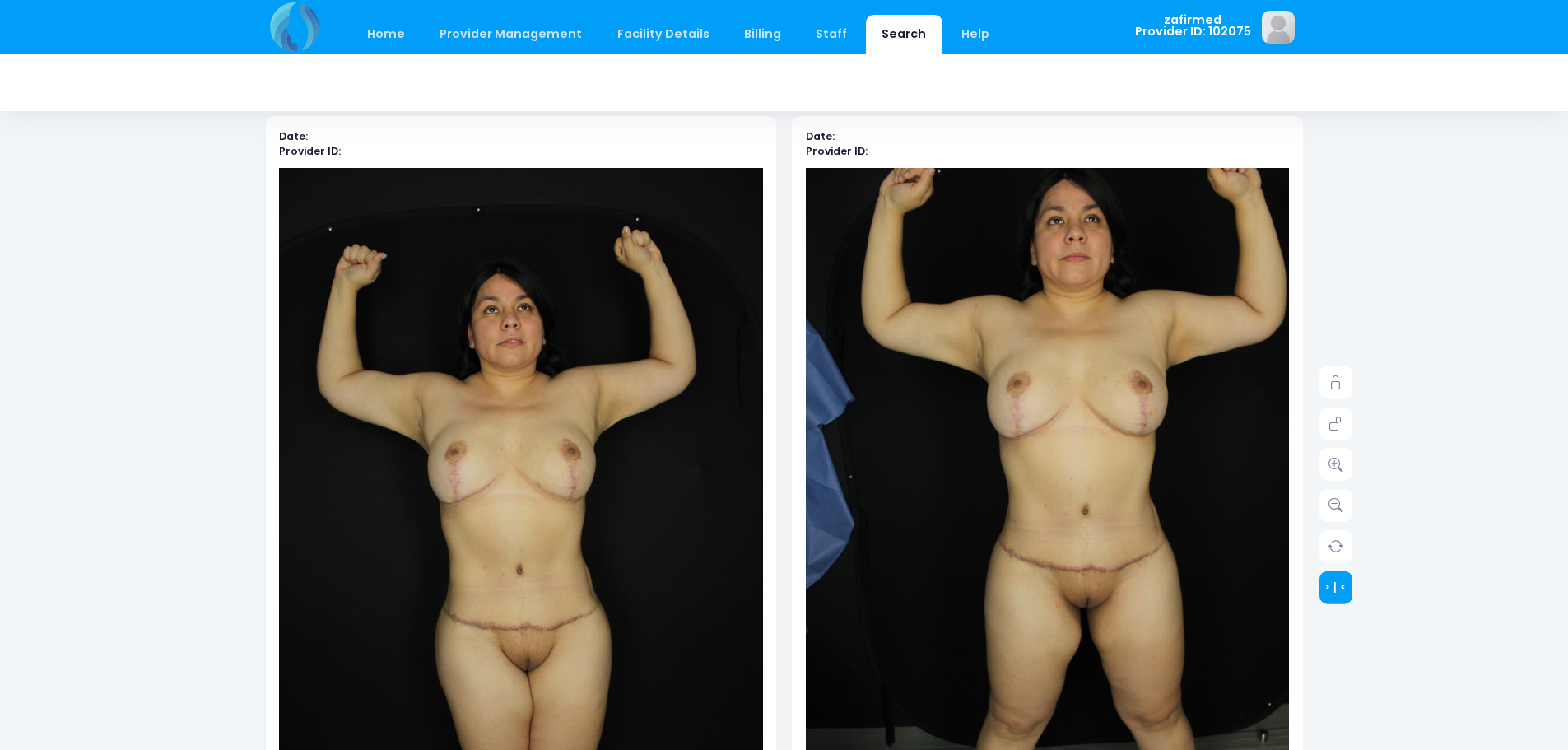
scroll to position [0, 0]
